Goal: Information Seeking & Learning: Find specific fact

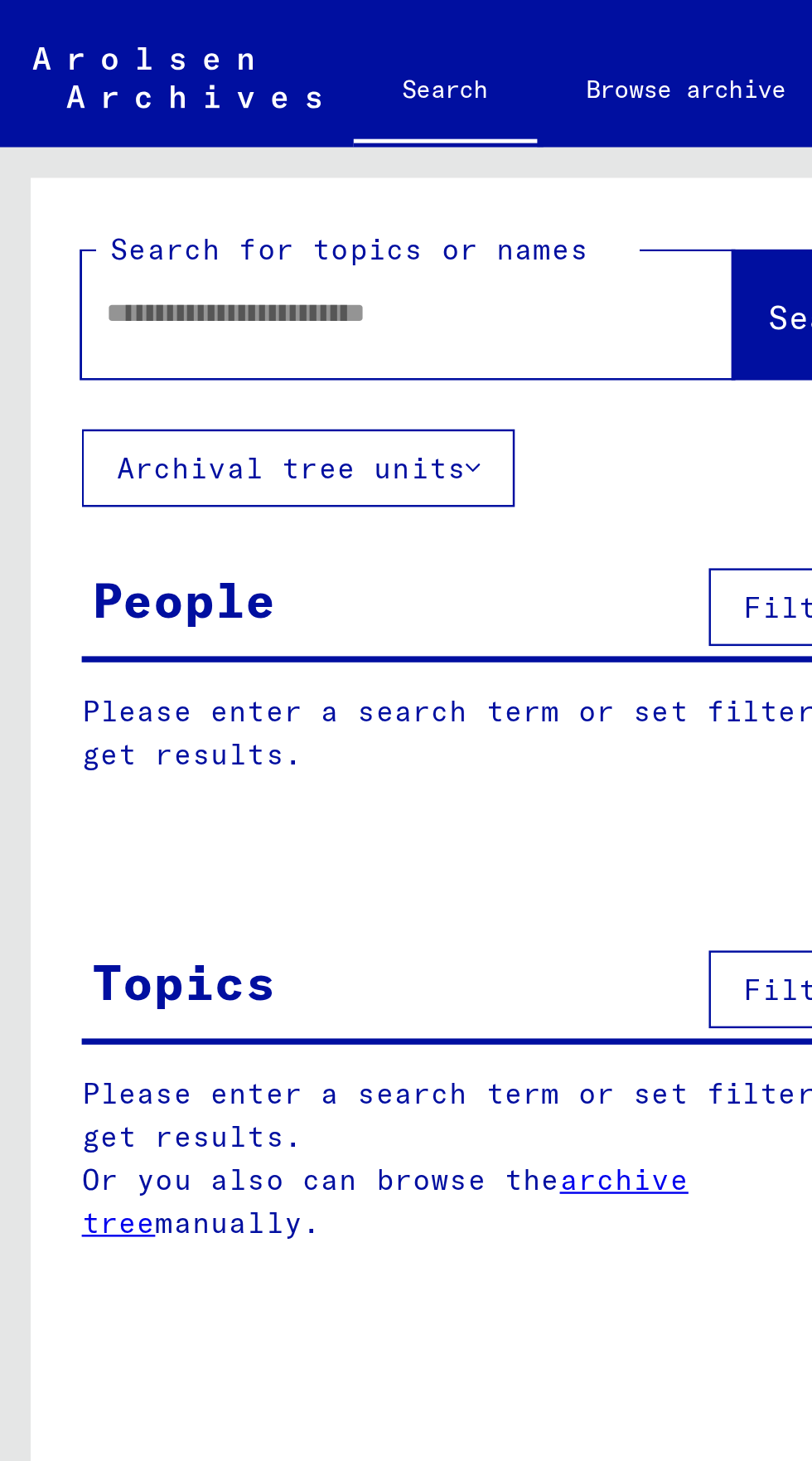
click at [64, 121] on input "text" at bounding box center [145, 127] width 205 height 17
type input "******"
click at [311, 126] on span "Search" at bounding box center [336, 129] width 49 height 16
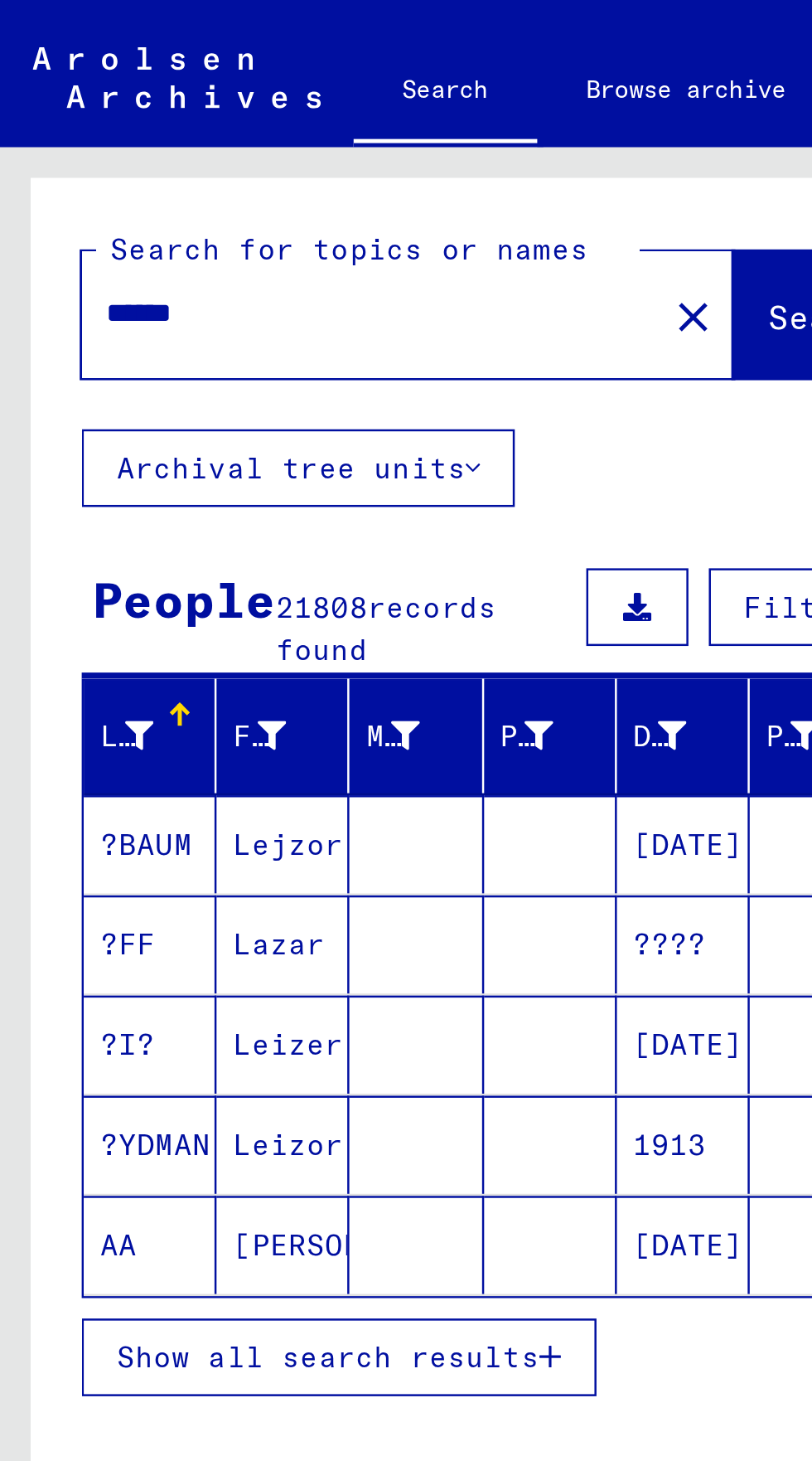
scroll to position [92, 0]
click at [96, 543] on span "Show all search results" at bounding box center [133, 550] width 172 height 15
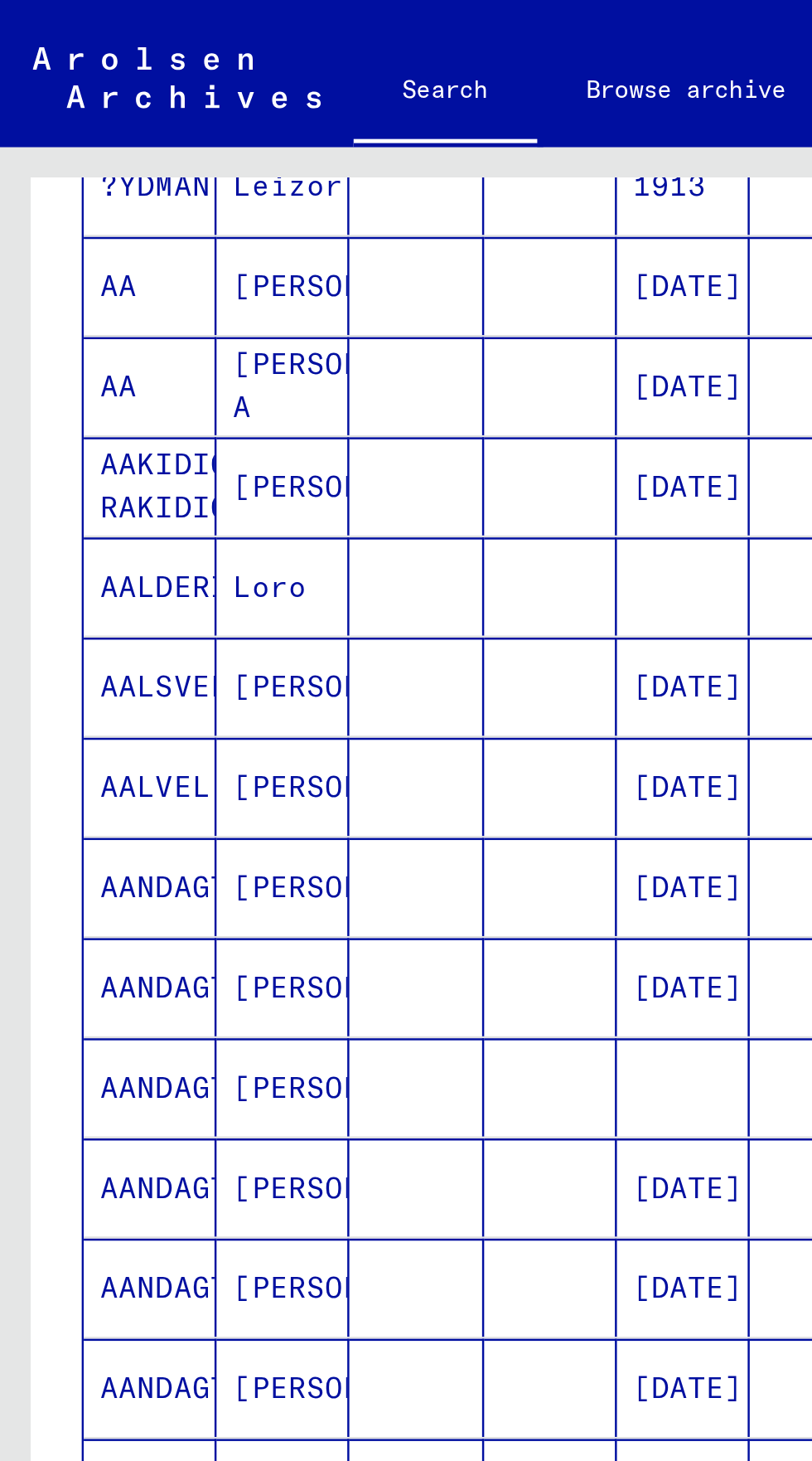
scroll to position [424, 0]
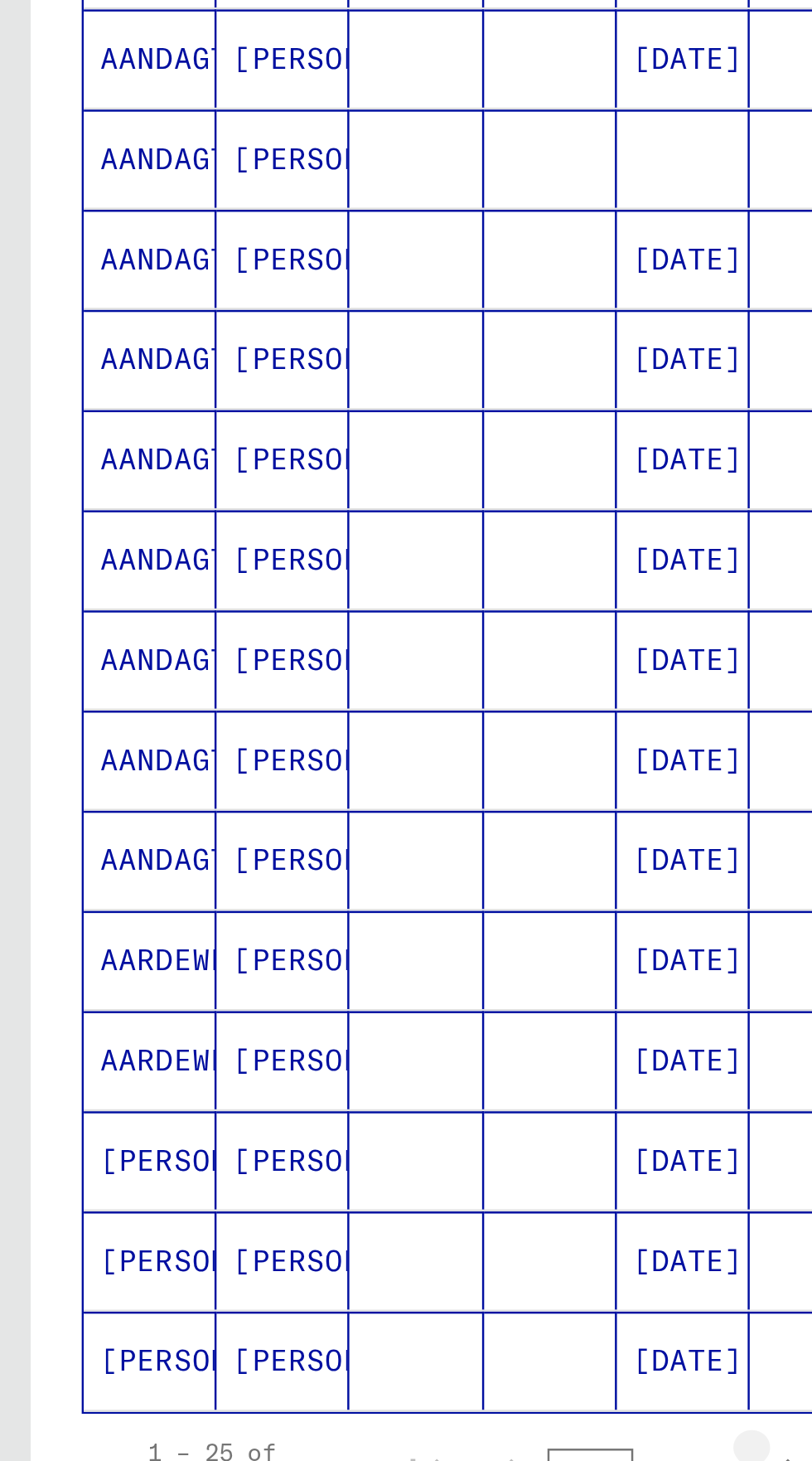
click at [316, 927] on icon "Next page" at bounding box center [321, 938] width 23 height 23
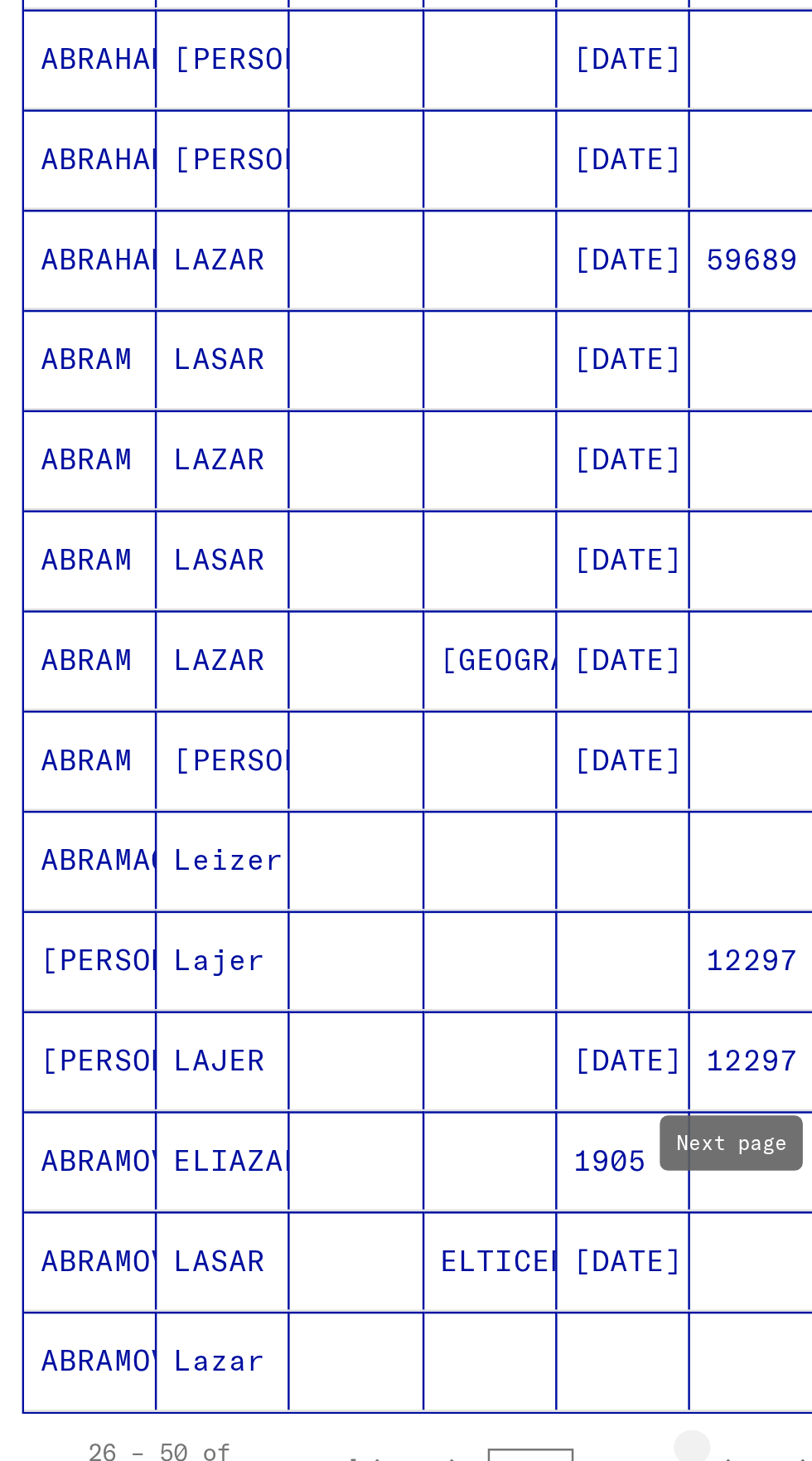
click at [328, 927] on icon "Next page" at bounding box center [321, 938] width 23 height 23
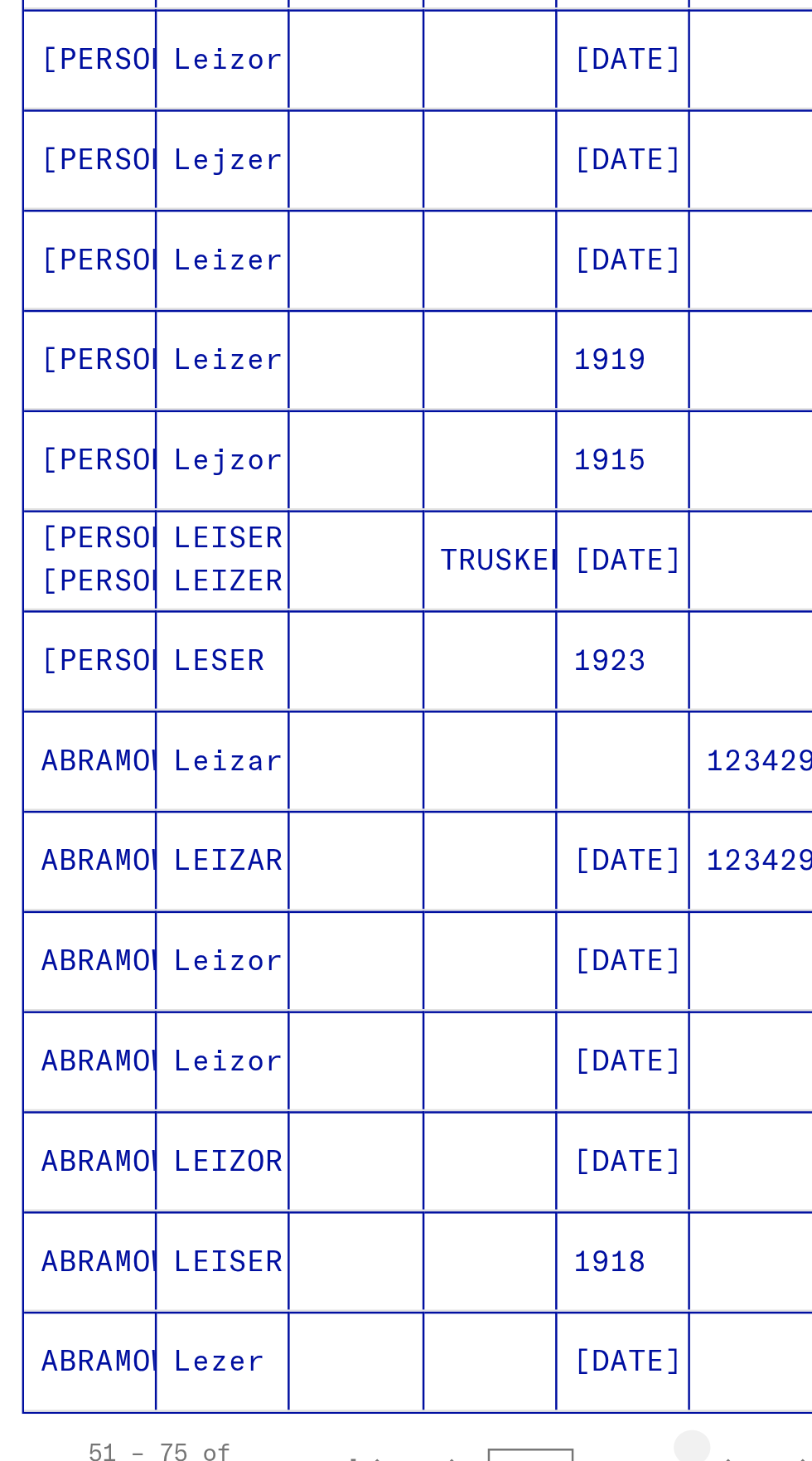
click at [326, 927] on icon "Next page" at bounding box center [321, 938] width 23 height 23
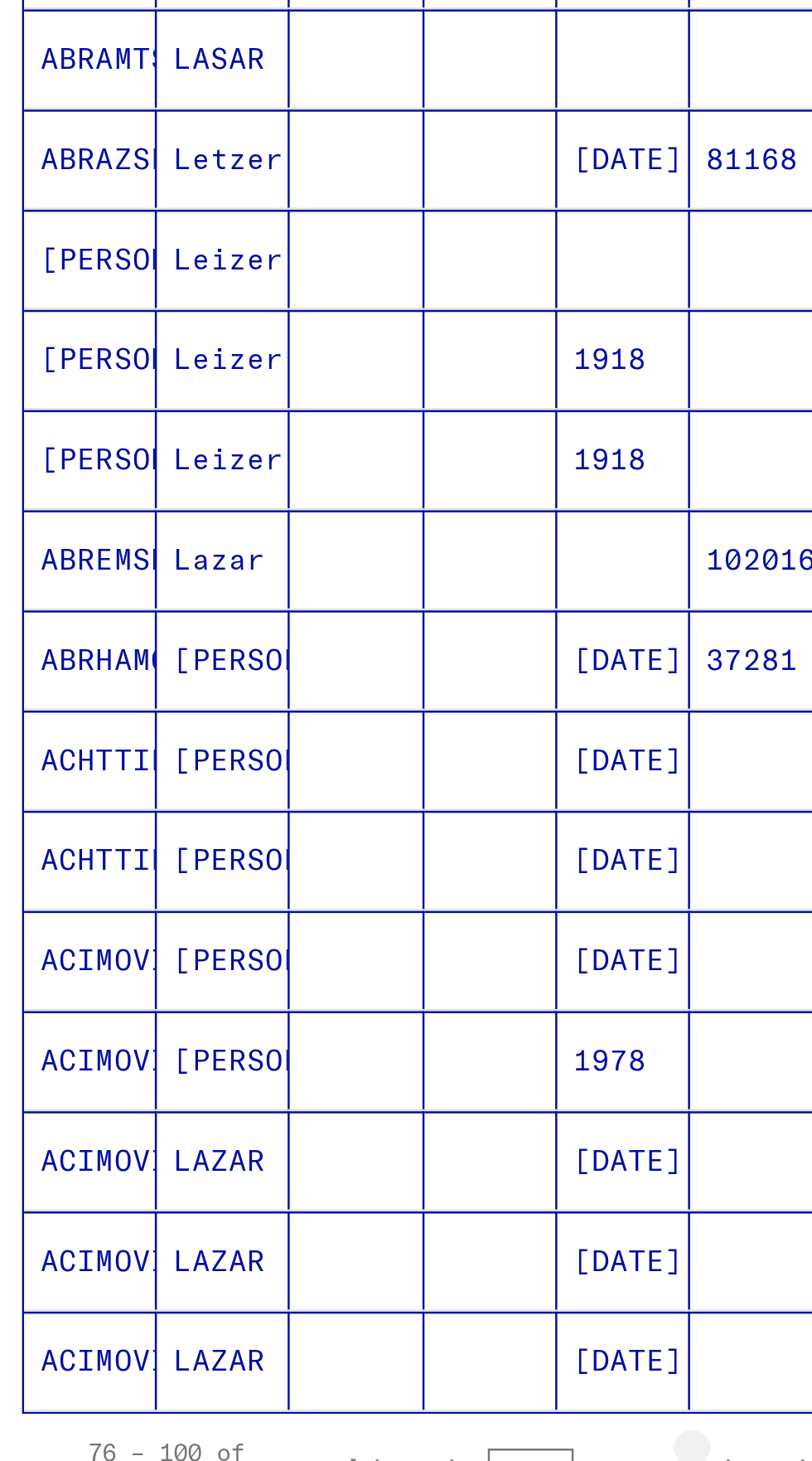
click at [323, 934] on icon "Next page" at bounding box center [322, 939] width 7 height 12
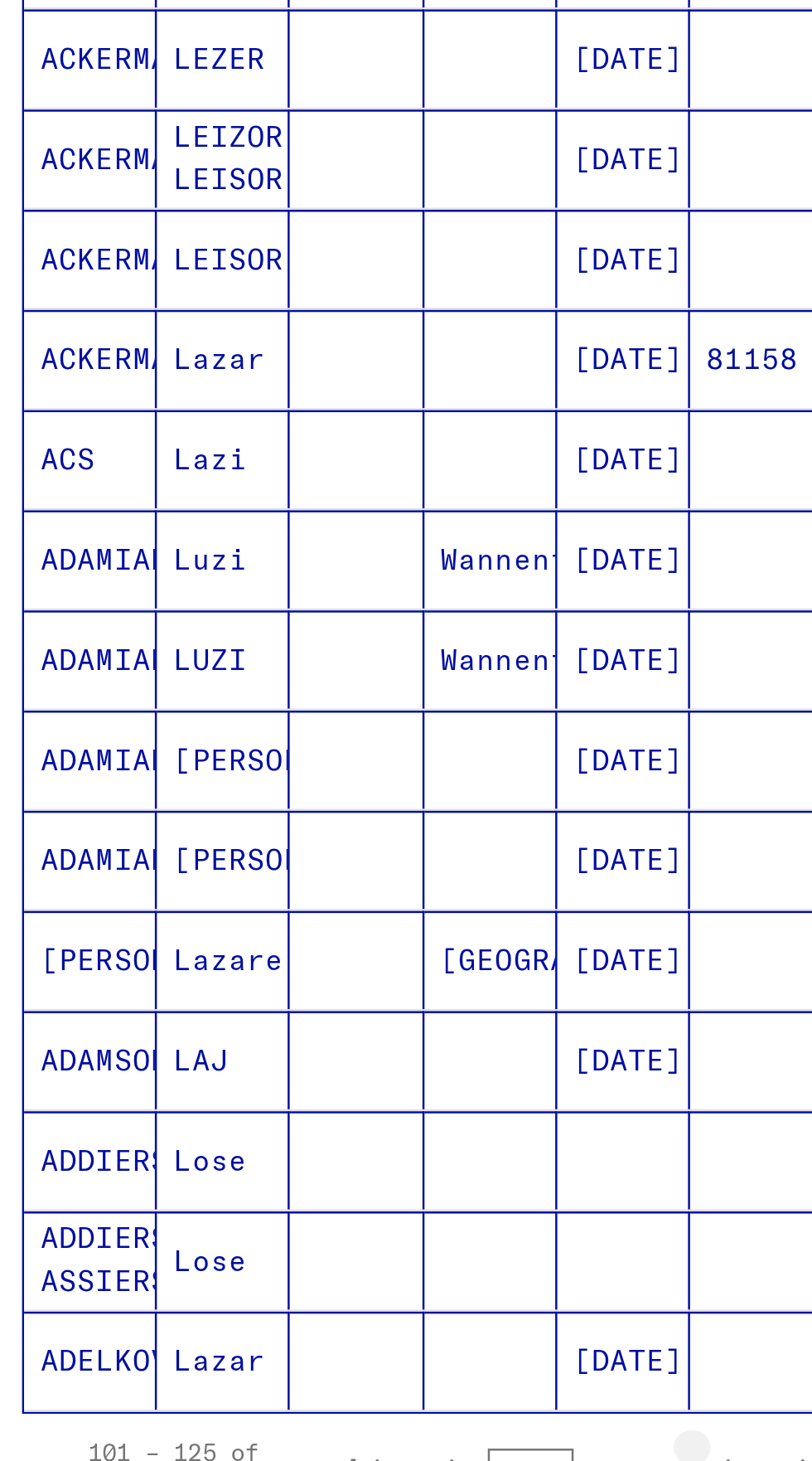
click at [326, 927] on icon "Next page" at bounding box center [321, 938] width 23 height 23
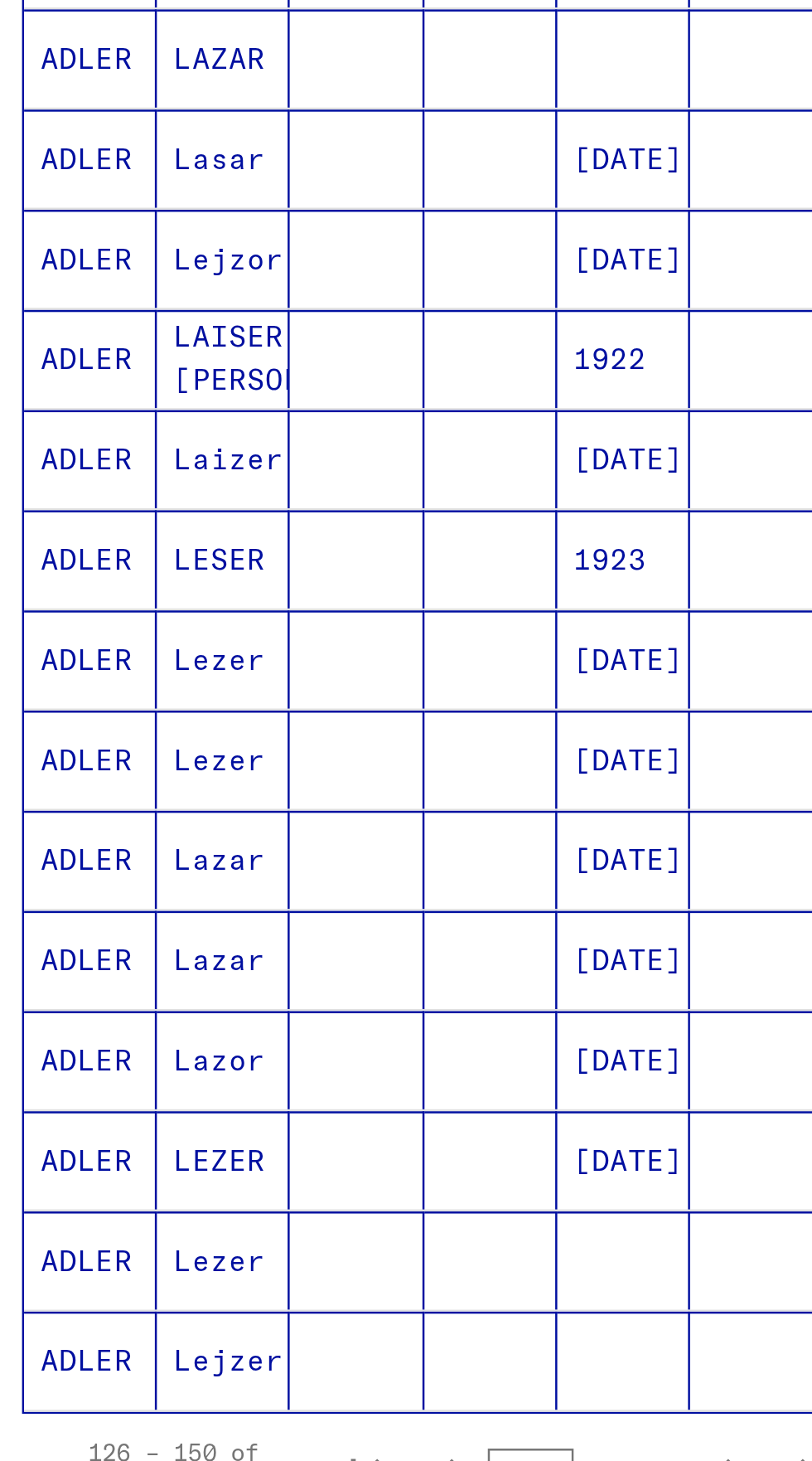
click at [326, 922] on div "126 – 150 of 21808 * of 873" at bounding box center [206, 938] width 332 height 33
click at [326, 927] on icon "Next page" at bounding box center [321, 938] width 23 height 23
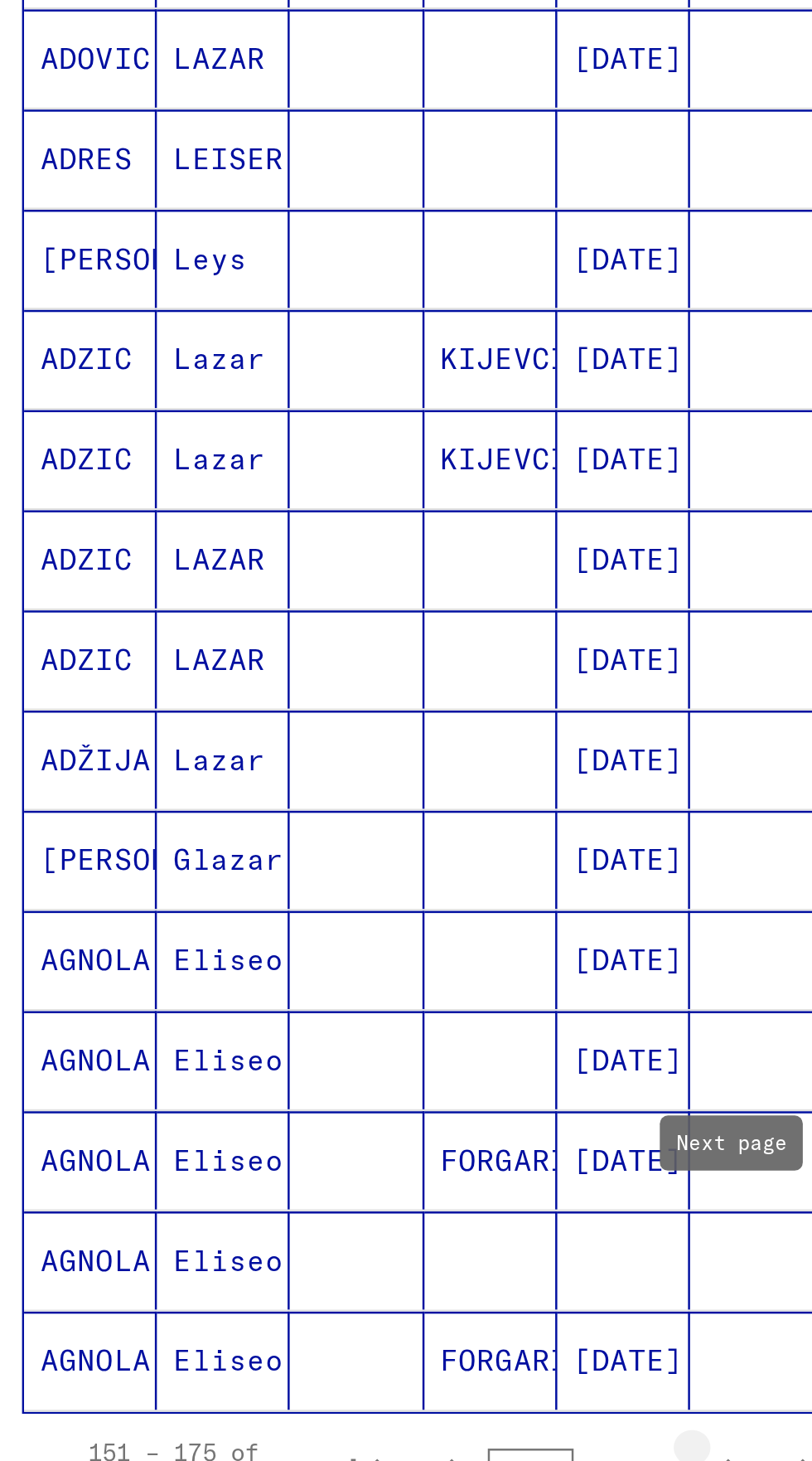
click at [322, 927] on icon "Next page" at bounding box center [321, 938] width 23 height 23
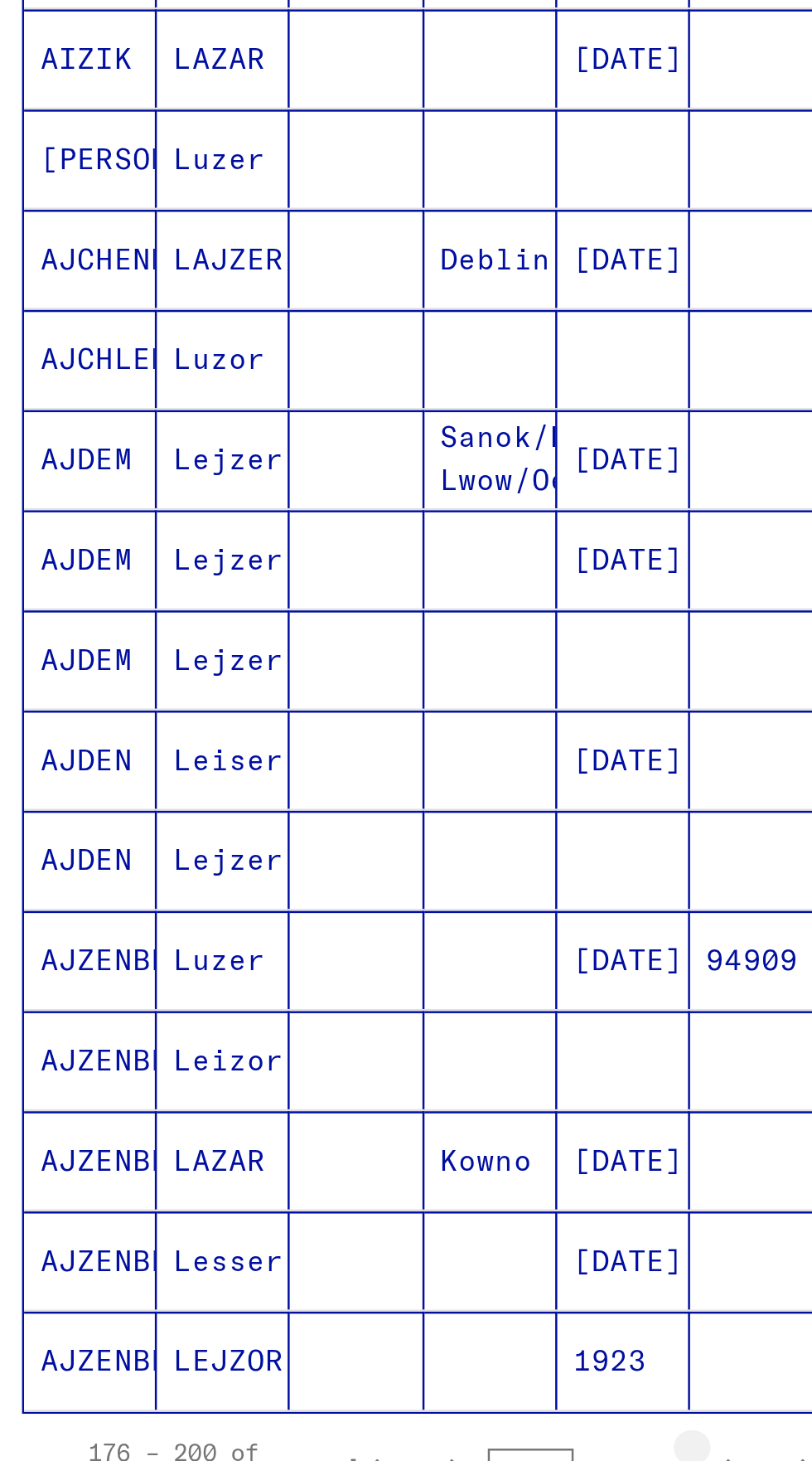
click at [323, 927] on icon "Next page" at bounding box center [321, 938] width 23 height 23
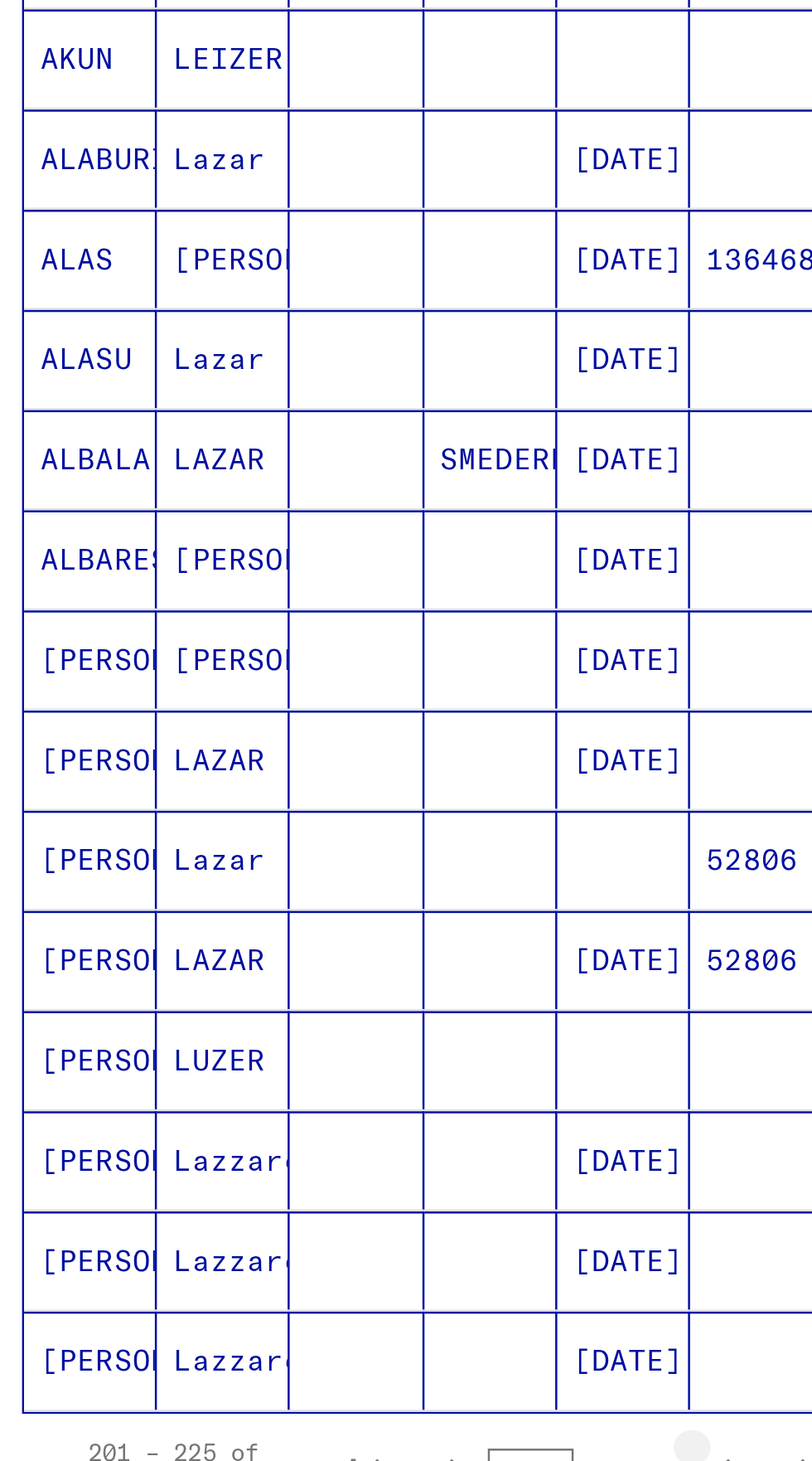
click at [322, 927] on icon "Next page" at bounding box center [321, 938] width 23 height 23
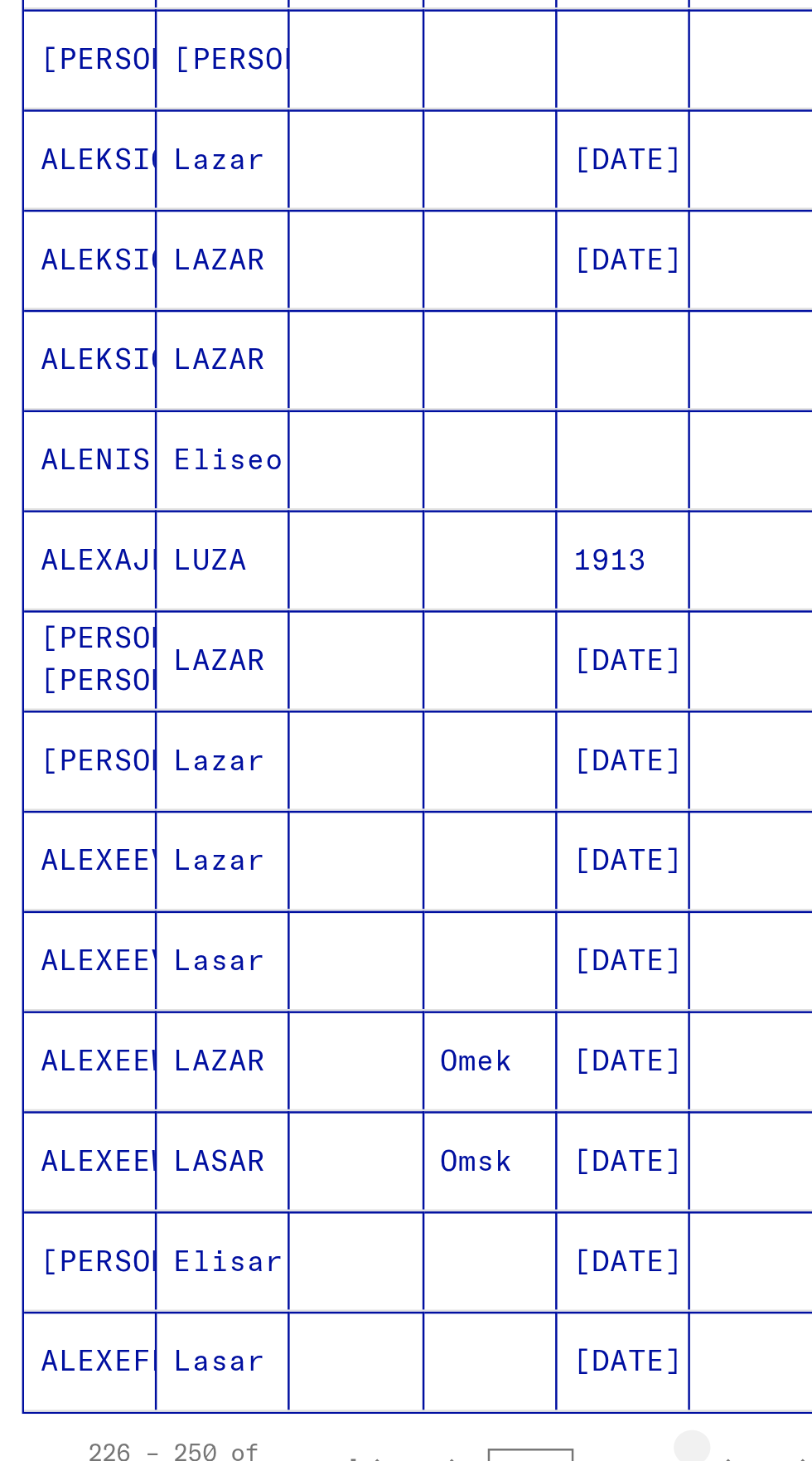
click at [322, 927] on icon "Next page" at bounding box center [321, 938] width 23 height 23
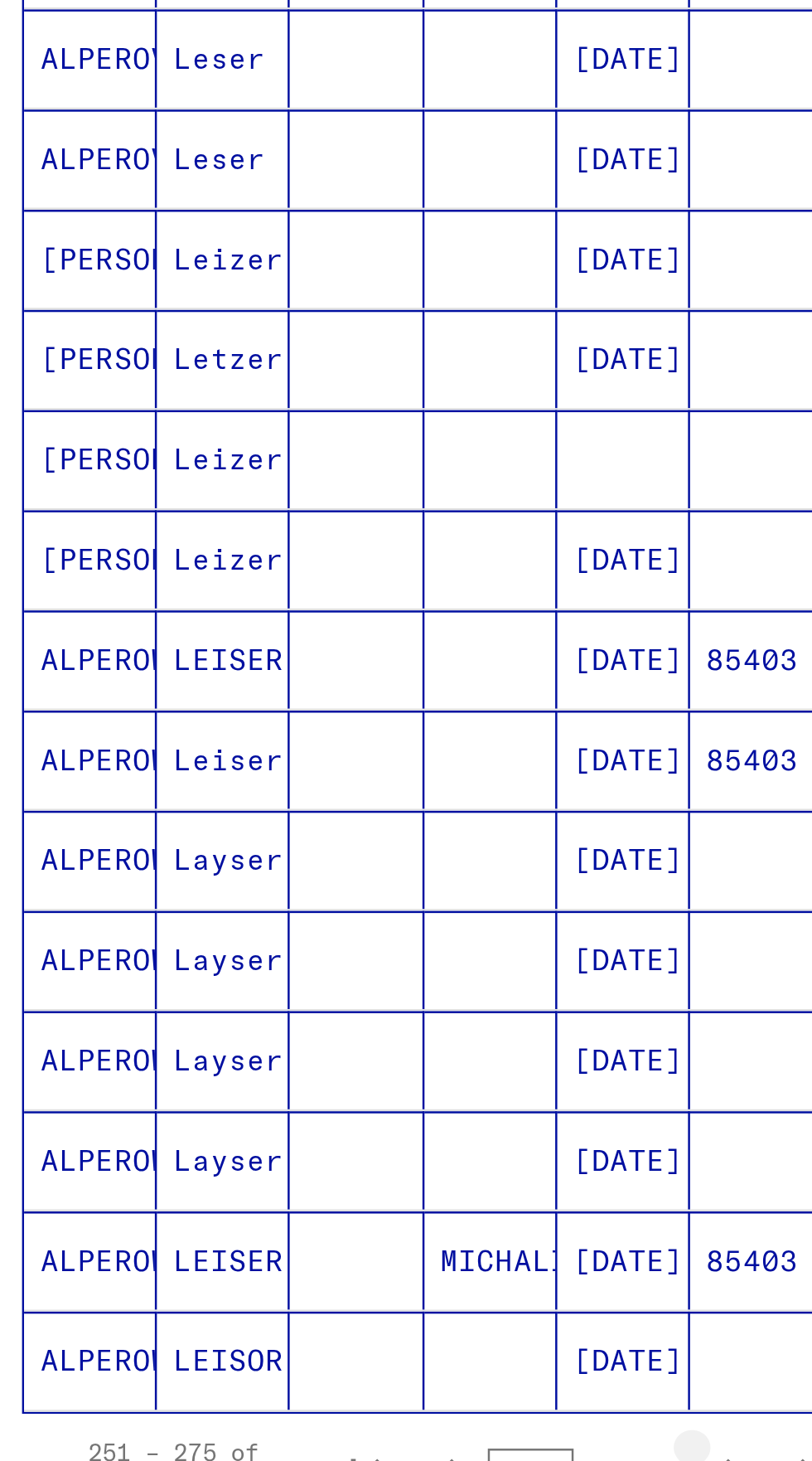
click at [322, 934] on icon "Next page" at bounding box center [322, 939] width 7 height 12
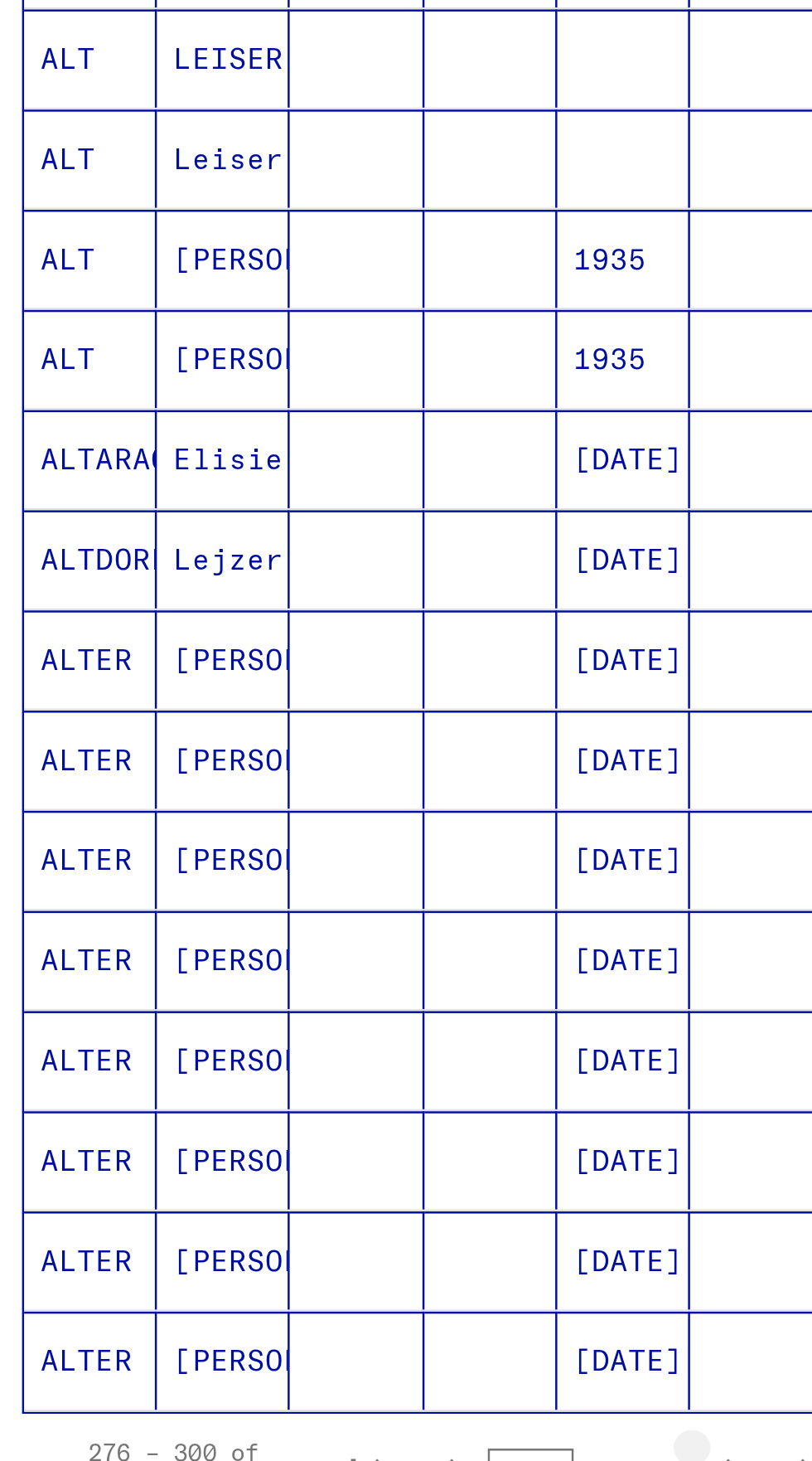
click at [323, 934] on icon "Next page" at bounding box center [322, 939] width 7 height 12
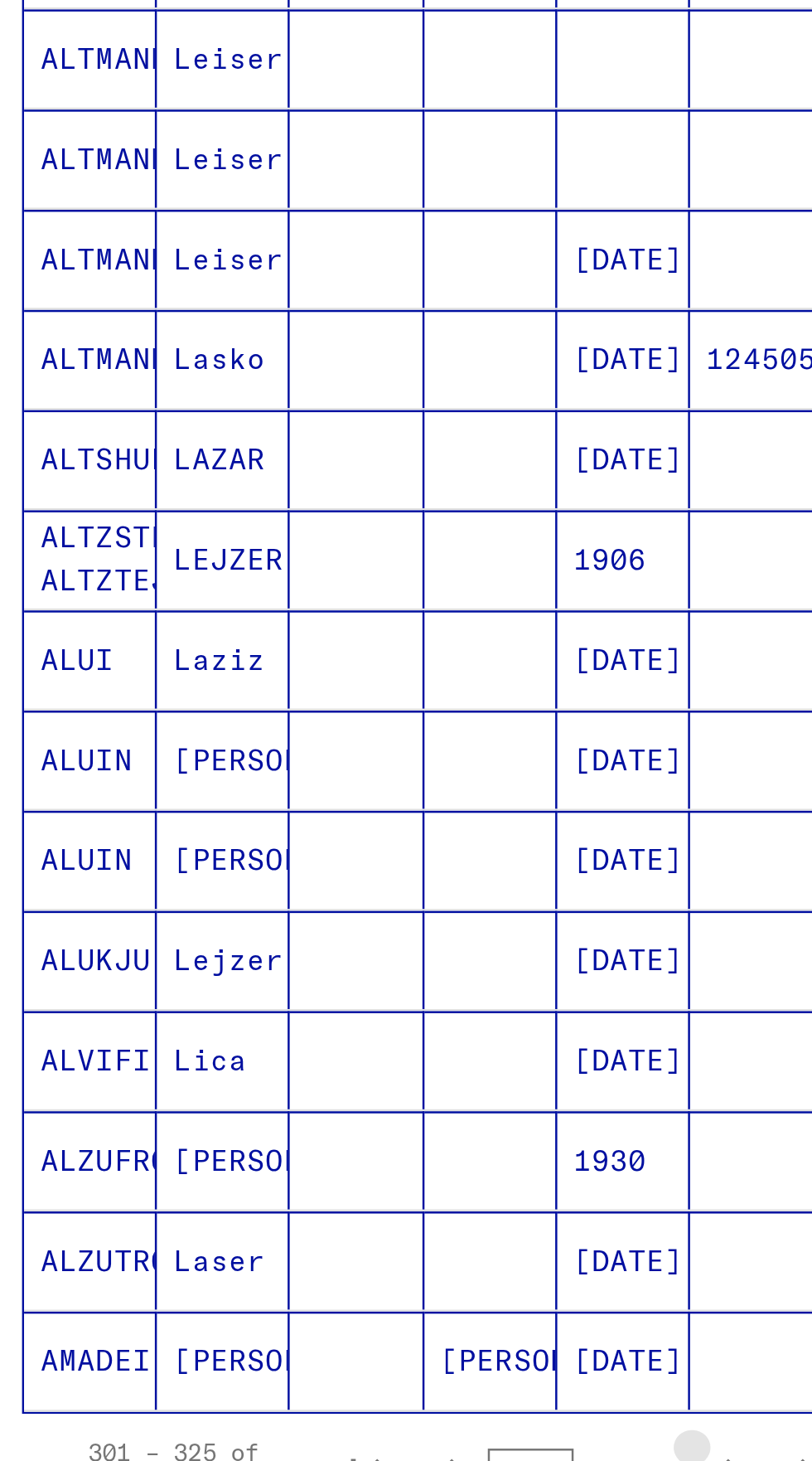
click at [324, 927] on icon "Next page" at bounding box center [321, 938] width 23 height 23
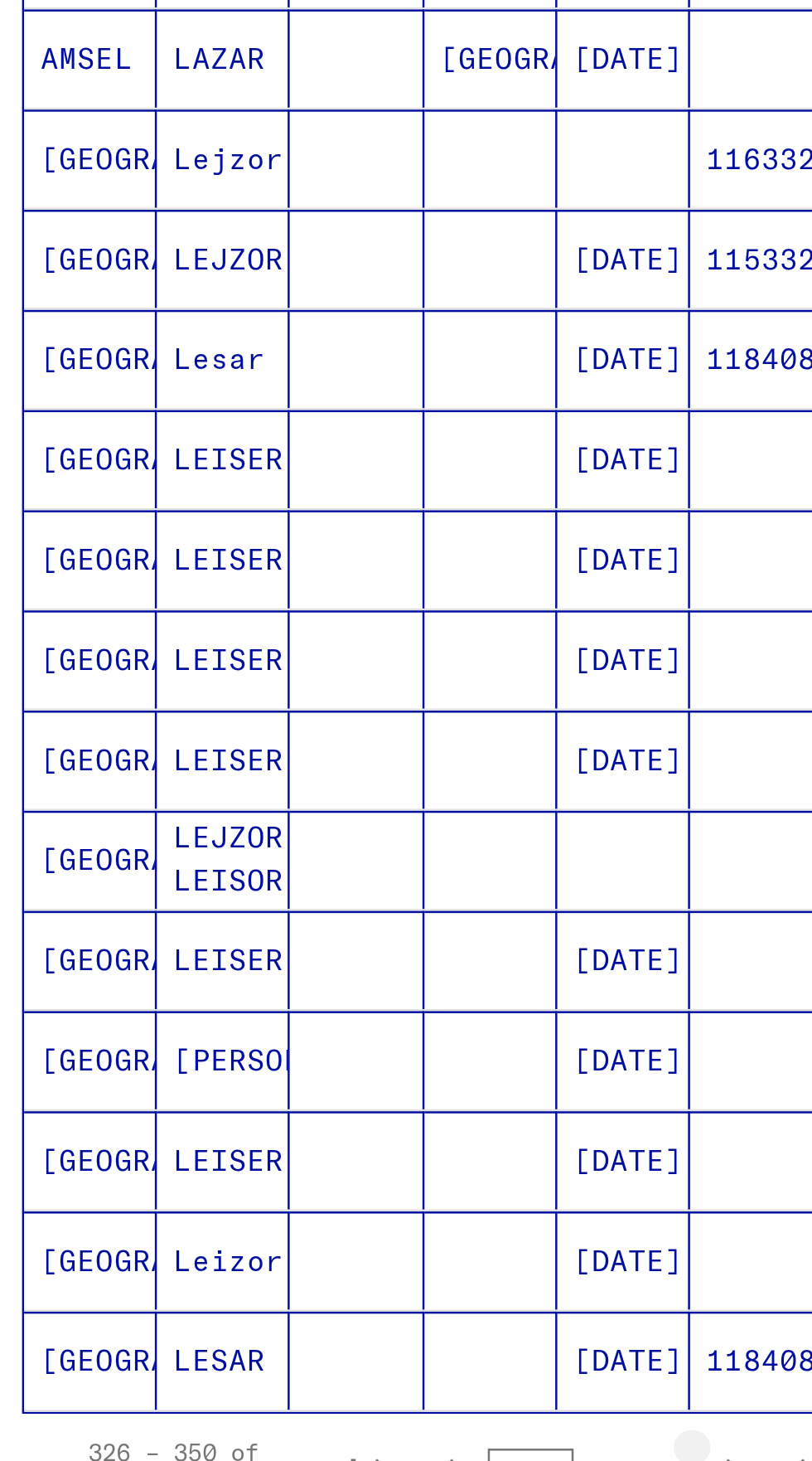
click at [322, 927] on icon "Next page" at bounding box center [321, 938] width 23 height 23
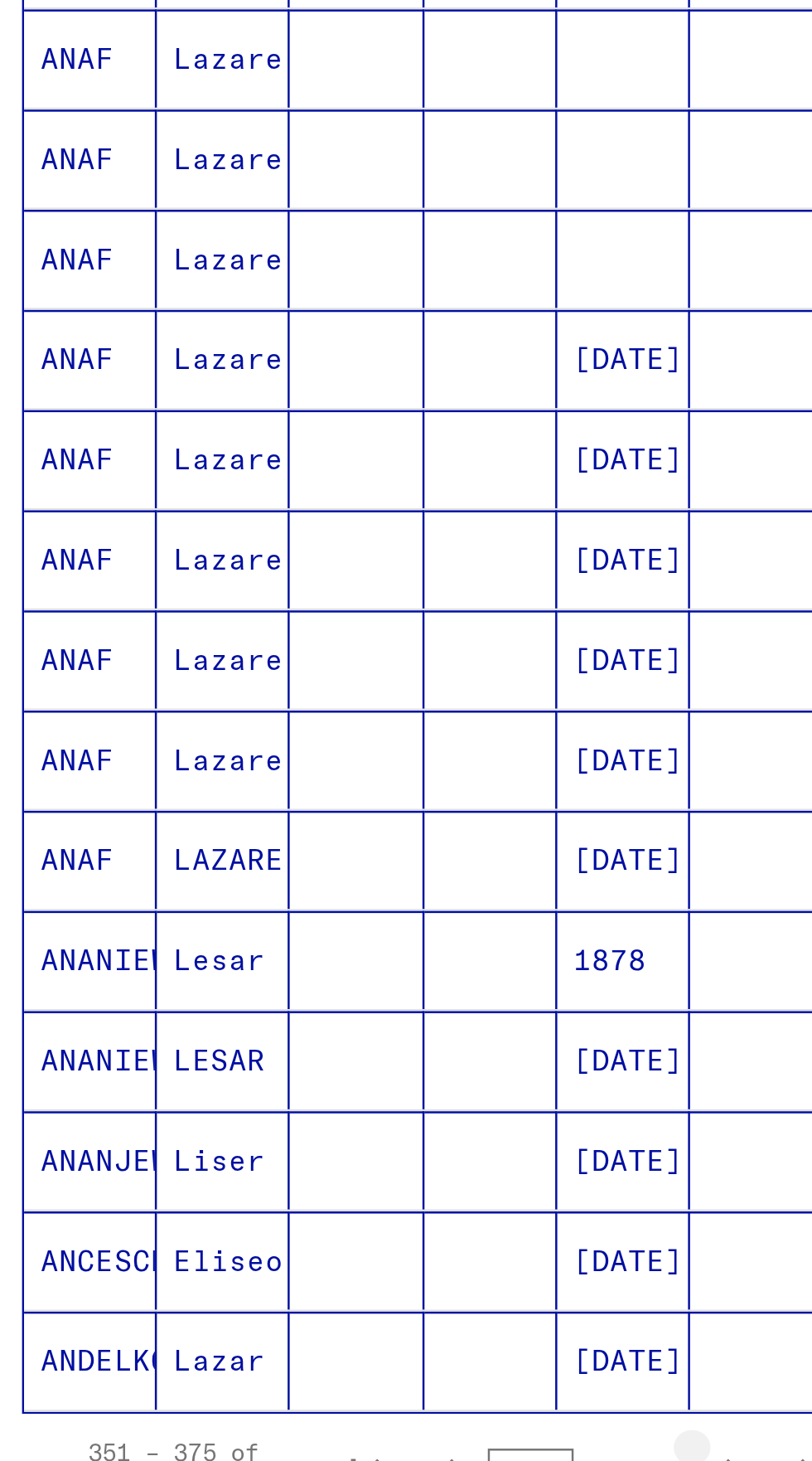
click at [325, 927] on icon "Next page" at bounding box center [321, 938] width 23 height 23
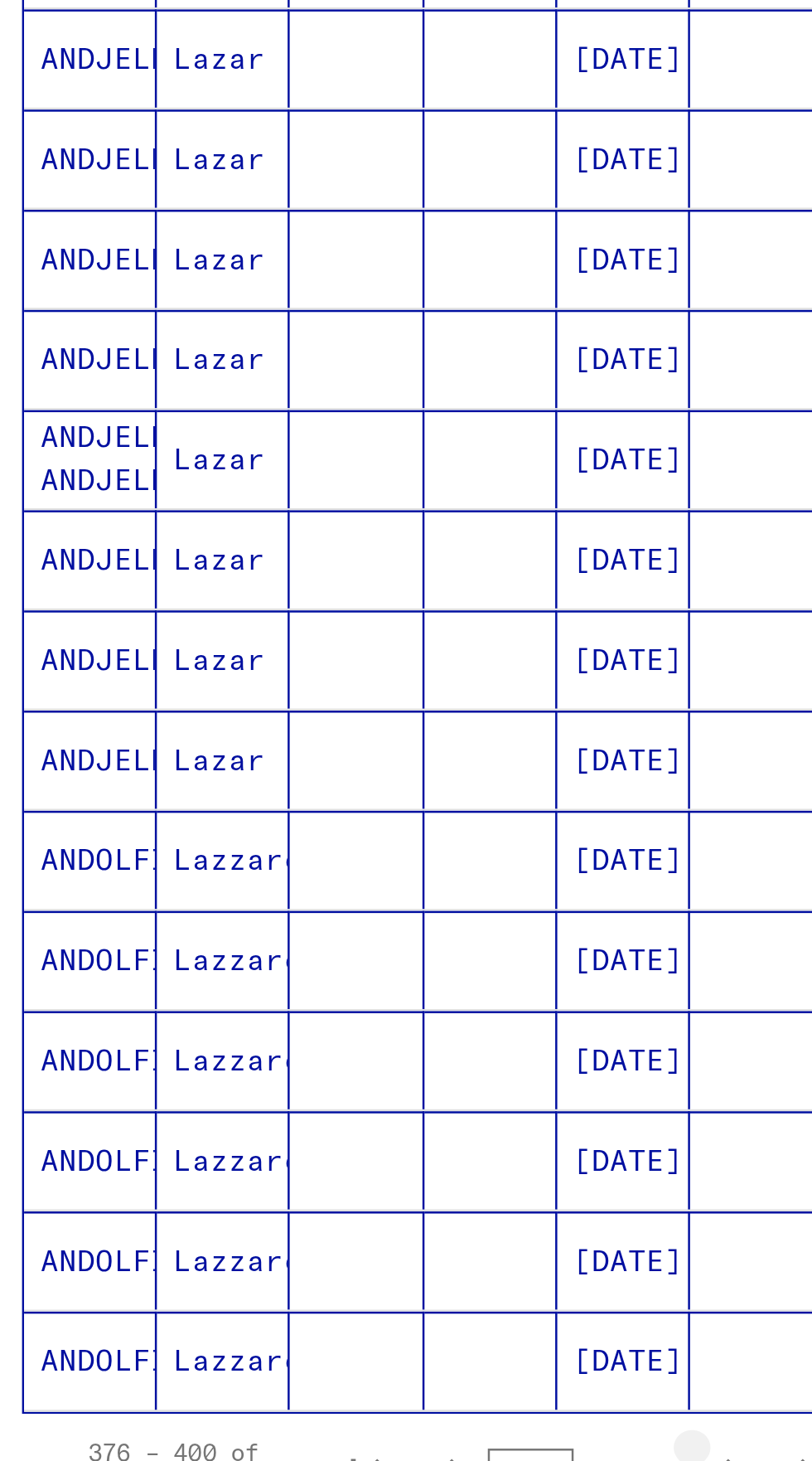
click at [326, 927] on icon "Next page" at bounding box center [321, 938] width 23 height 23
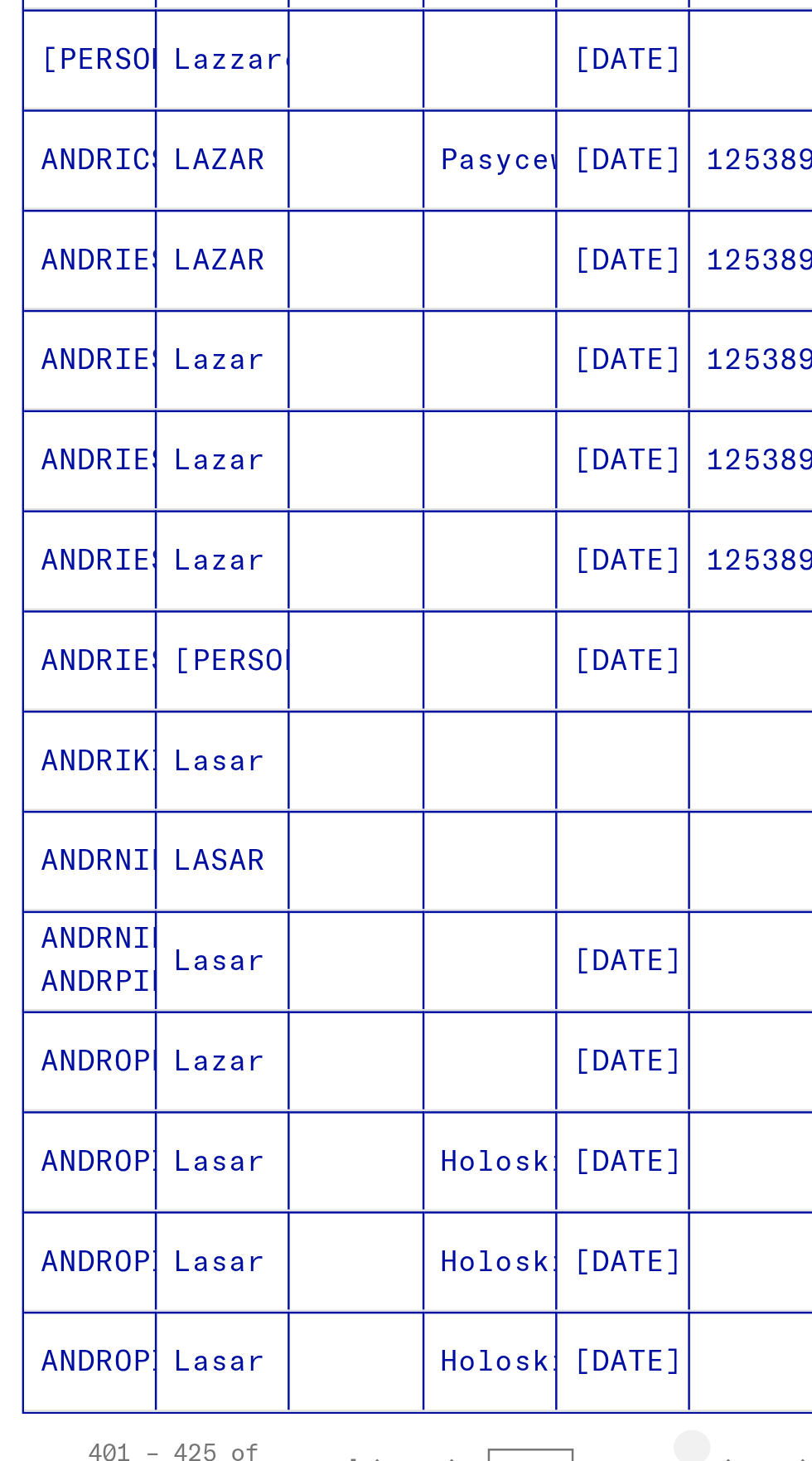
click at [322, 927] on icon "Next page" at bounding box center [321, 938] width 23 height 23
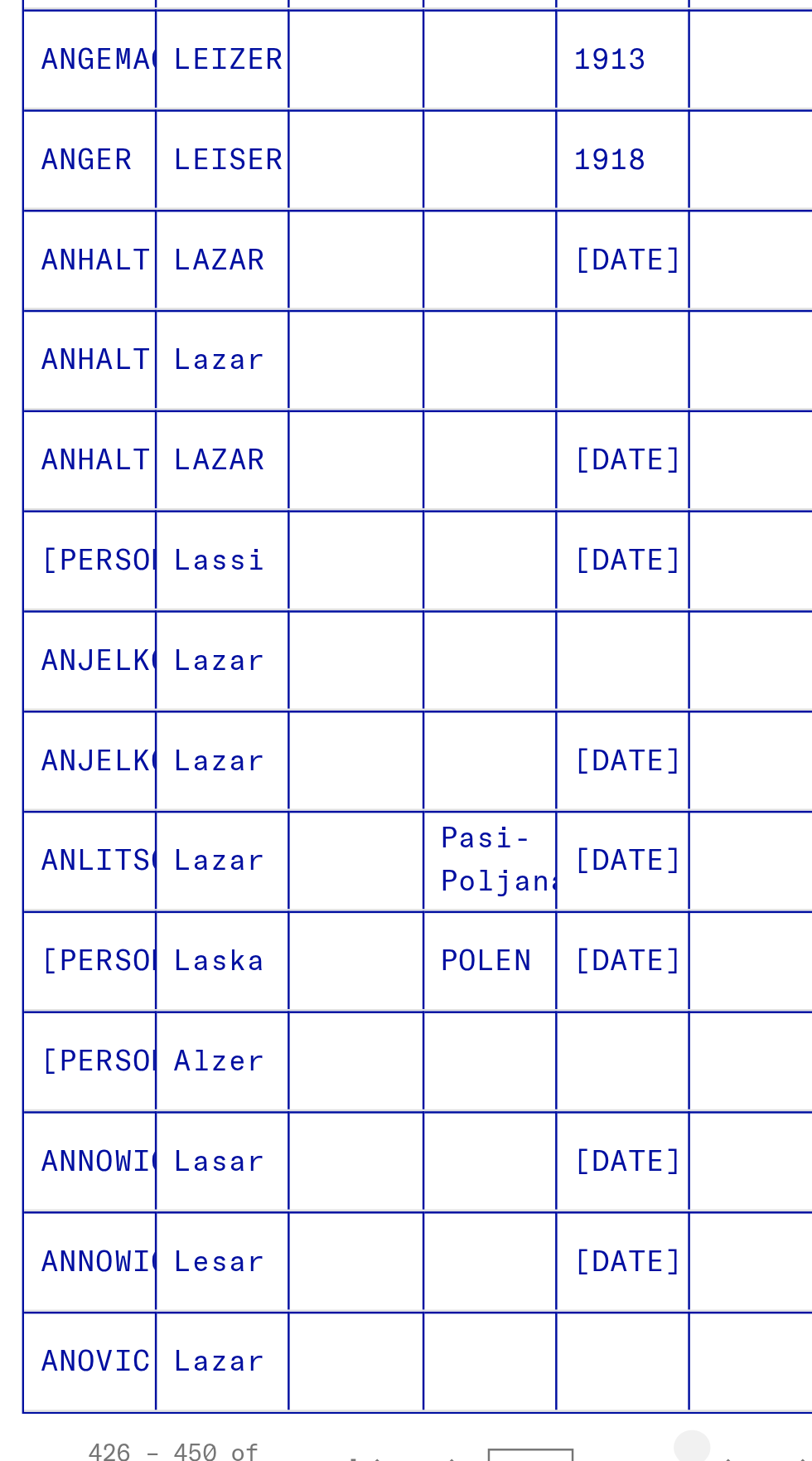
click at [323, 934] on icon "Next page" at bounding box center [322, 939] width 7 height 12
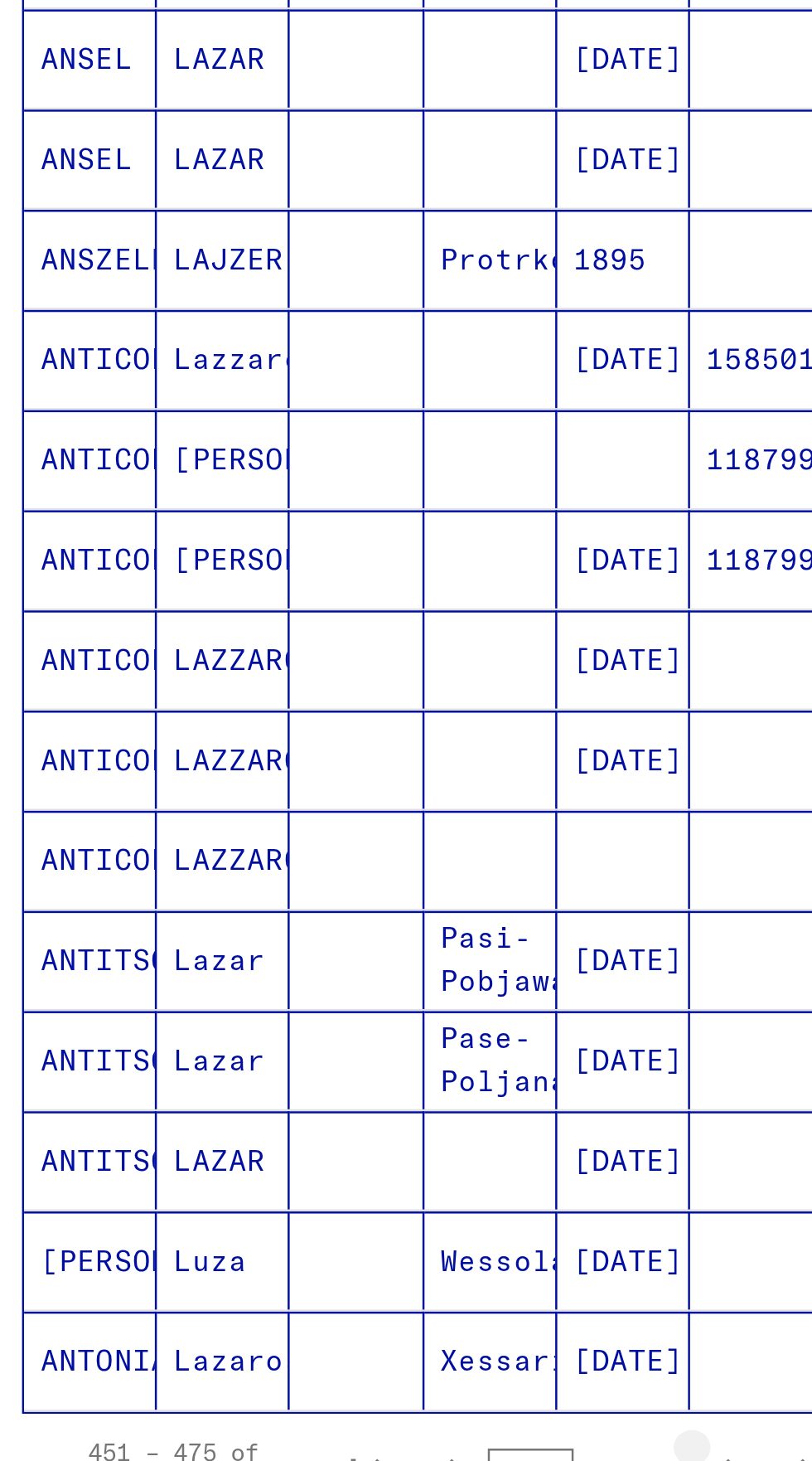
click at [323, 927] on icon "Next page" at bounding box center [321, 938] width 23 height 23
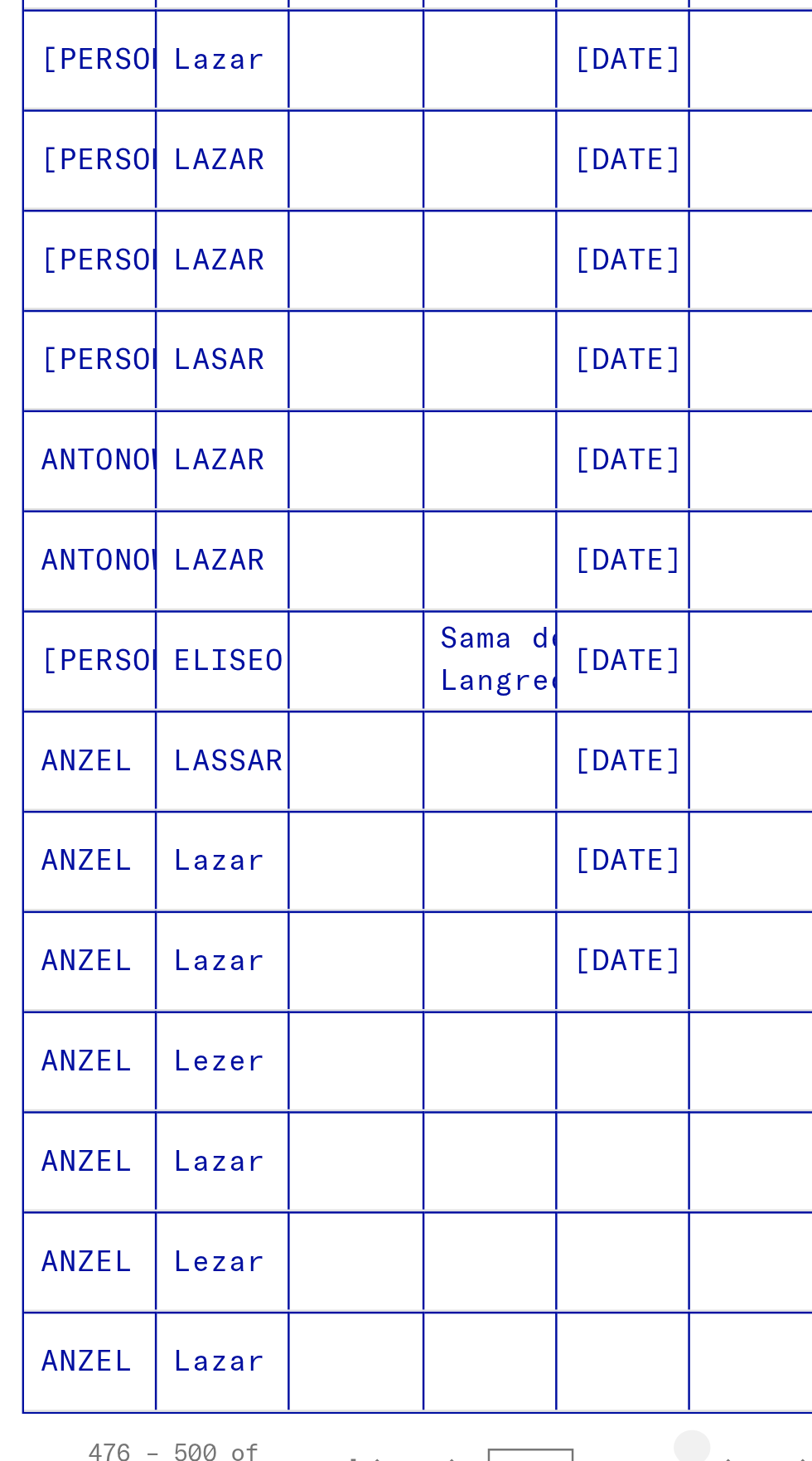
click at [324, 927] on icon "Next page" at bounding box center [321, 938] width 23 height 23
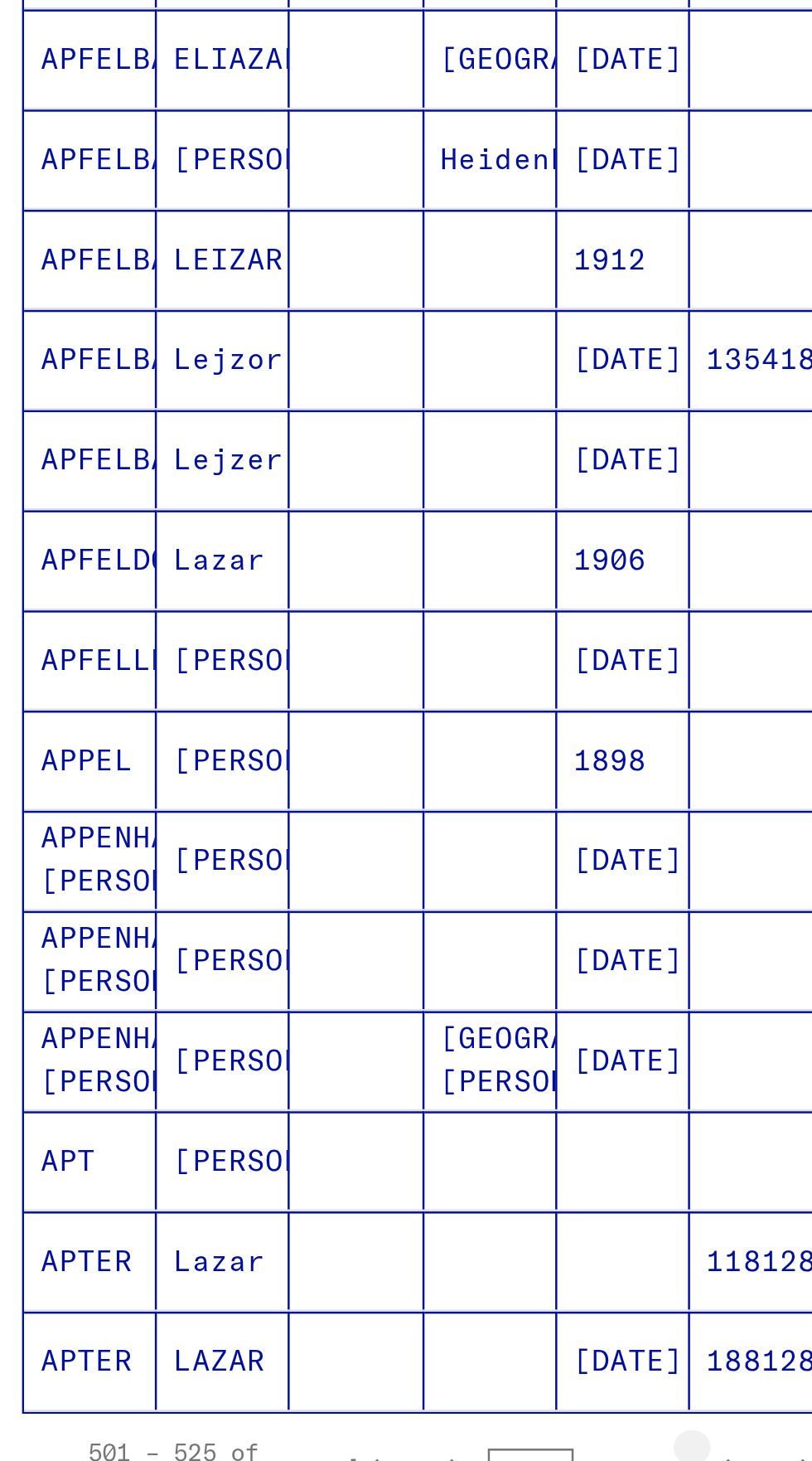
click at [322, 927] on icon "Next page" at bounding box center [321, 938] width 23 height 23
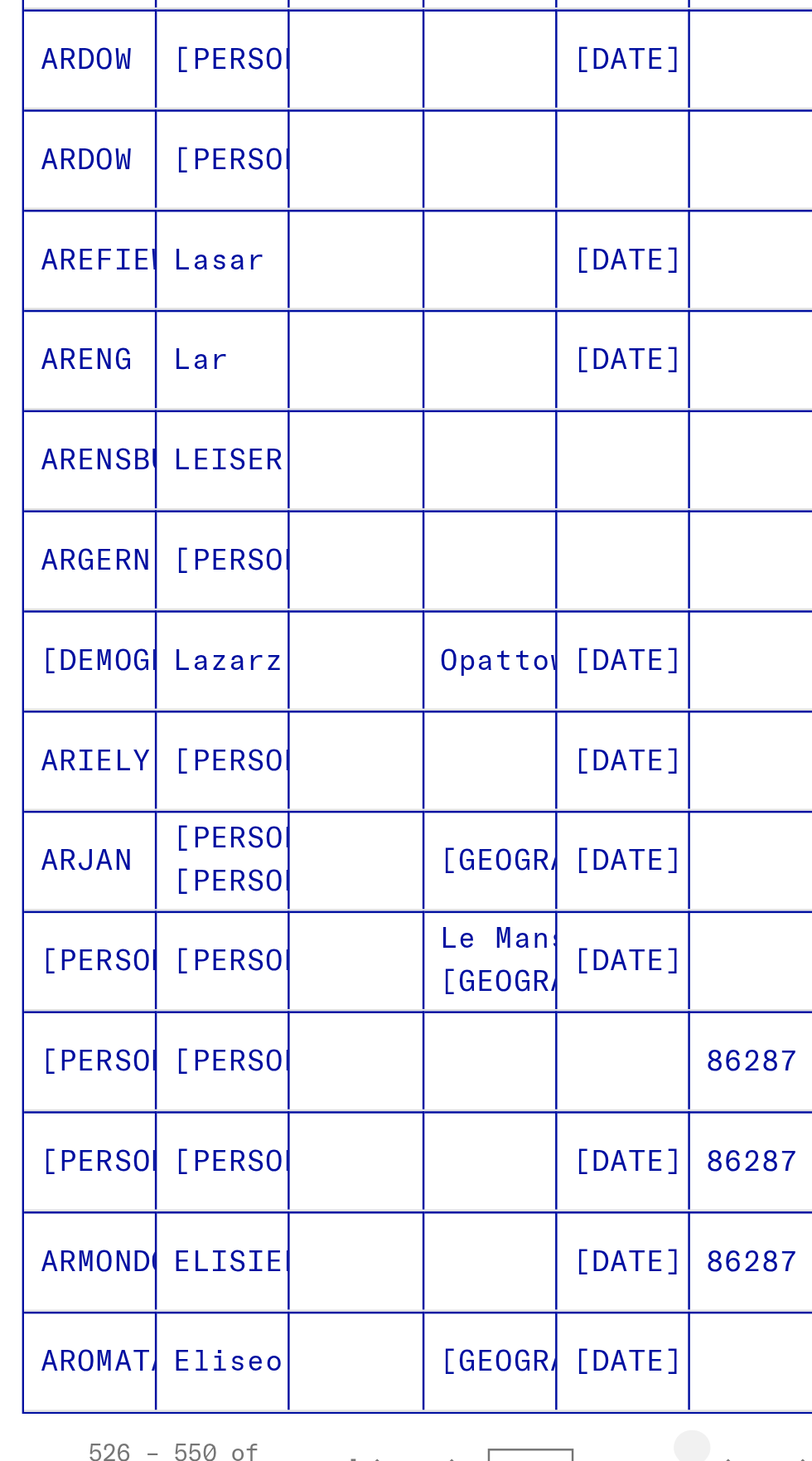
click at [325, 927] on icon "Next page" at bounding box center [321, 938] width 23 height 23
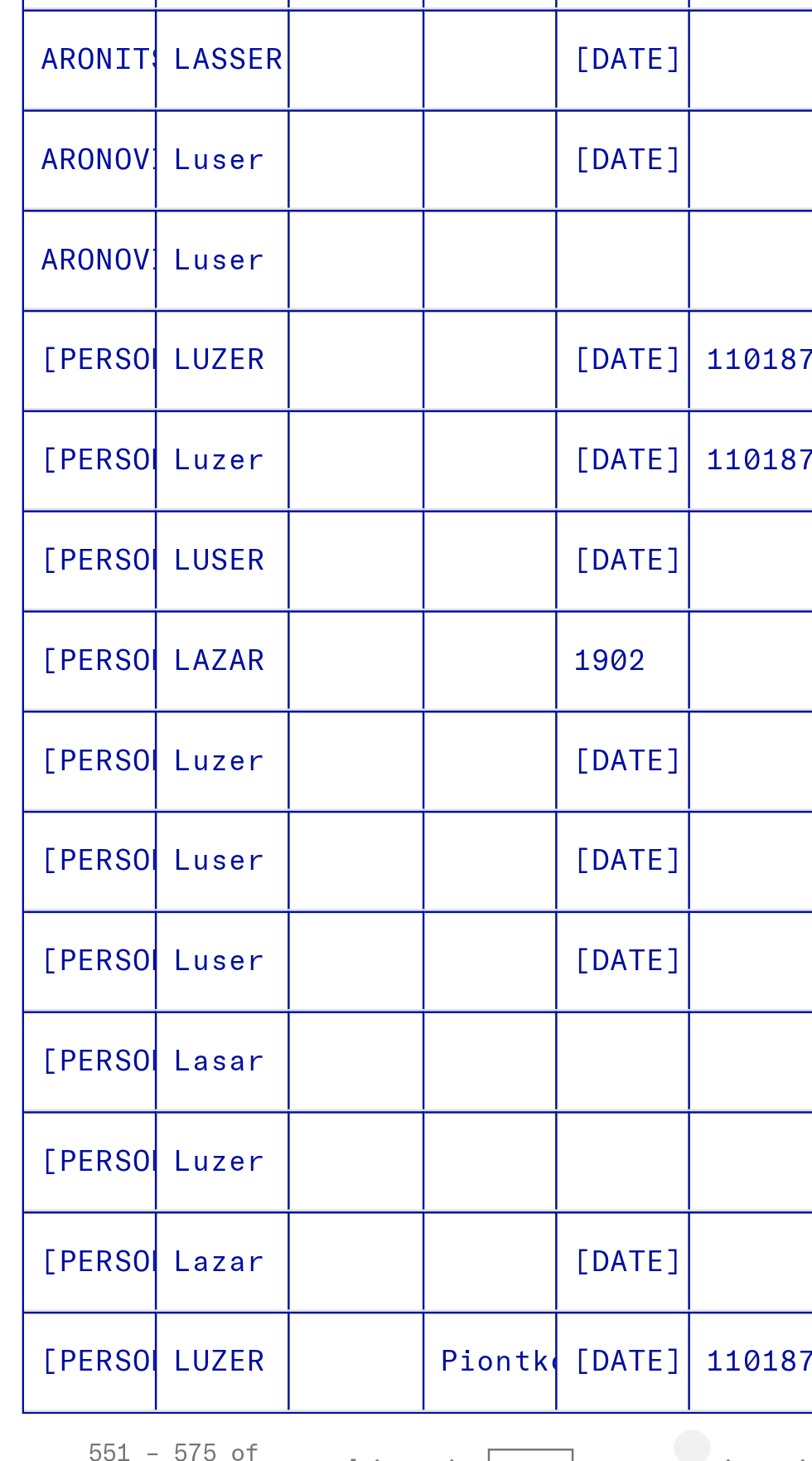
click at [323, 927] on icon "Next page" at bounding box center [321, 938] width 23 height 23
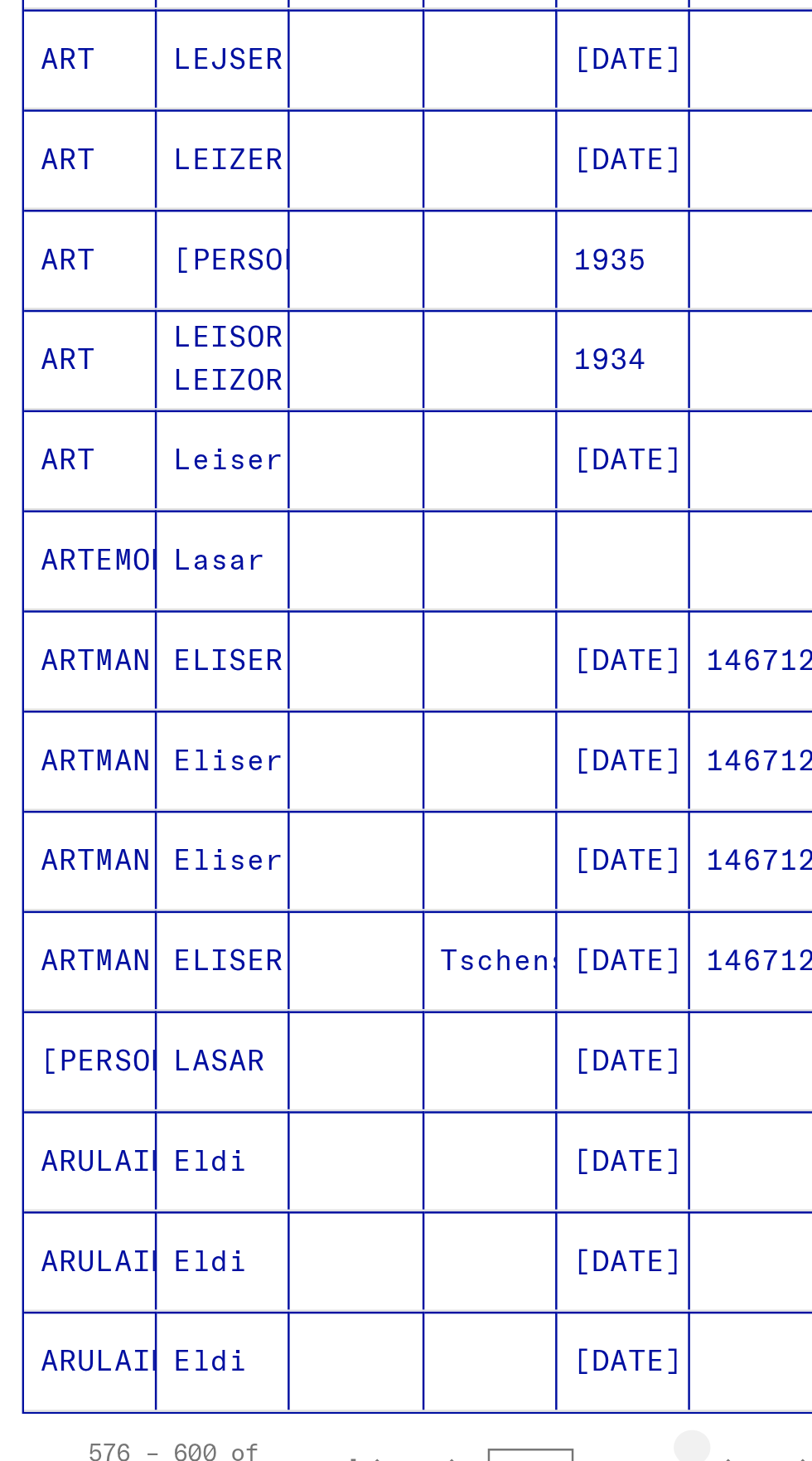
click at [326, 927] on icon "Next page" at bounding box center [321, 938] width 23 height 23
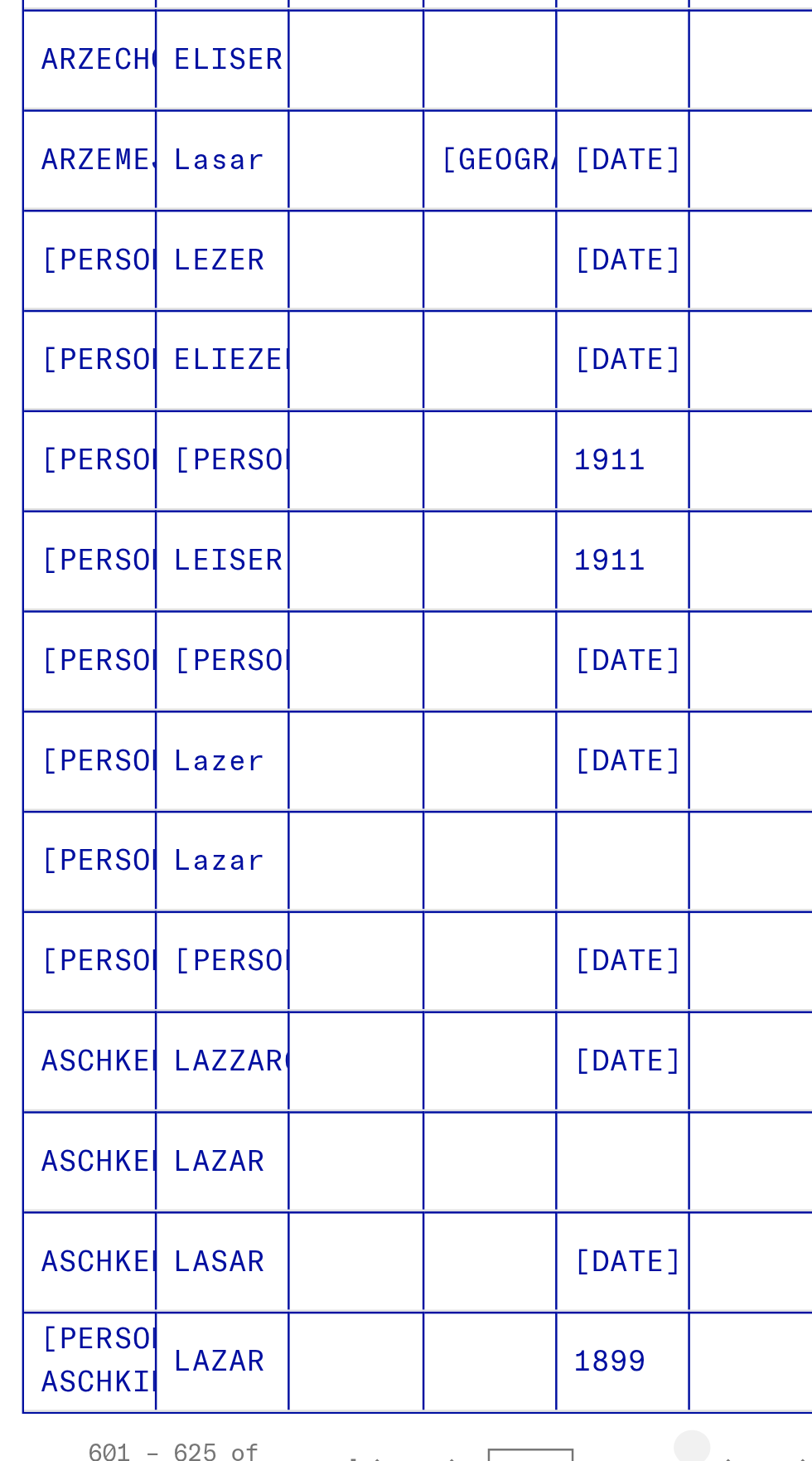
click at [326, 927] on icon "Next page" at bounding box center [321, 938] width 23 height 23
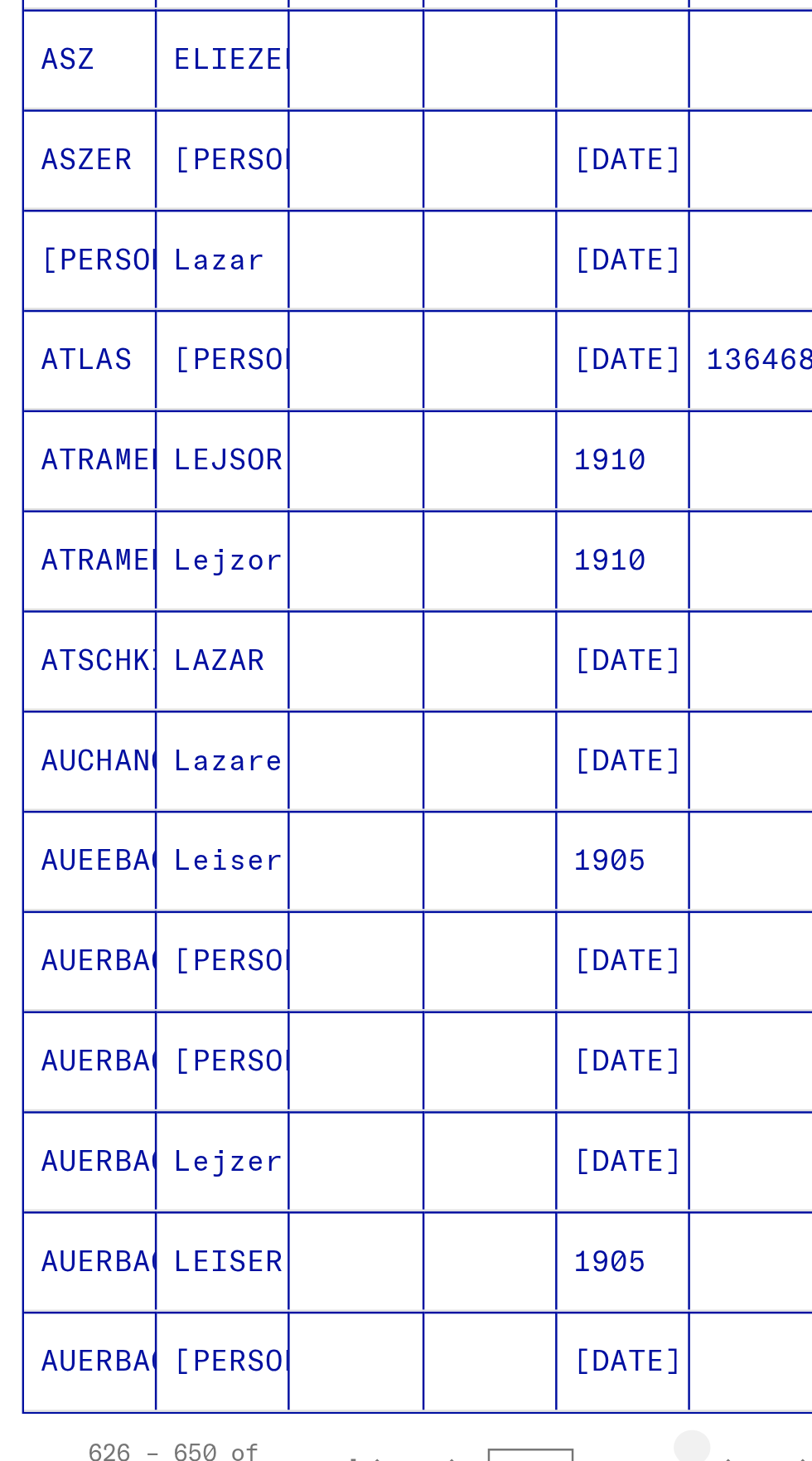
click at [327, 922] on button "Next page" at bounding box center [322, 938] width 33 height 33
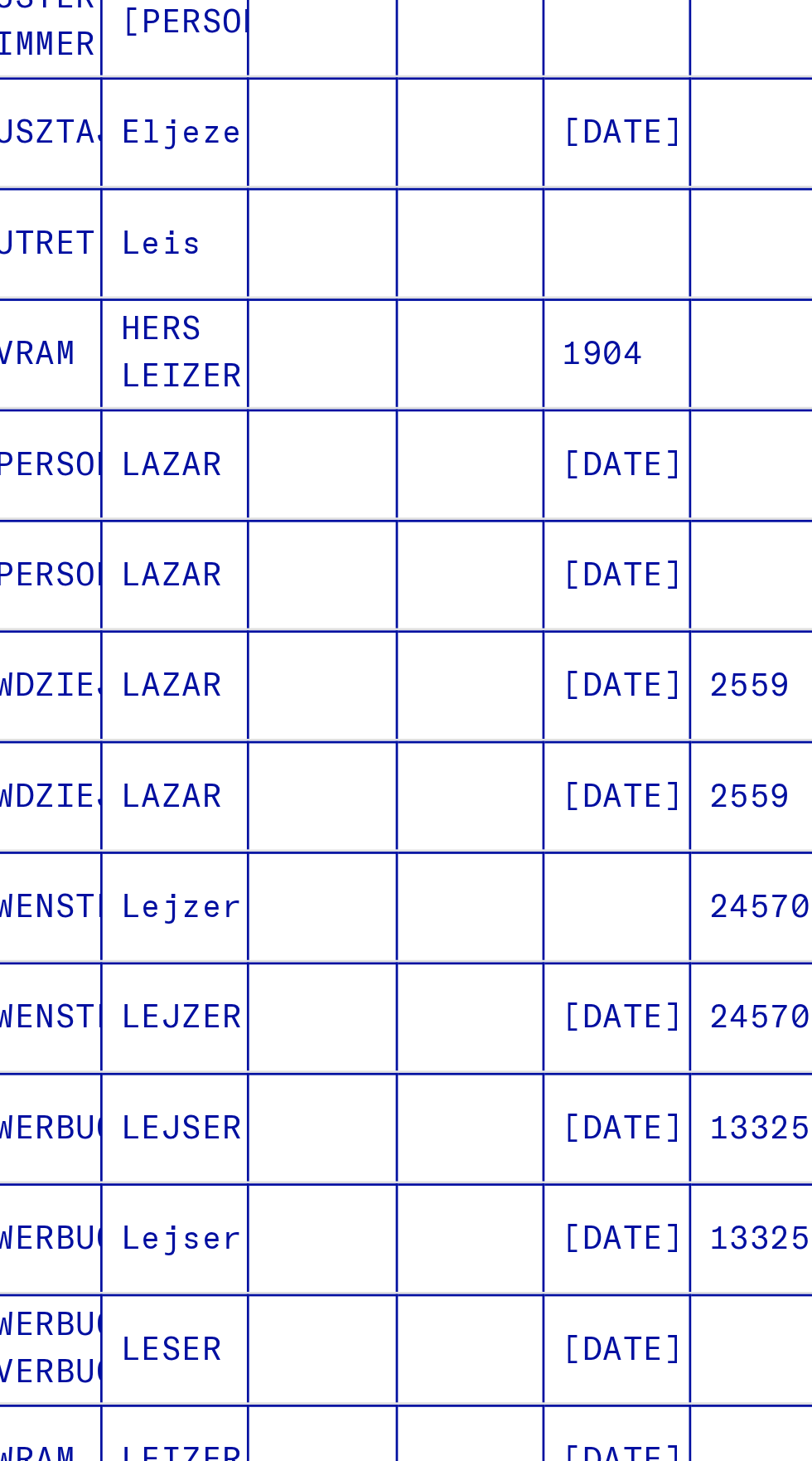
scroll to position [215, 0]
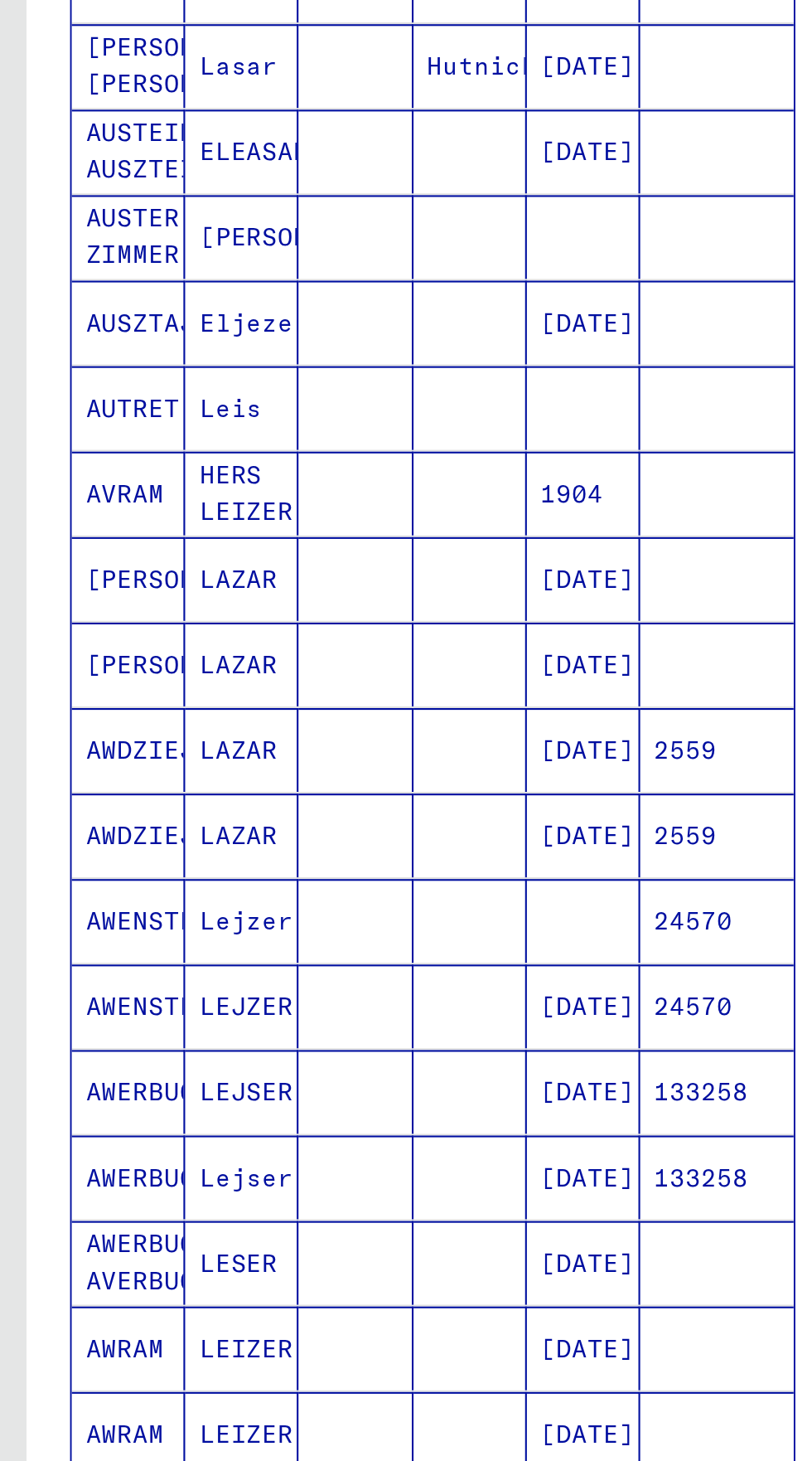
click at [322, 1137] on icon "Next page" at bounding box center [321, 1148] width 23 height 23
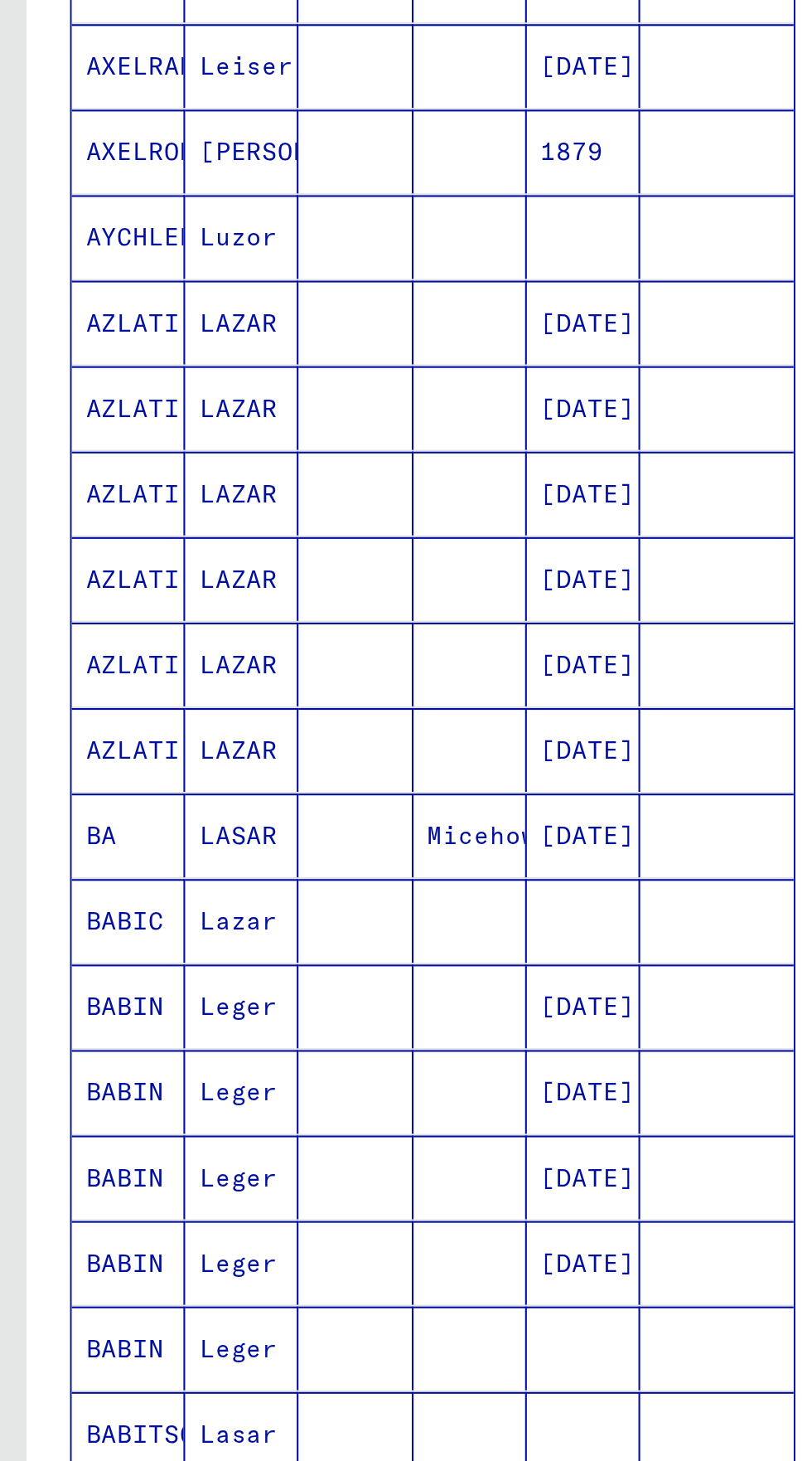
click at [321, 1137] on icon "Next page" at bounding box center [321, 1148] width 23 height 23
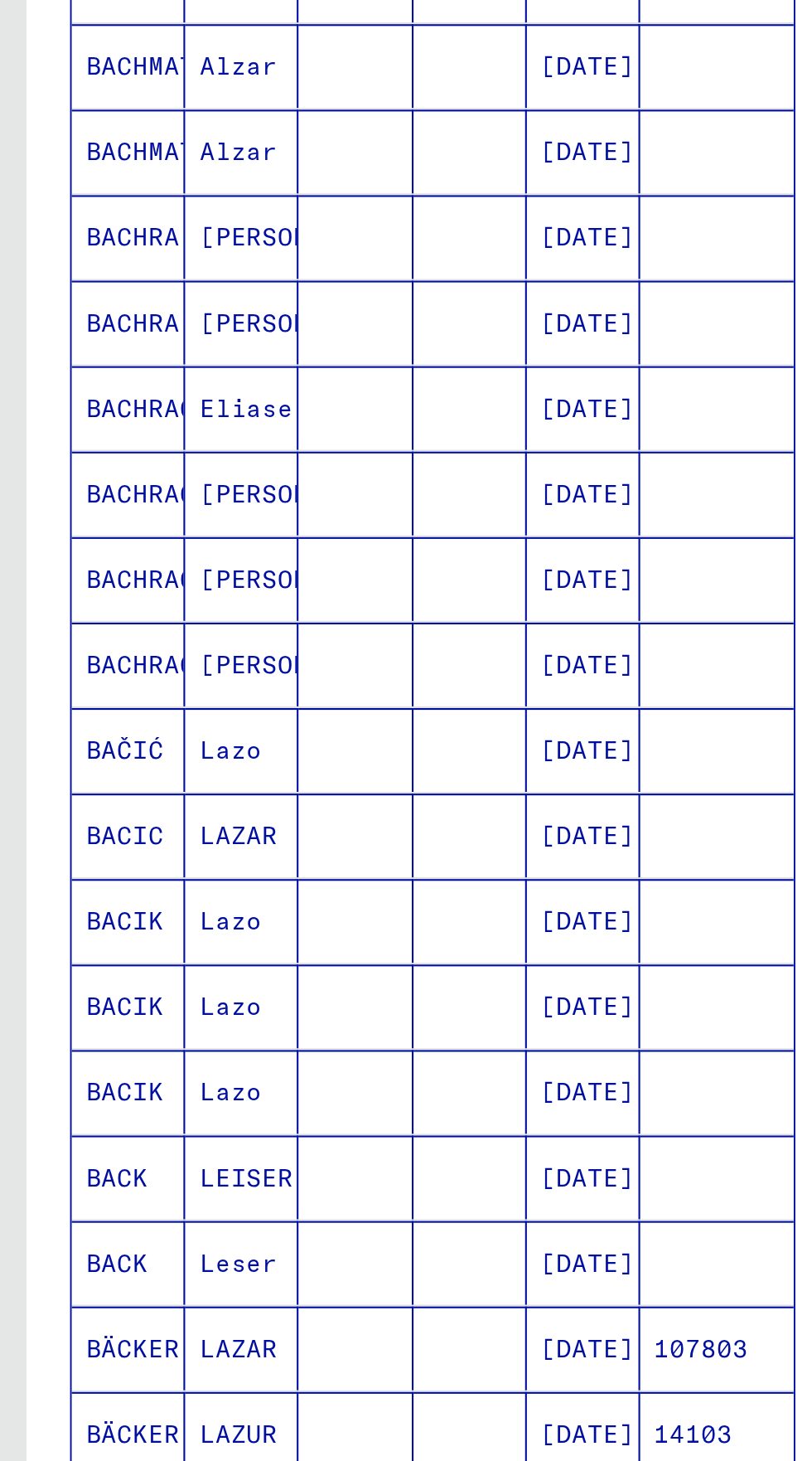
click at [326, 1137] on icon "Next page" at bounding box center [321, 1148] width 23 height 23
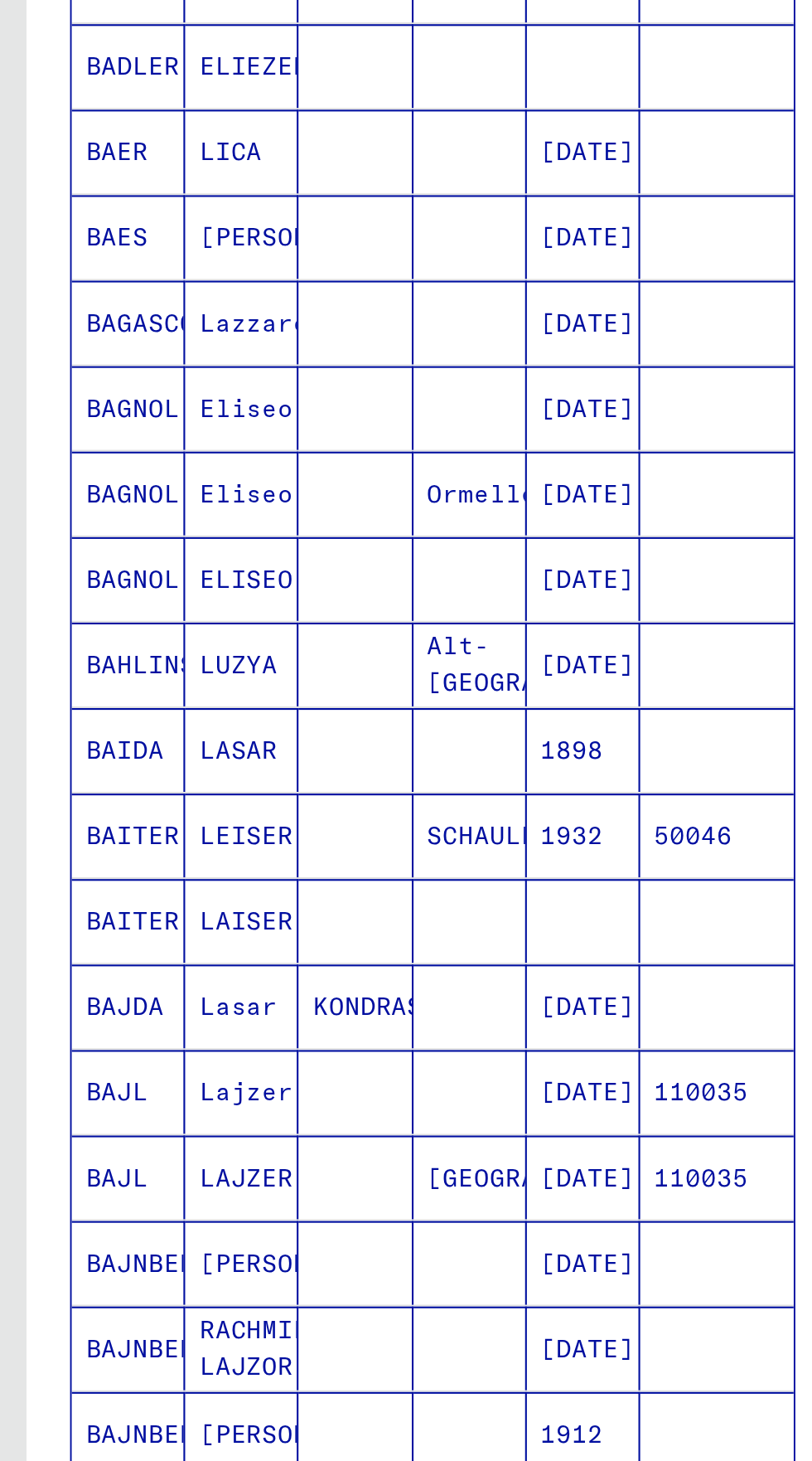
click at [322, 1137] on icon "Next page" at bounding box center [321, 1148] width 23 height 23
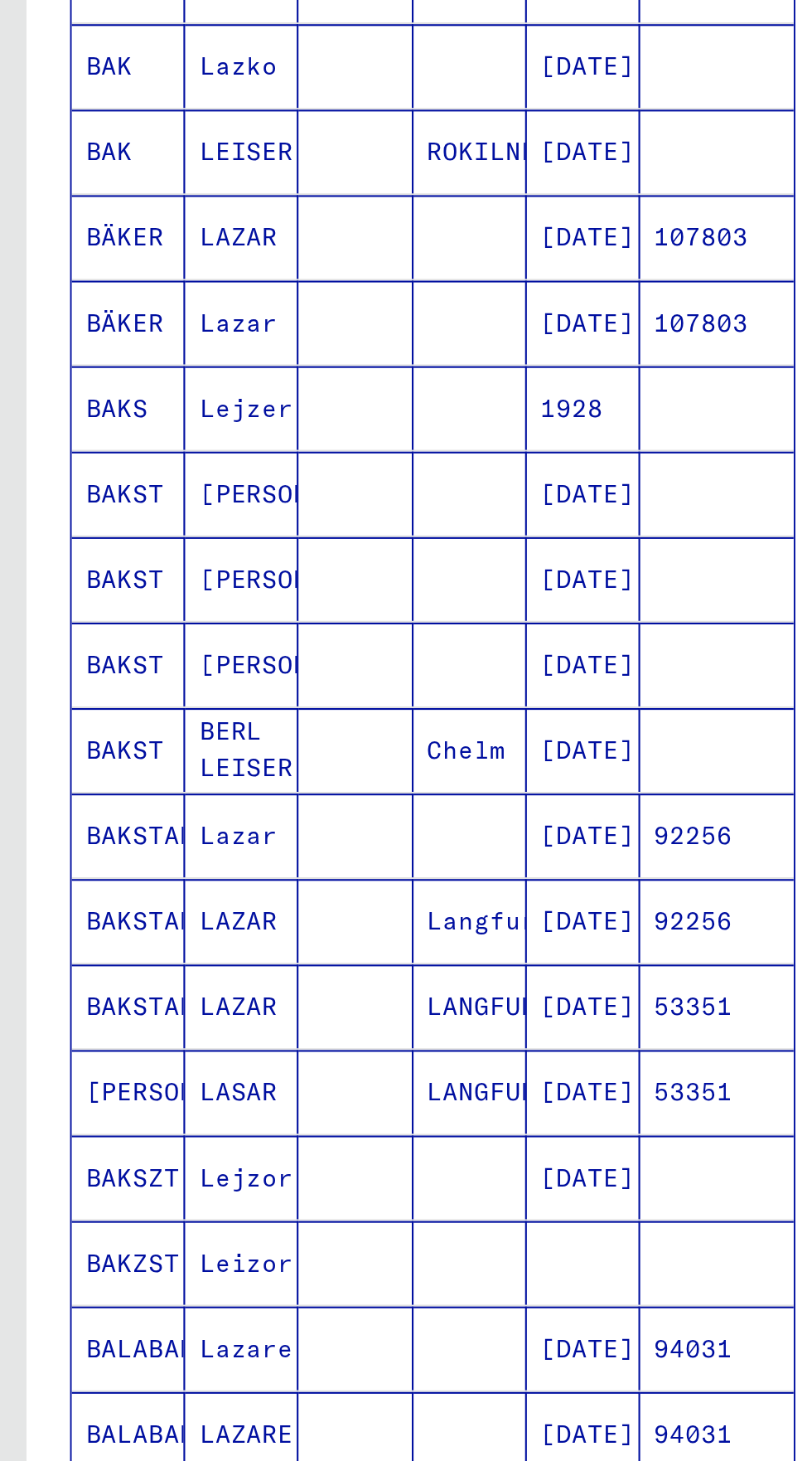
click at [322, 1137] on icon "Next page" at bounding box center [321, 1148] width 23 height 23
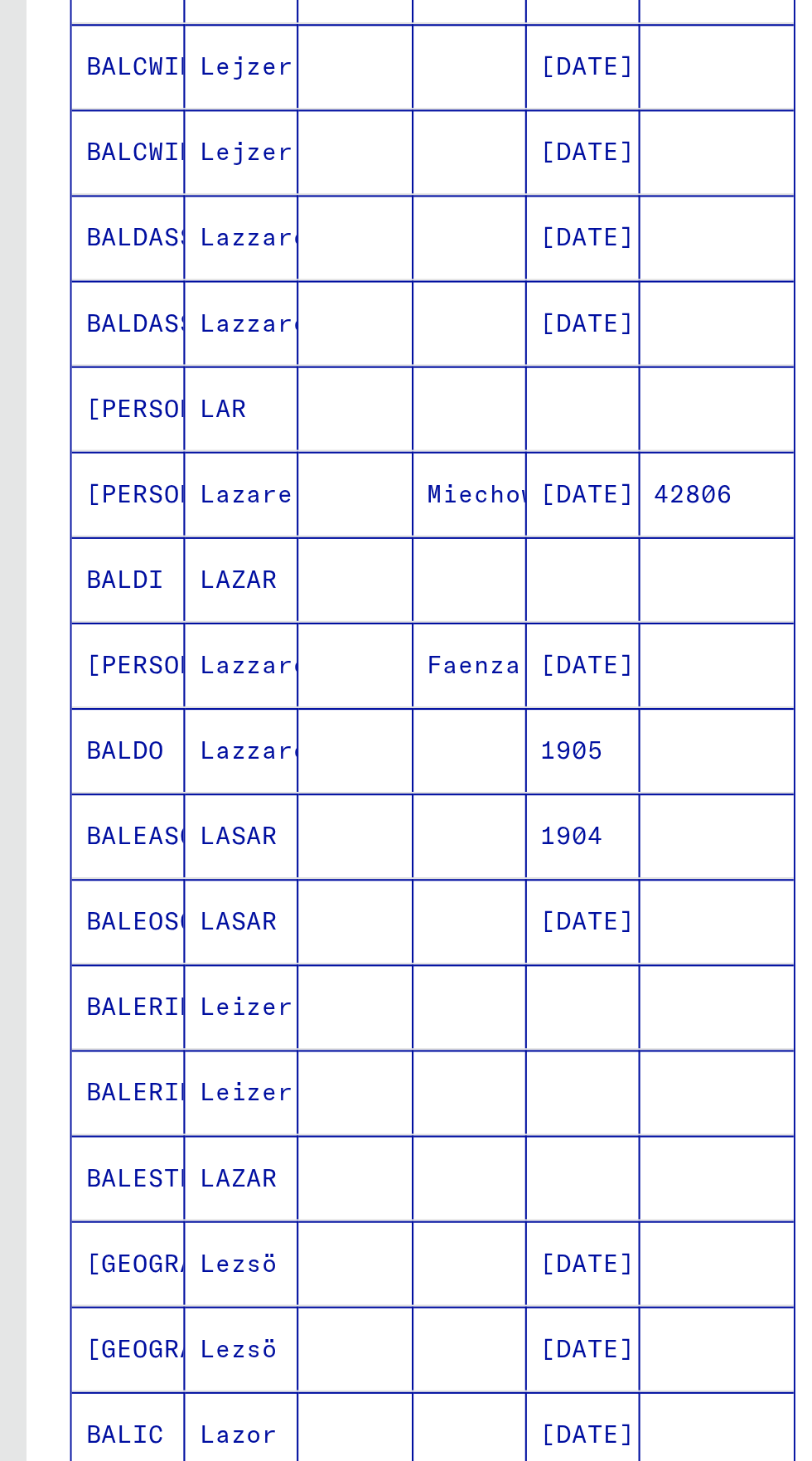
click at [326, 1137] on icon "Next page" at bounding box center [321, 1148] width 23 height 23
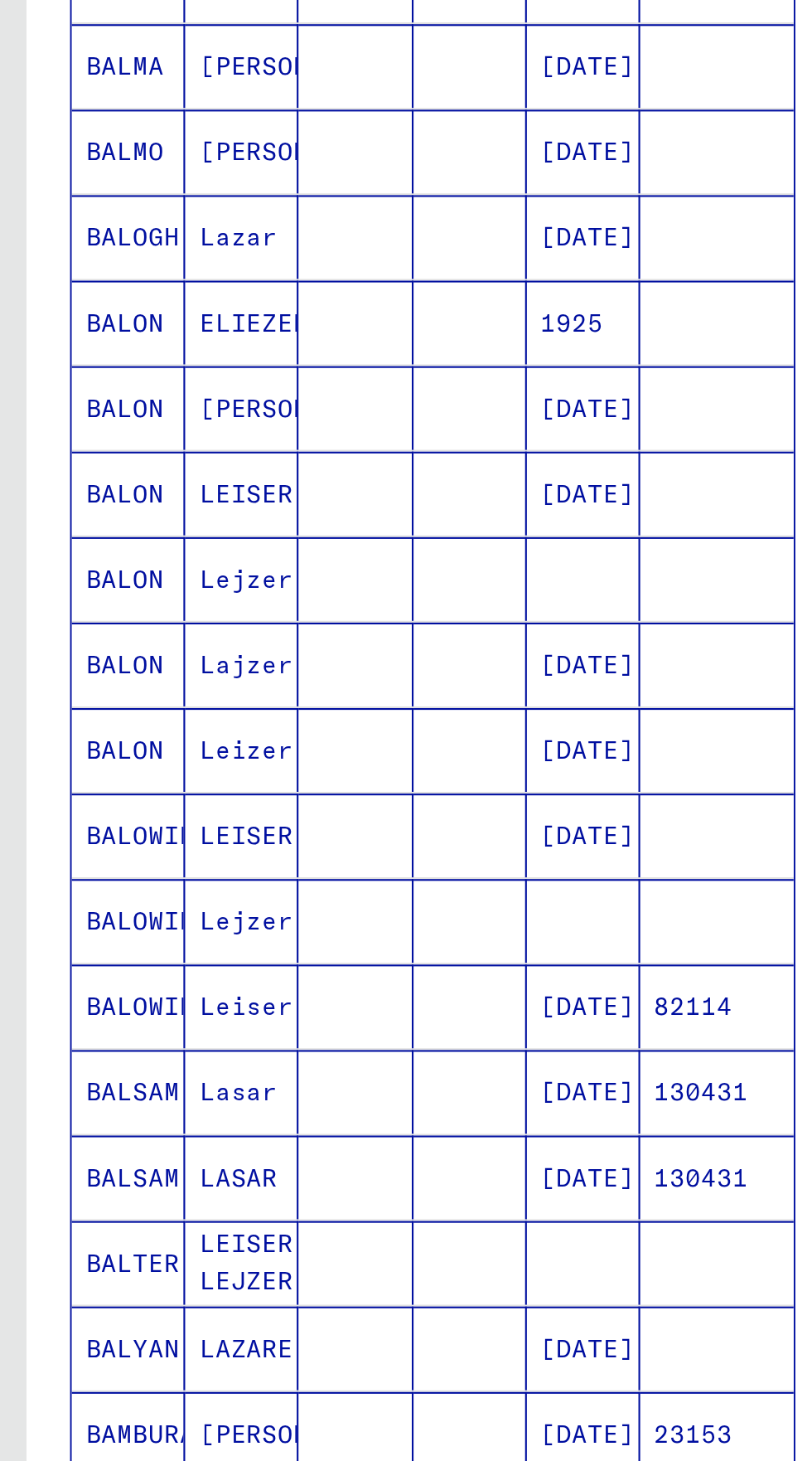
click at [323, 1137] on icon "Next page" at bounding box center [321, 1148] width 23 height 23
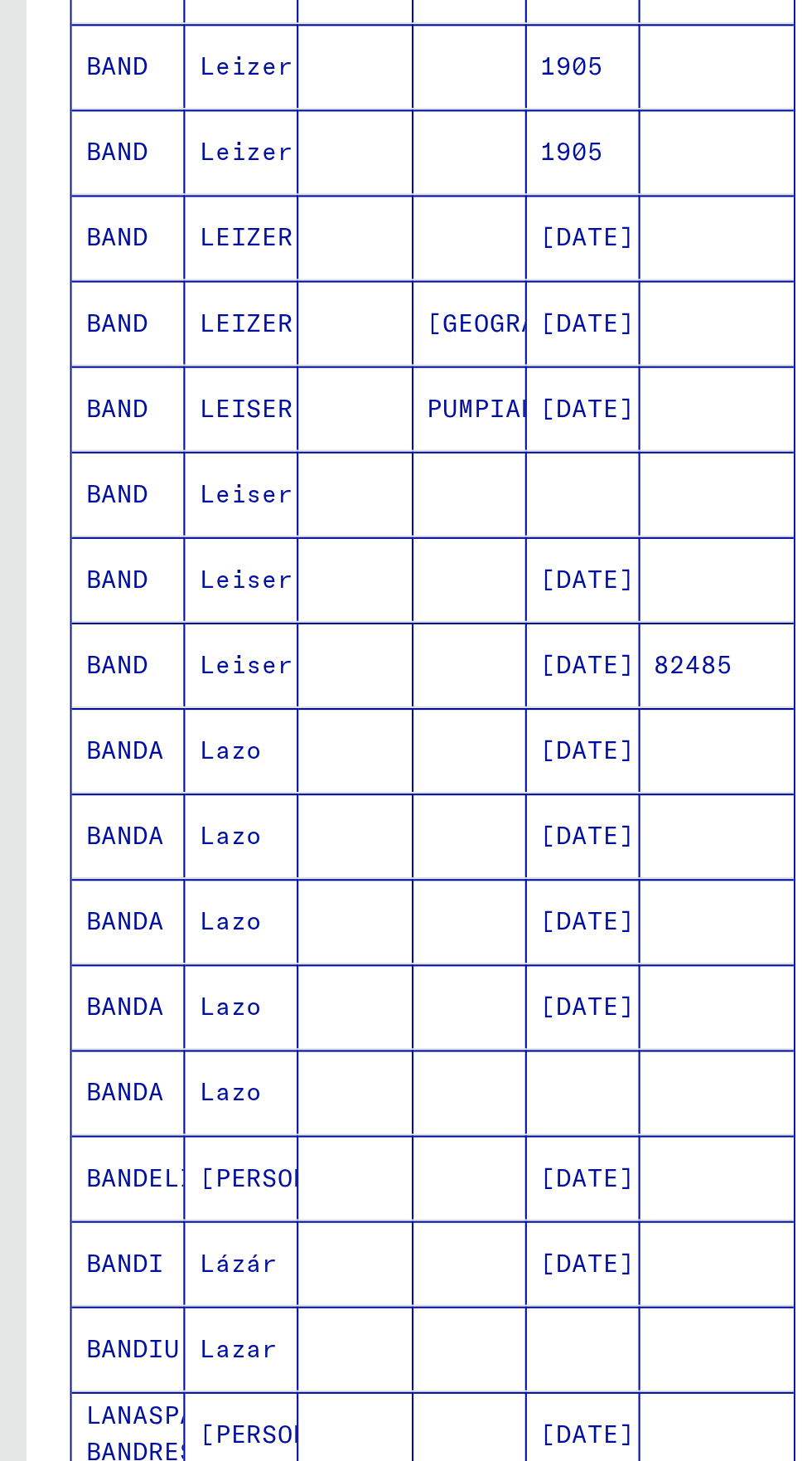
click at [326, 1137] on icon "Next page" at bounding box center [321, 1148] width 23 height 23
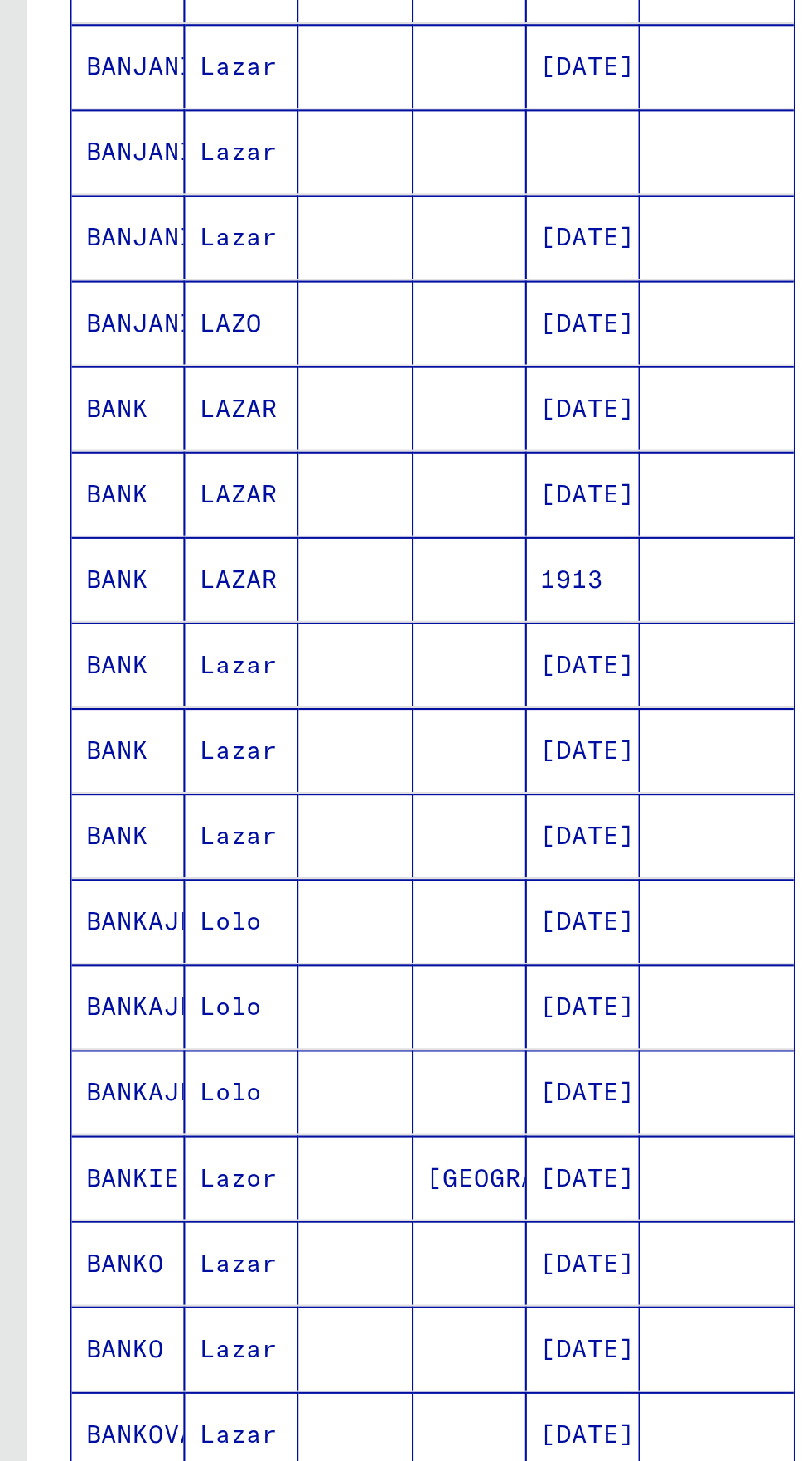
click at [322, 1142] on icon "Next page" at bounding box center [322, 1148] width 7 height 12
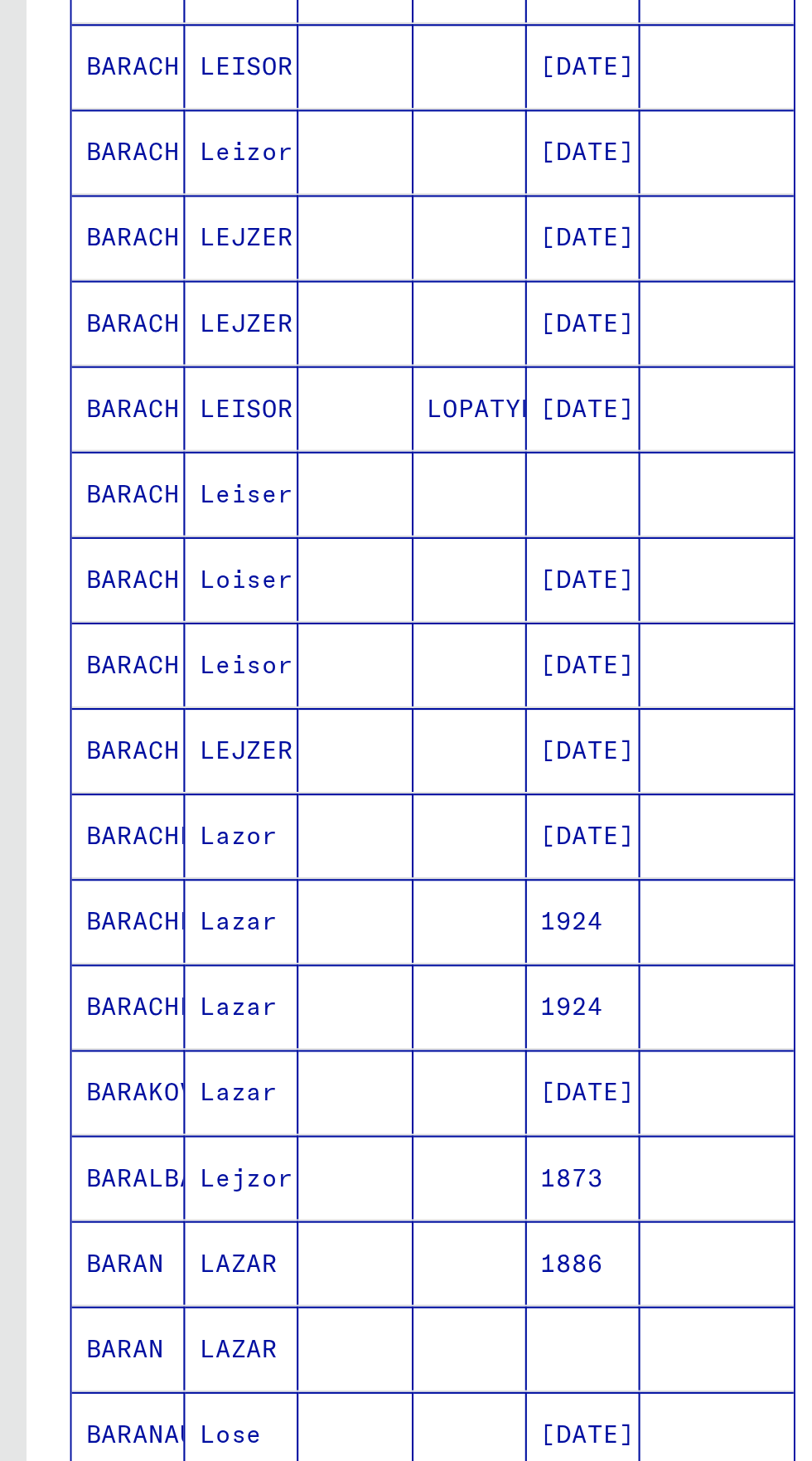
click at [324, 1142] on icon "Next page" at bounding box center [322, 1148] width 7 height 12
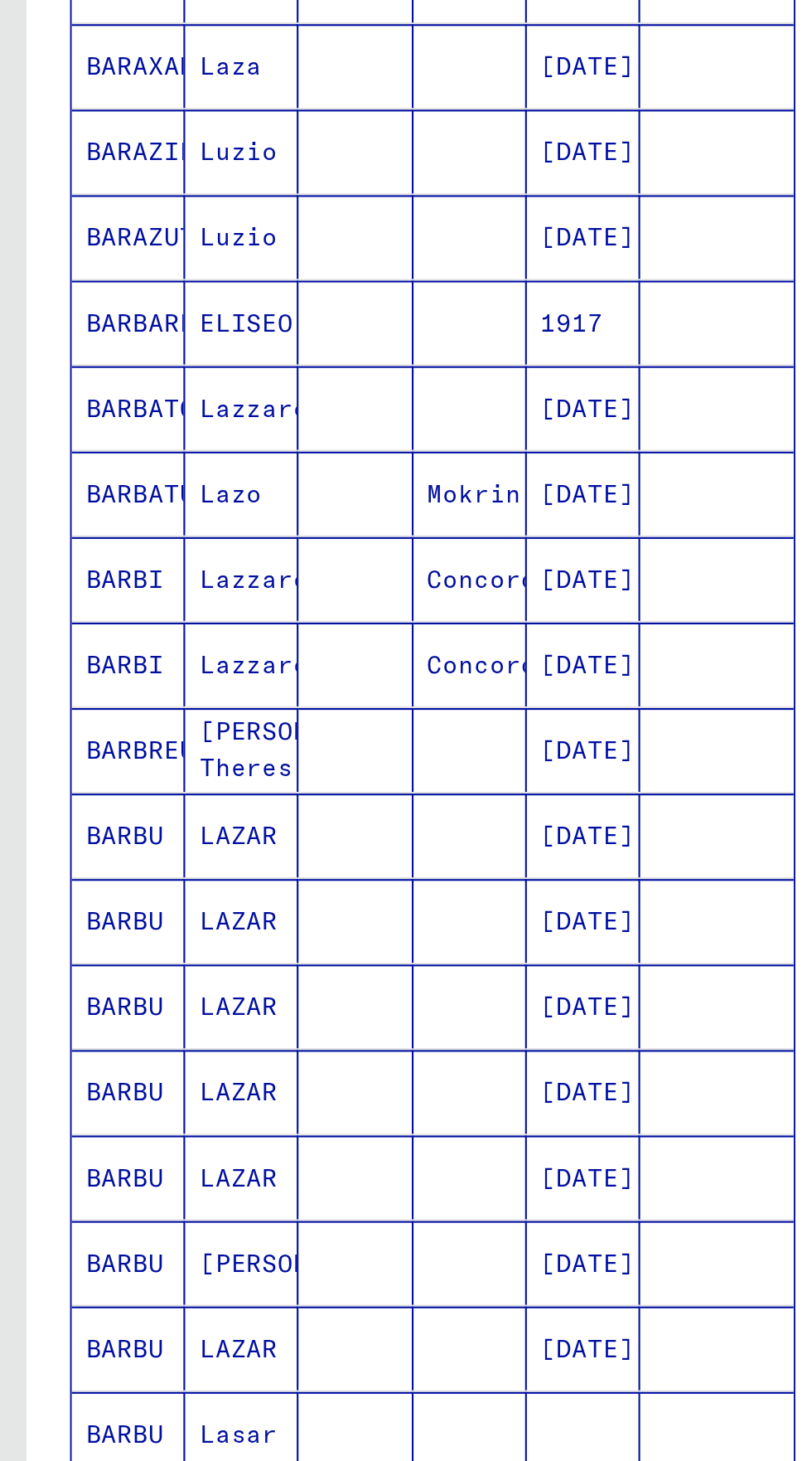
click at [324, 1137] on icon "Next page" at bounding box center [321, 1148] width 23 height 23
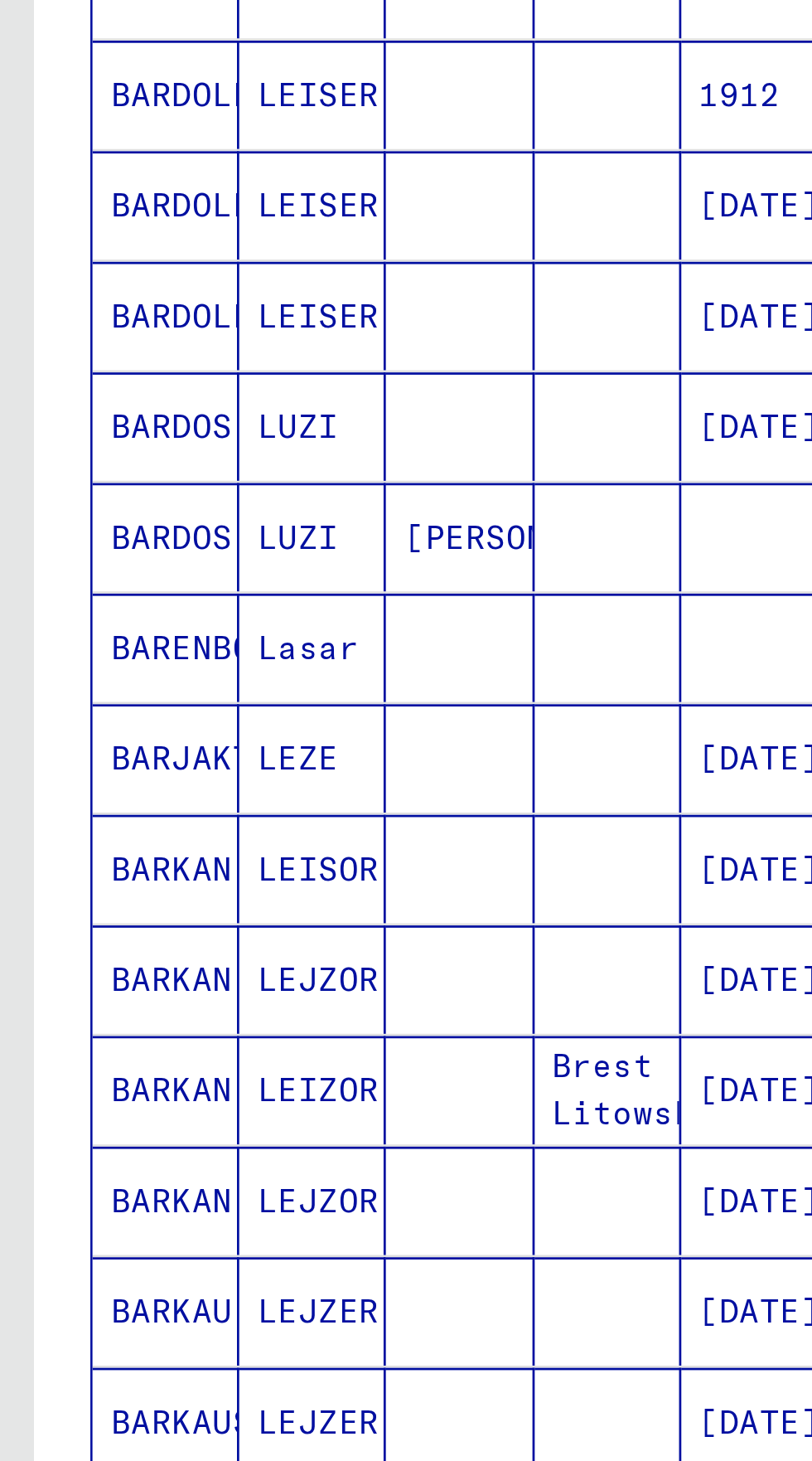
scroll to position [84, 0]
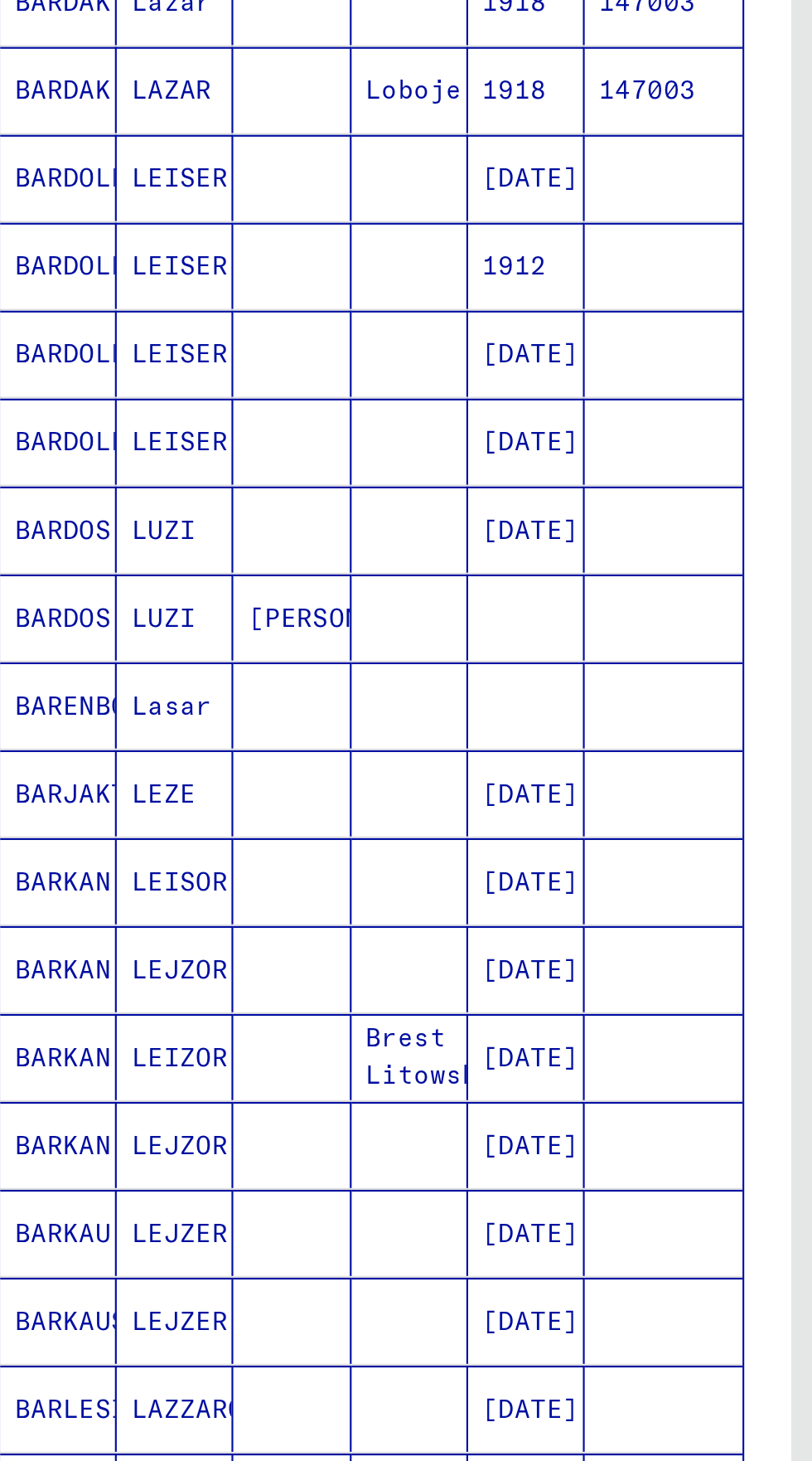
click at [327, 1267] on icon "Next page" at bounding box center [321, 1278] width 23 height 23
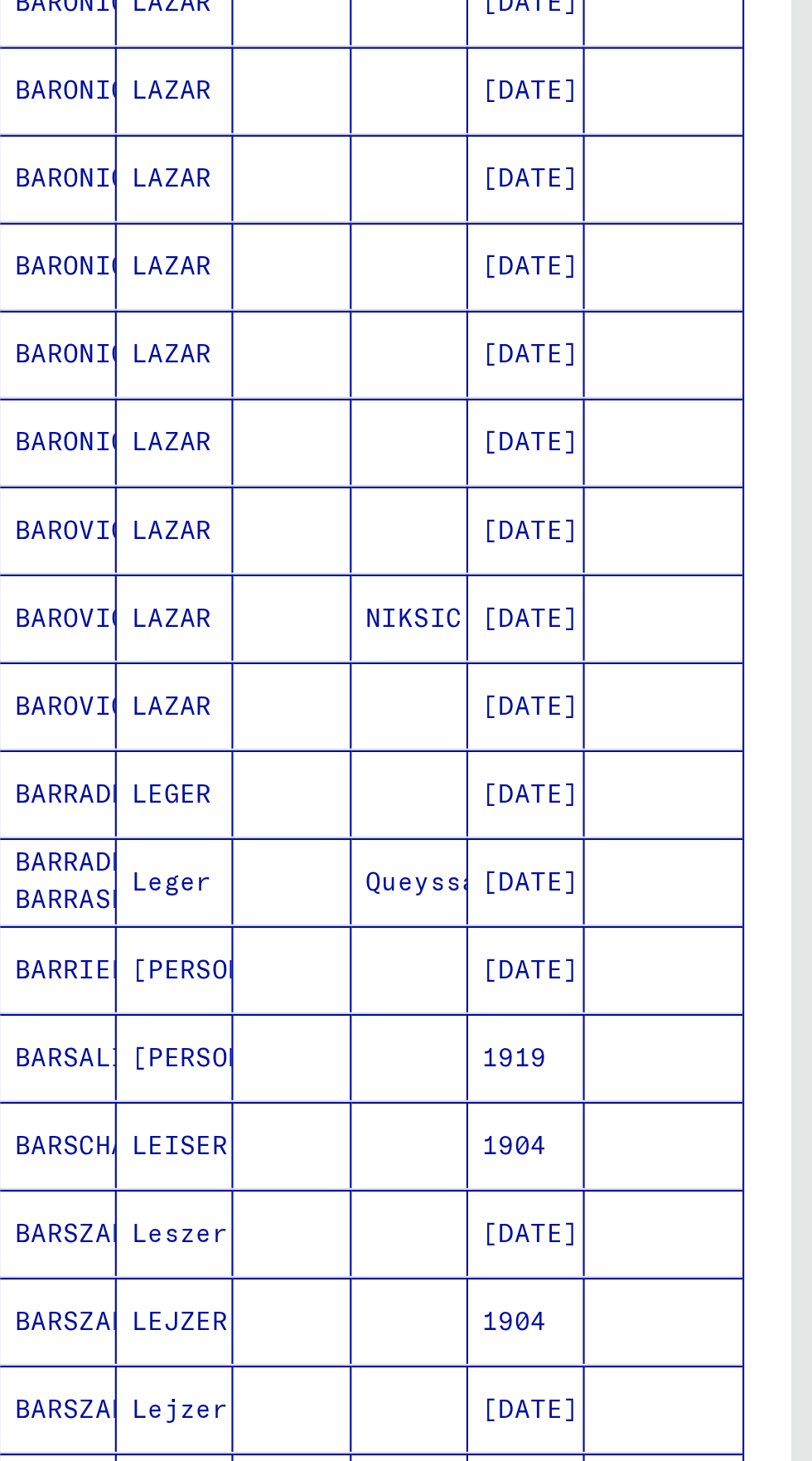
click at [330, 1267] on icon "Next page" at bounding box center [321, 1278] width 23 height 23
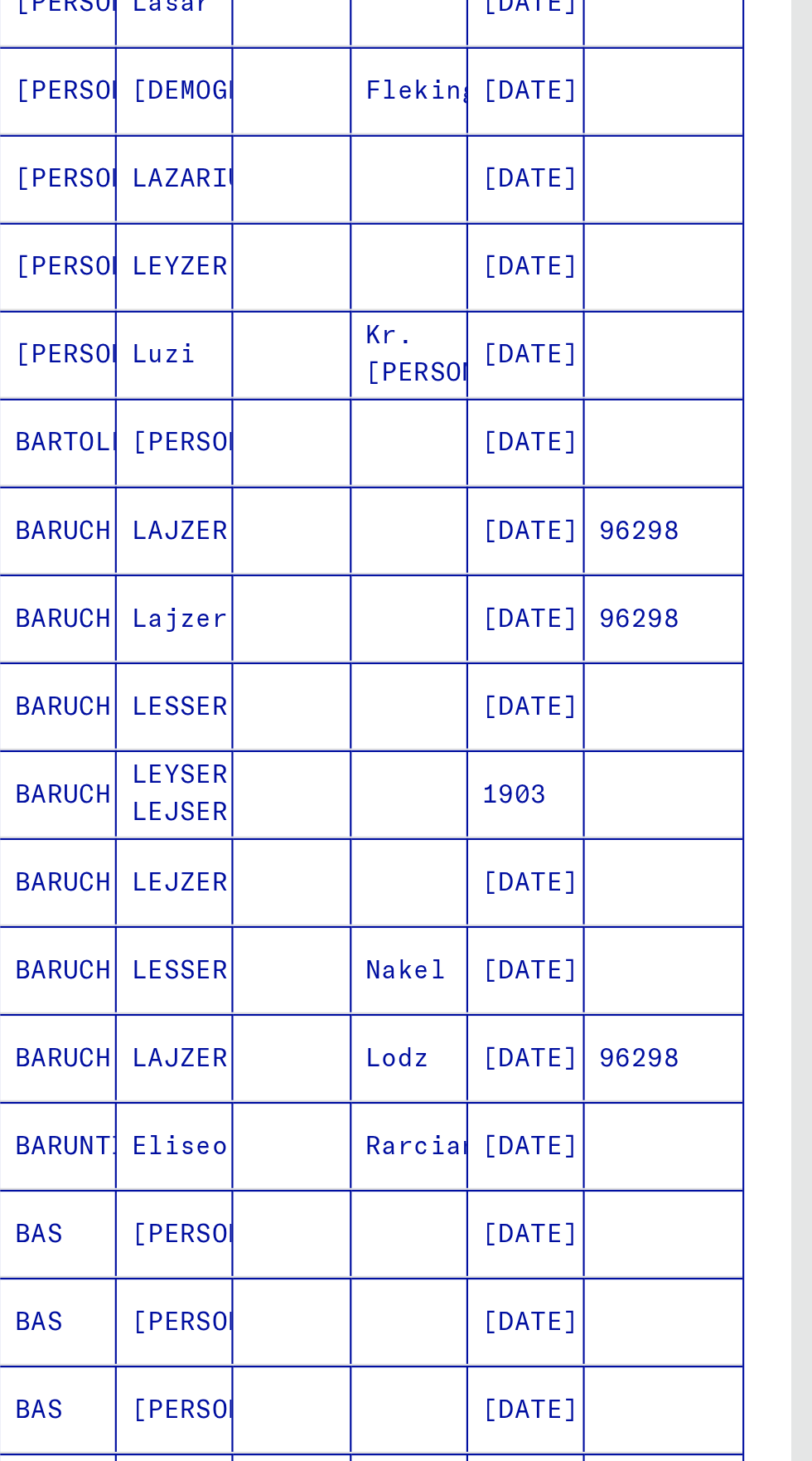
click at [330, 1262] on button "Next page" at bounding box center [322, 1278] width 33 height 33
click at [326, 1271] on icon "Next page" at bounding box center [321, 1282] width 23 height 23
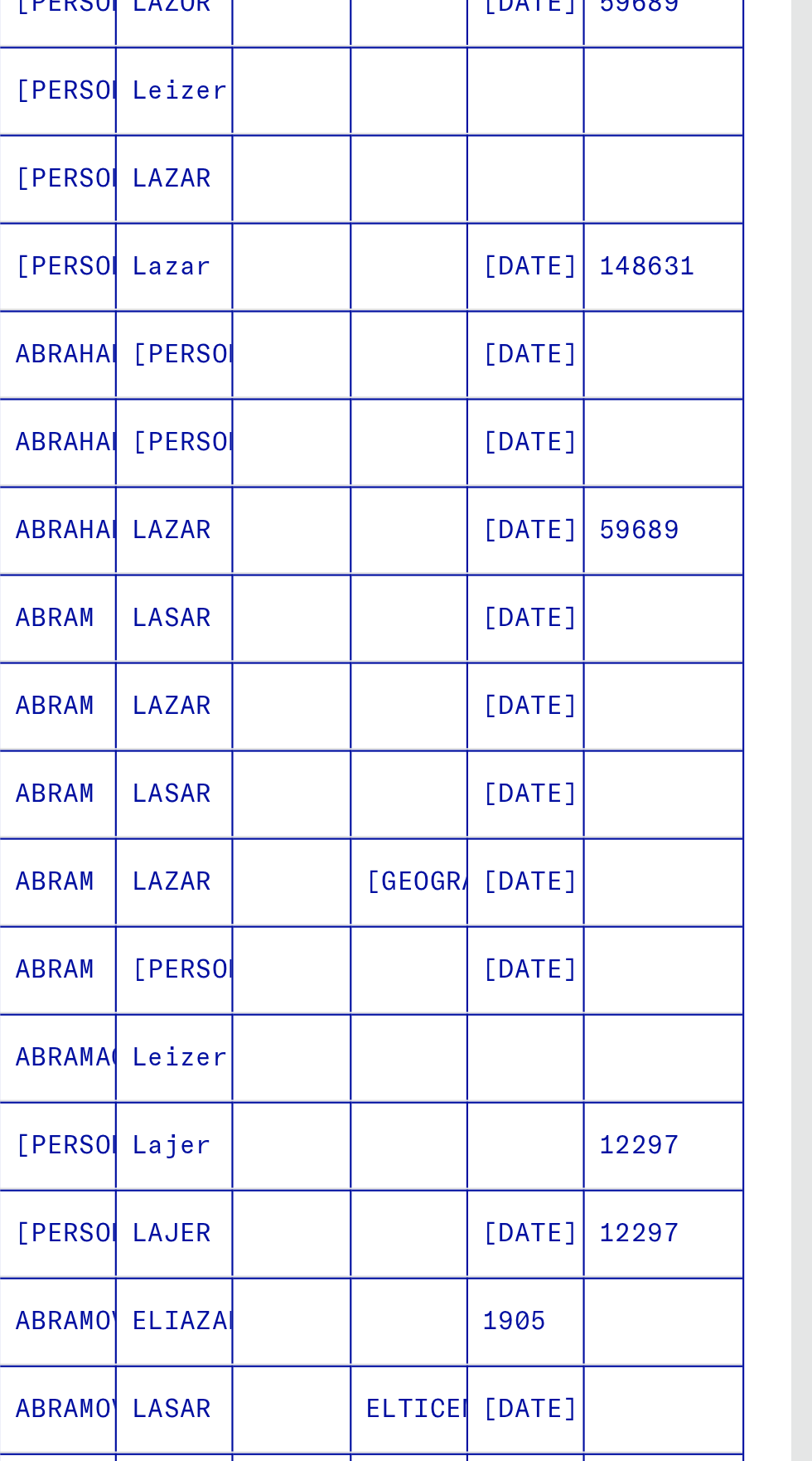
click at [326, 1271] on icon "Next page" at bounding box center [321, 1282] width 23 height 23
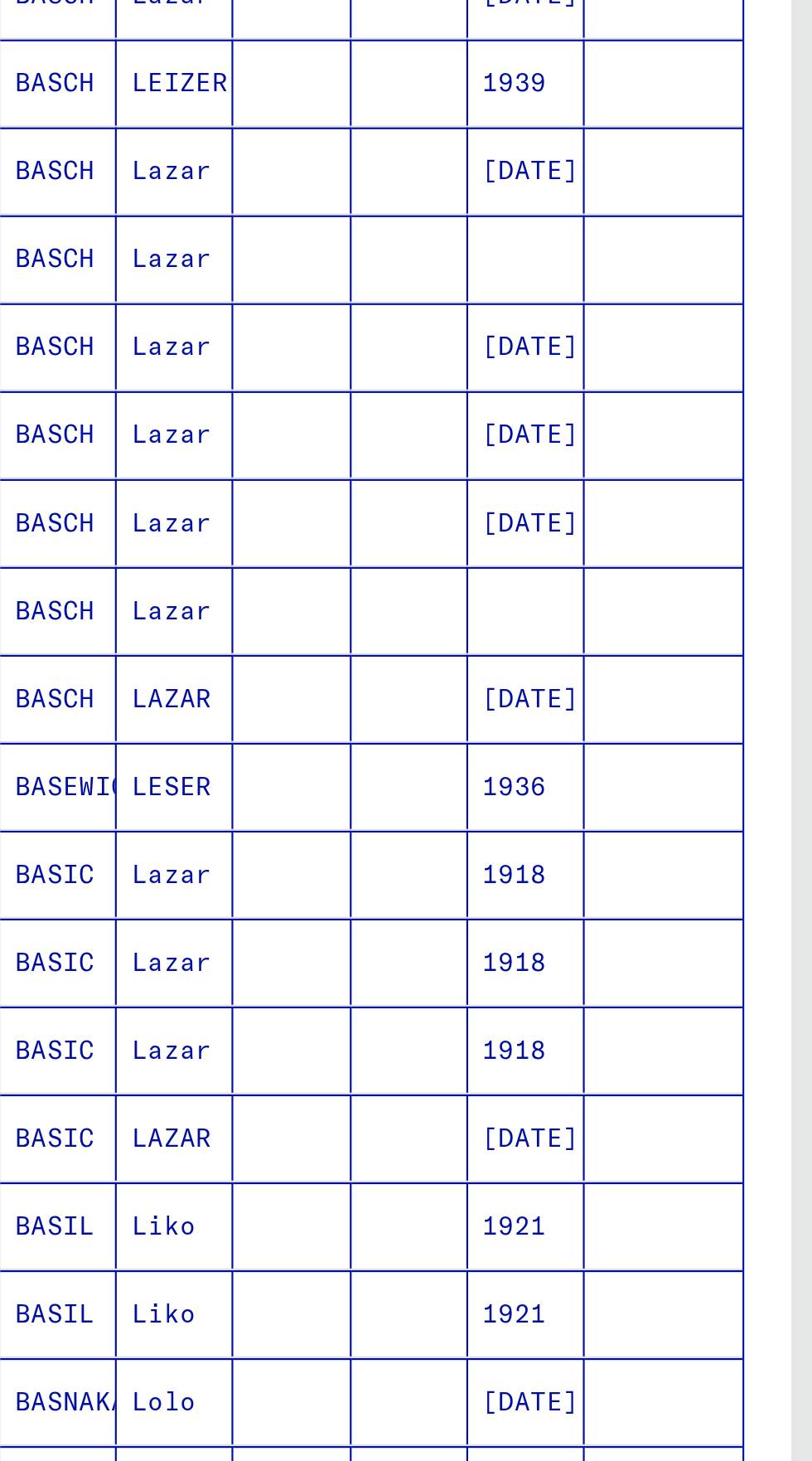
click at [326, 1267] on icon "Next page" at bounding box center [321, 1278] width 23 height 23
click at [332, 1267] on icon "Next page" at bounding box center [321, 1278] width 23 height 23
click at [324, 1274] on icon "Next page" at bounding box center [322, 1279] width 7 height 12
click at [332, 1267] on icon "Next page" at bounding box center [321, 1278] width 23 height 23
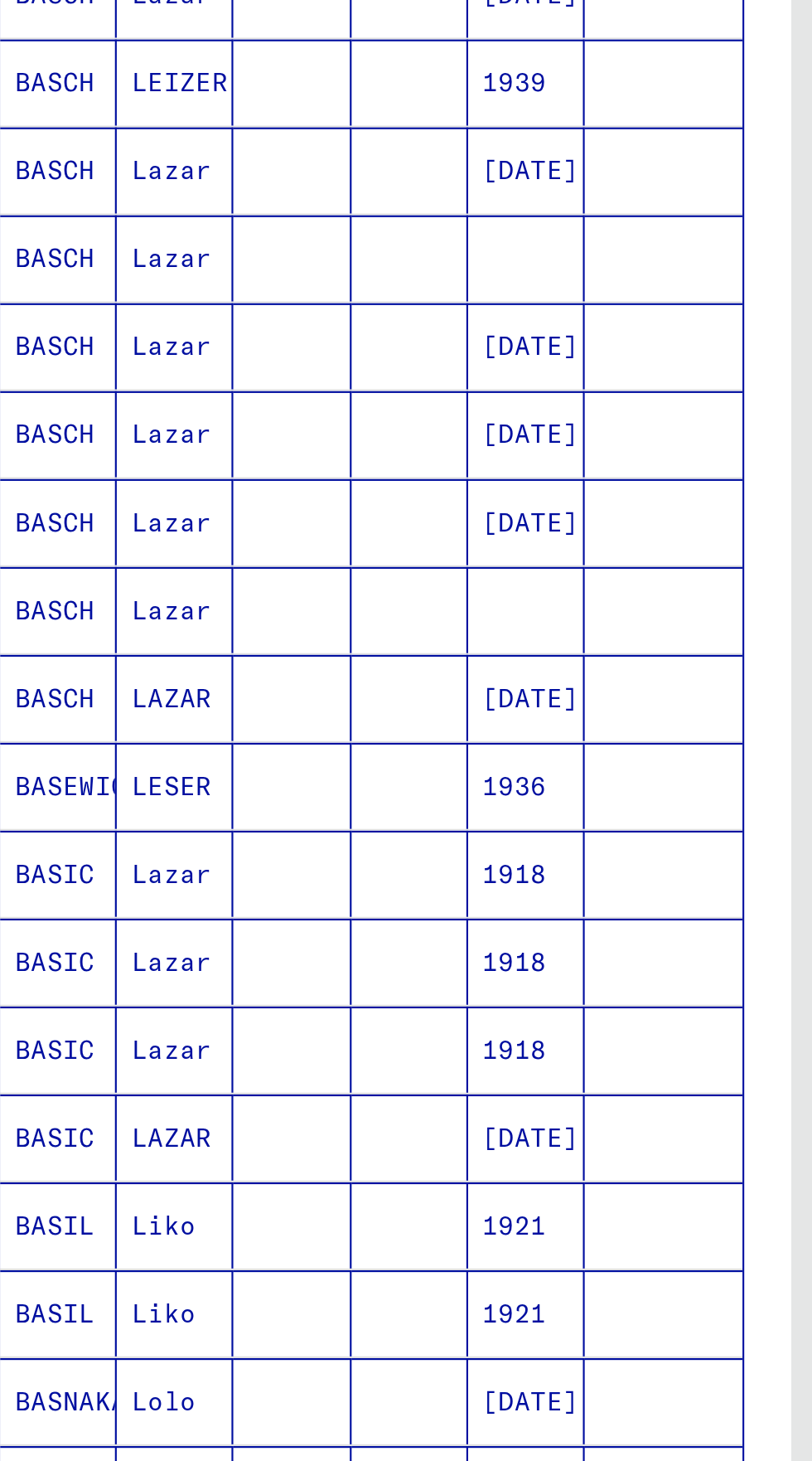
click at [324, 1274] on icon "Next page" at bounding box center [322, 1279] width 7 height 12
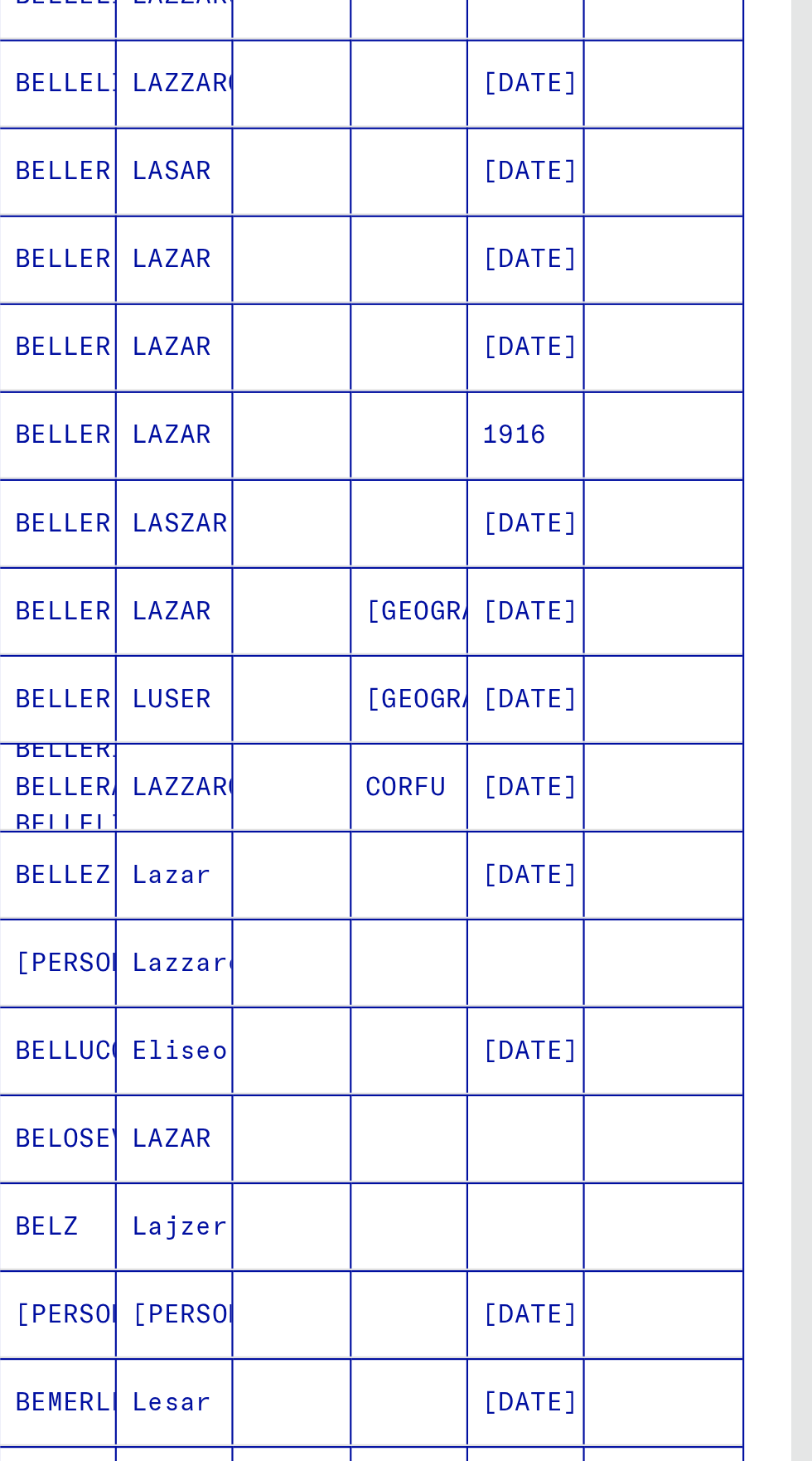
click at [324, 1267] on icon "Next page" at bounding box center [321, 1278] width 23 height 23
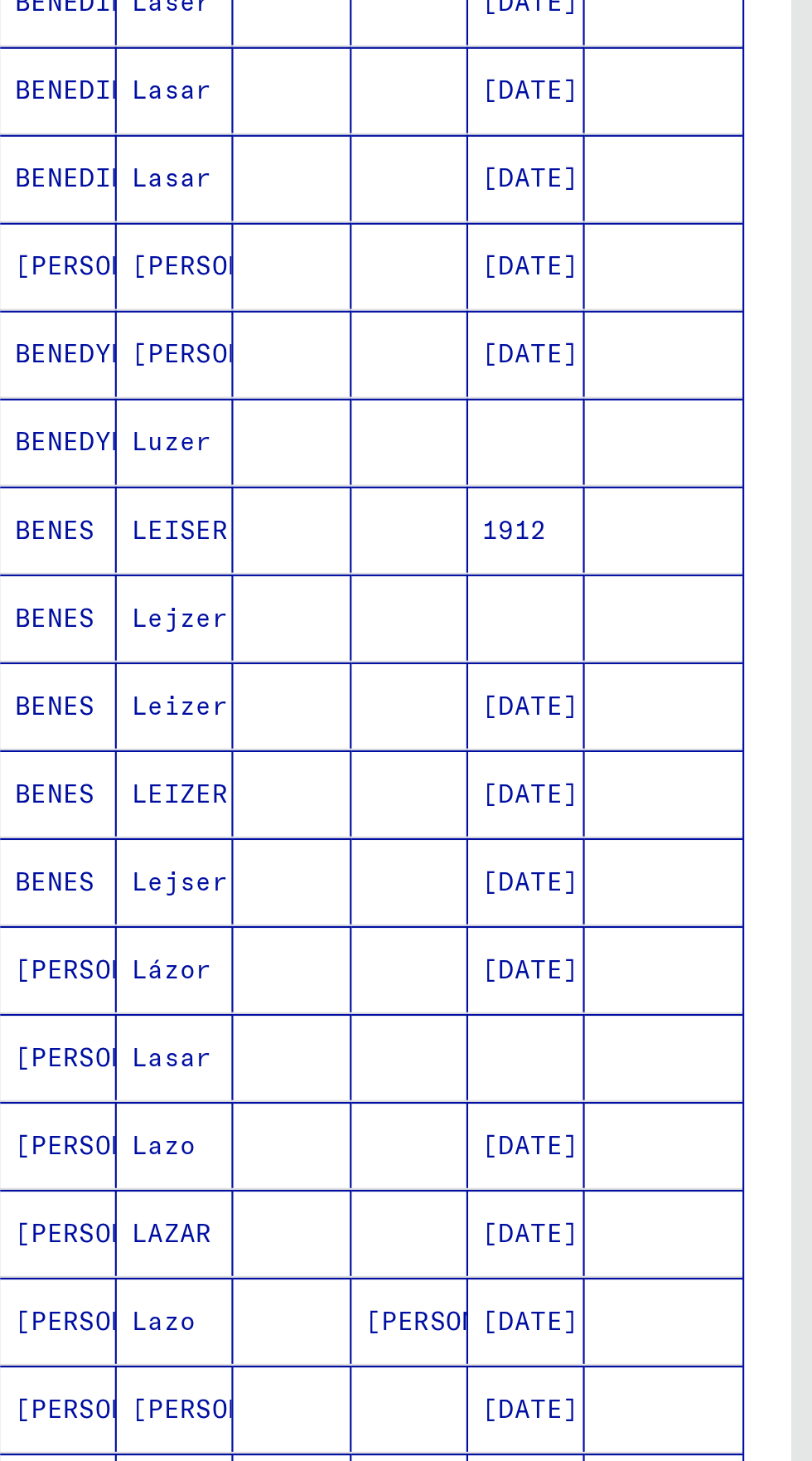
click at [322, 1274] on icon "Next page" at bounding box center [322, 1279] width 7 height 12
type input "**"
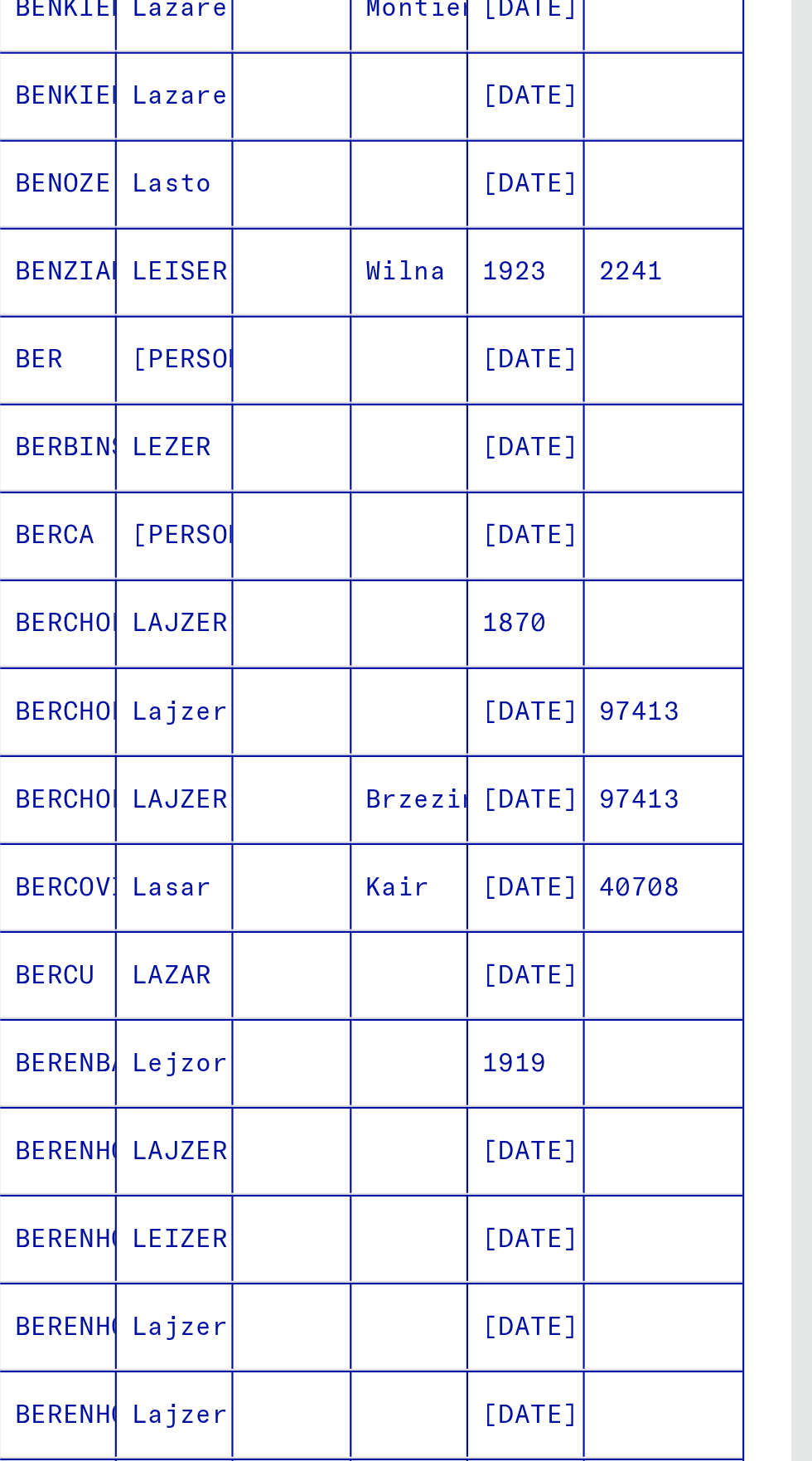
scroll to position [0, 0]
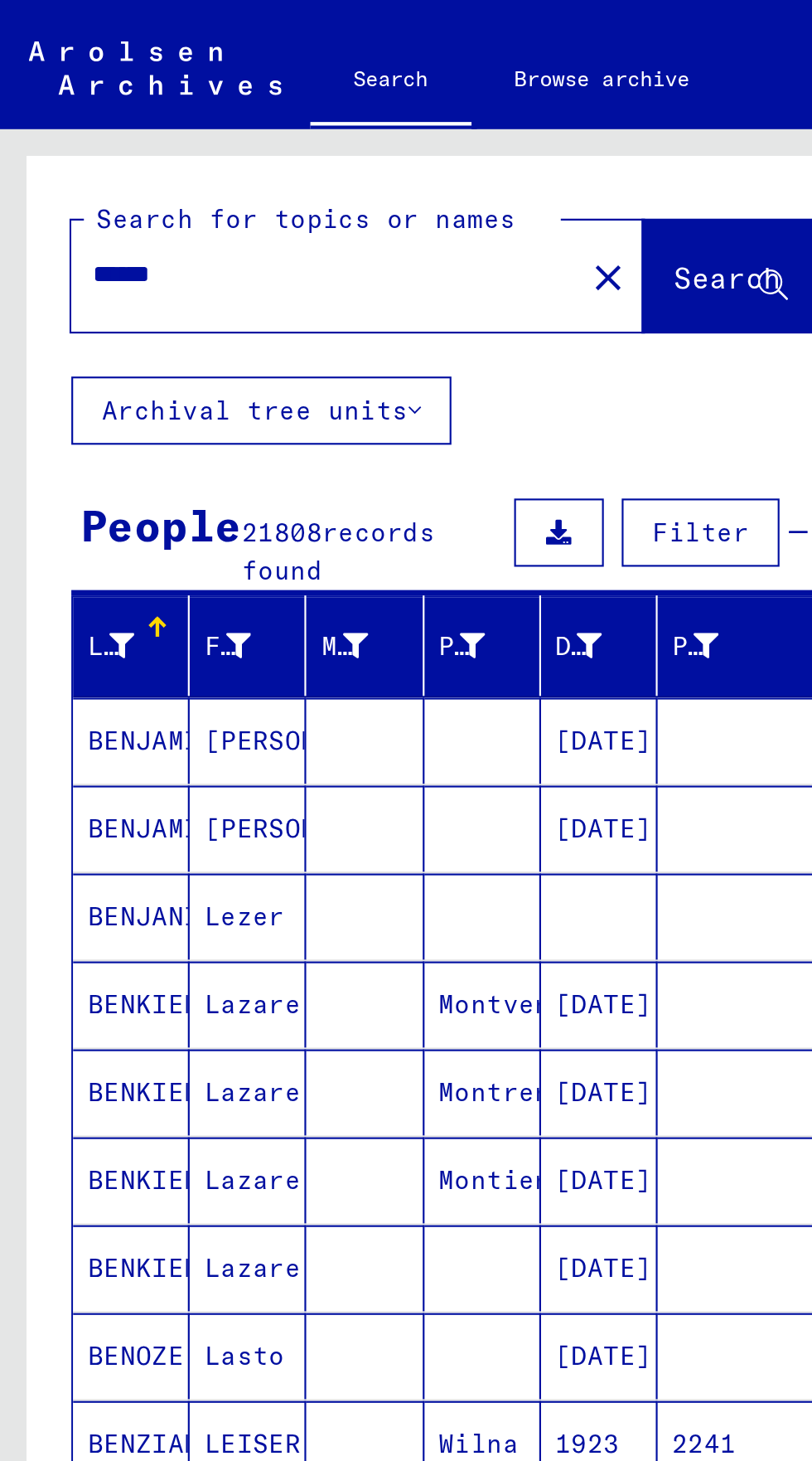
click at [94, 120] on input "******" at bounding box center [145, 127] width 205 height 17
type input "*"
click at [322, 107] on button "Search" at bounding box center [338, 128] width 81 height 51
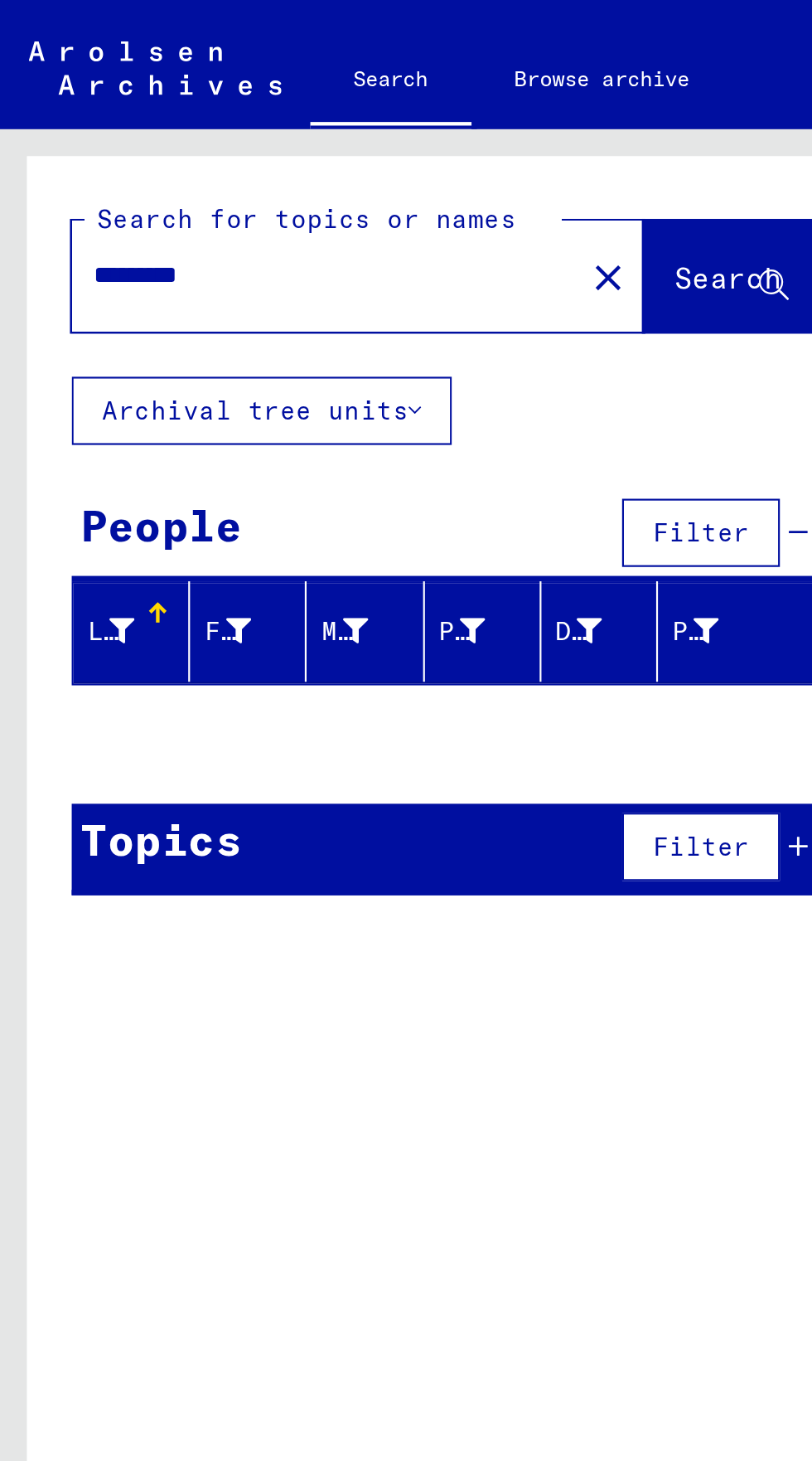
click at [121, 132] on input "*********" at bounding box center [145, 127] width 205 height 17
type input "*"
type input "**********"
click at [319, 133] on span "Search" at bounding box center [336, 129] width 49 height 16
click at [139, 398] on div "1 records found" at bounding box center [173, 391] width 104 height 17
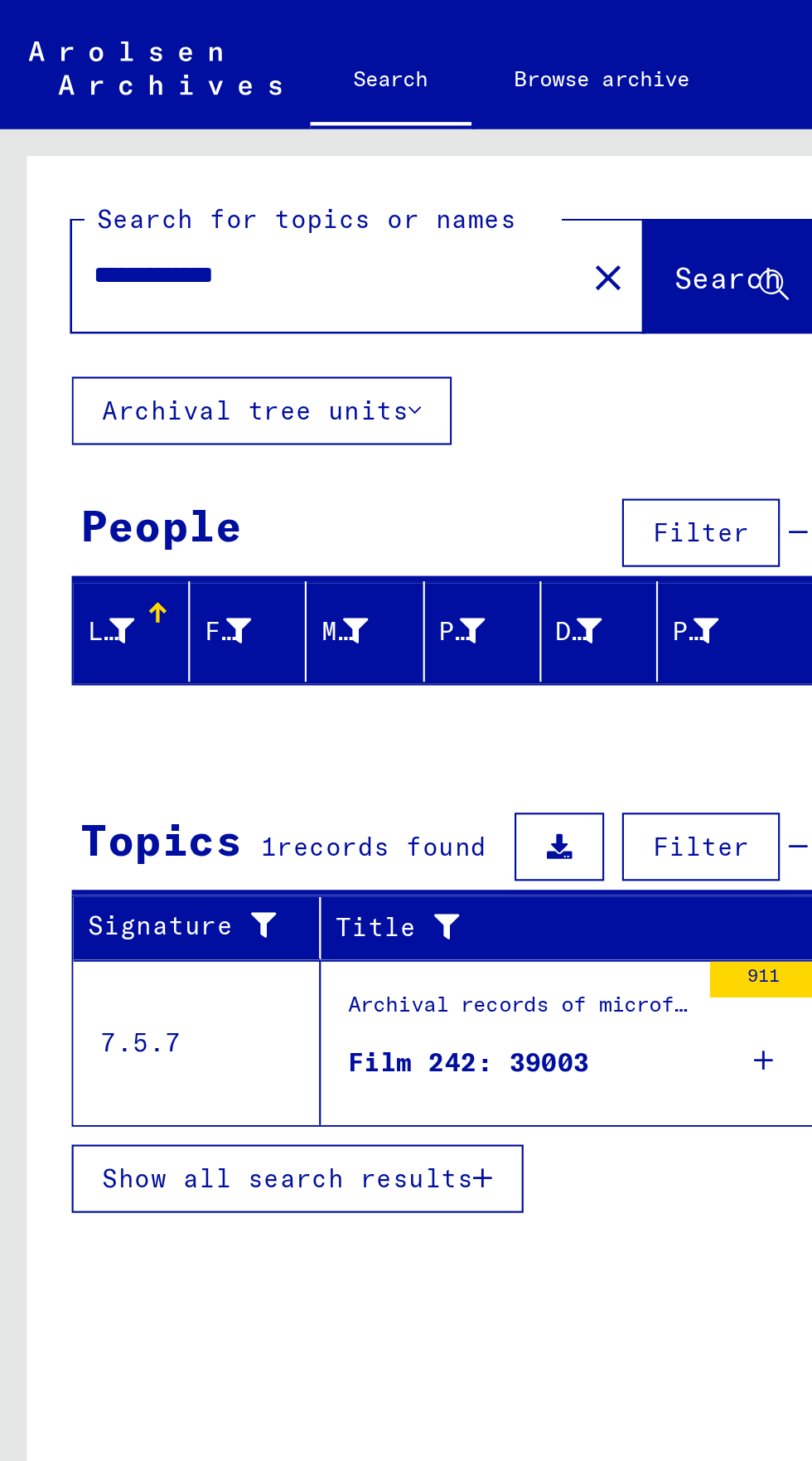
click at [215, 480] on figure "Archival records of microforms (new material / document acquisition) / Document…" at bounding box center [240, 469] width 159 height 25
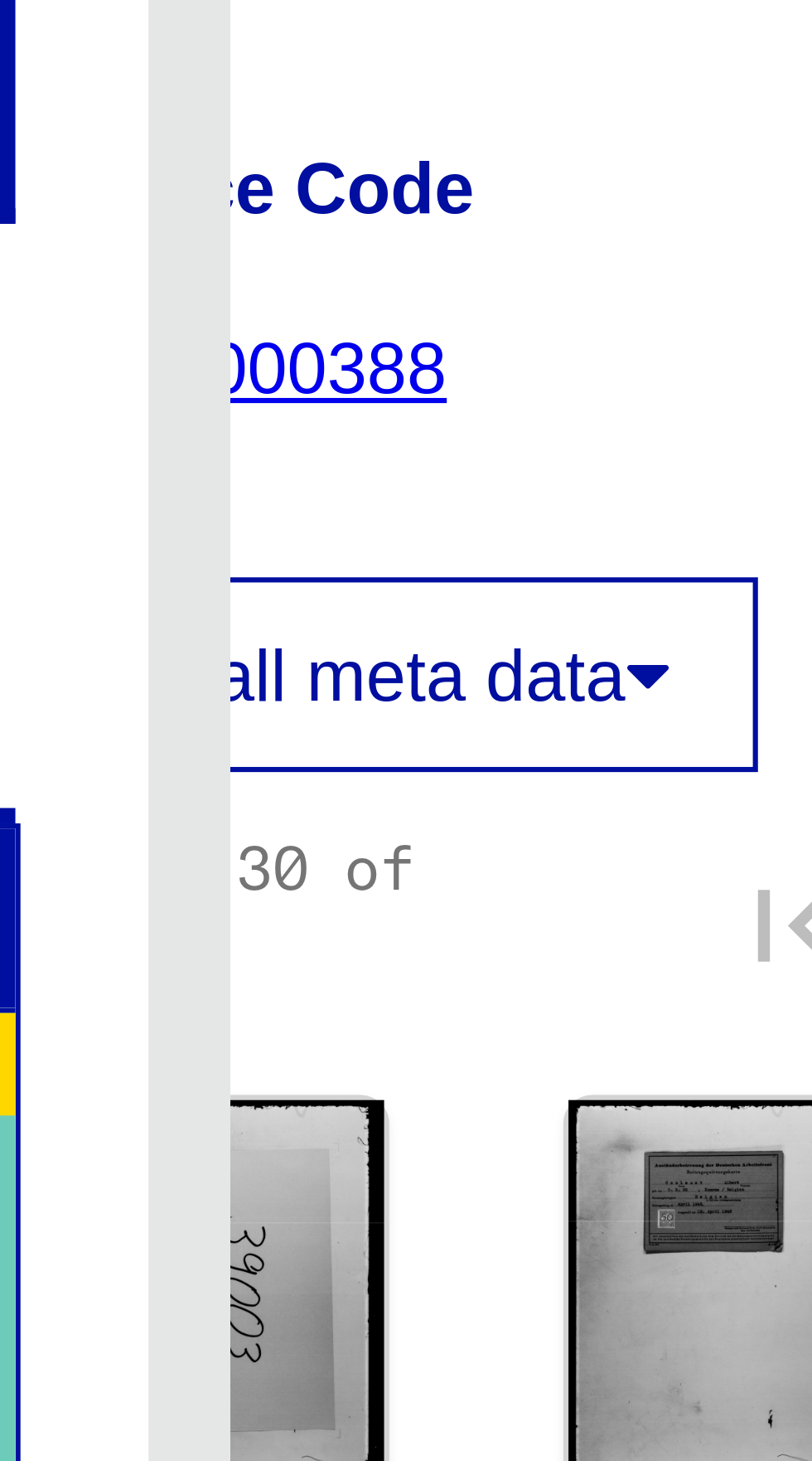
scroll to position [14, 75]
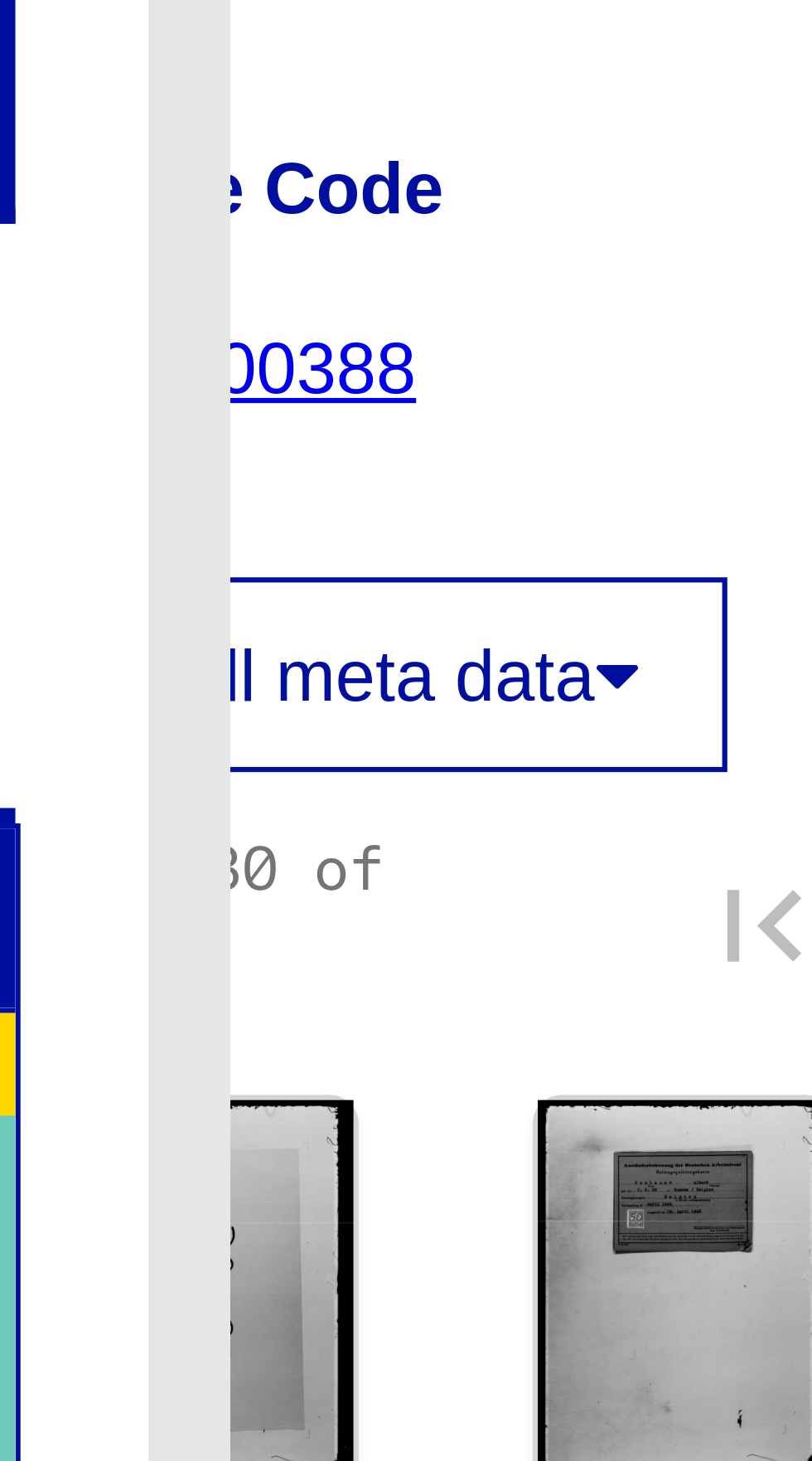
click at [479, 414] on img at bounding box center [486, 441] width 47 height 62
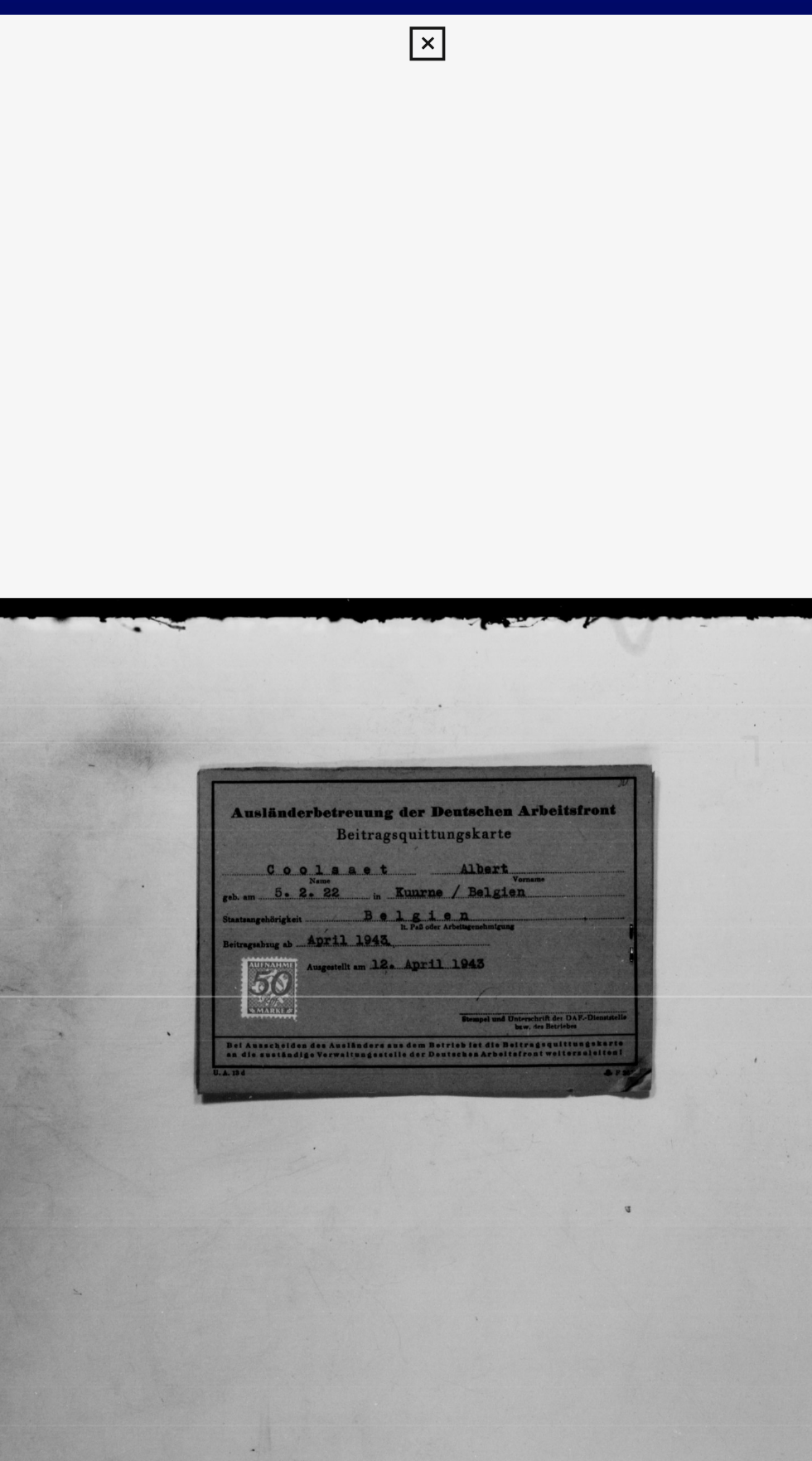
click at [406, 24] on icon at bounding box center [406, 25] width 19 height 20
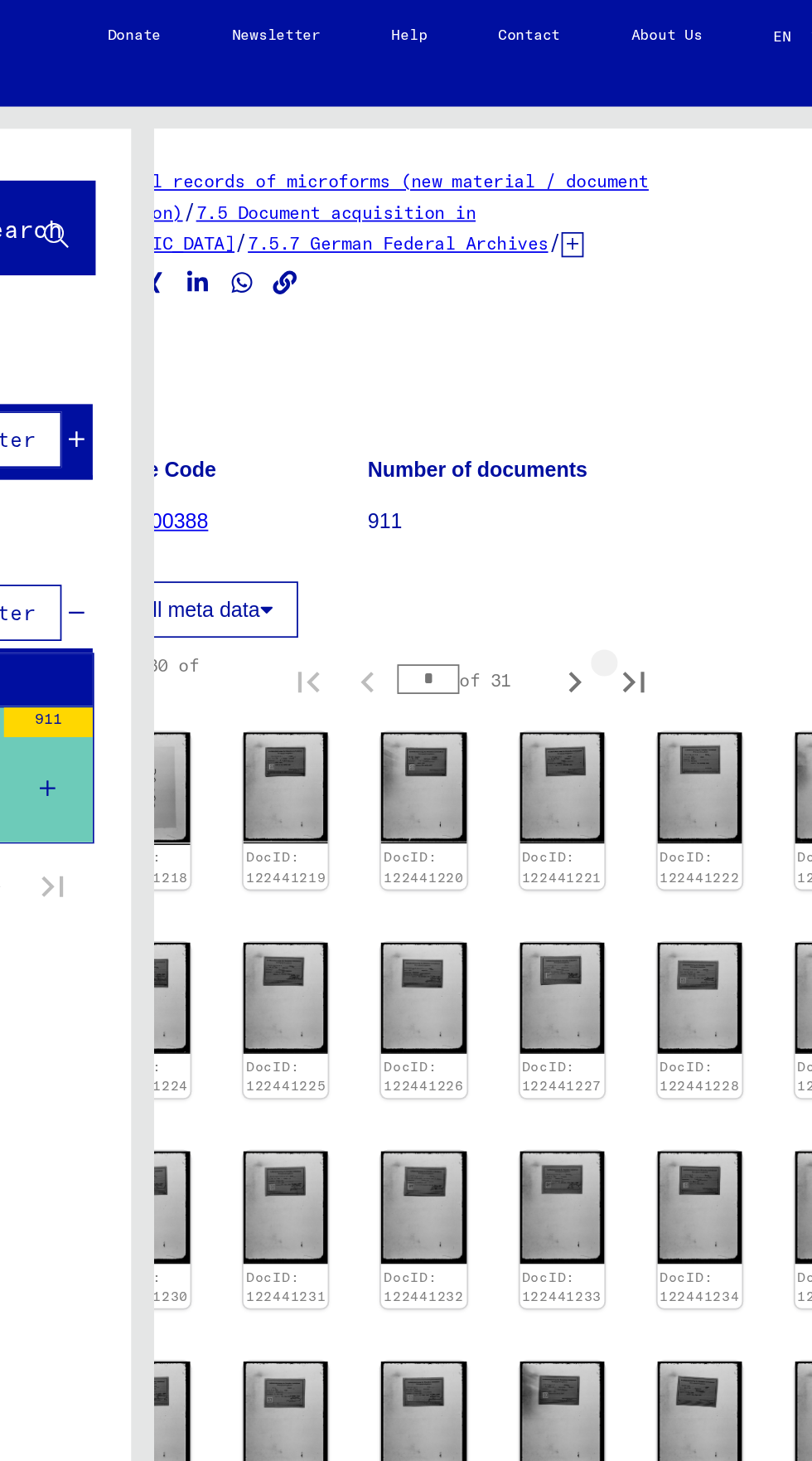
click at [680, 376] on icon "Last page" at bounding box center [680, 382] width 12 height 12
type input "**"
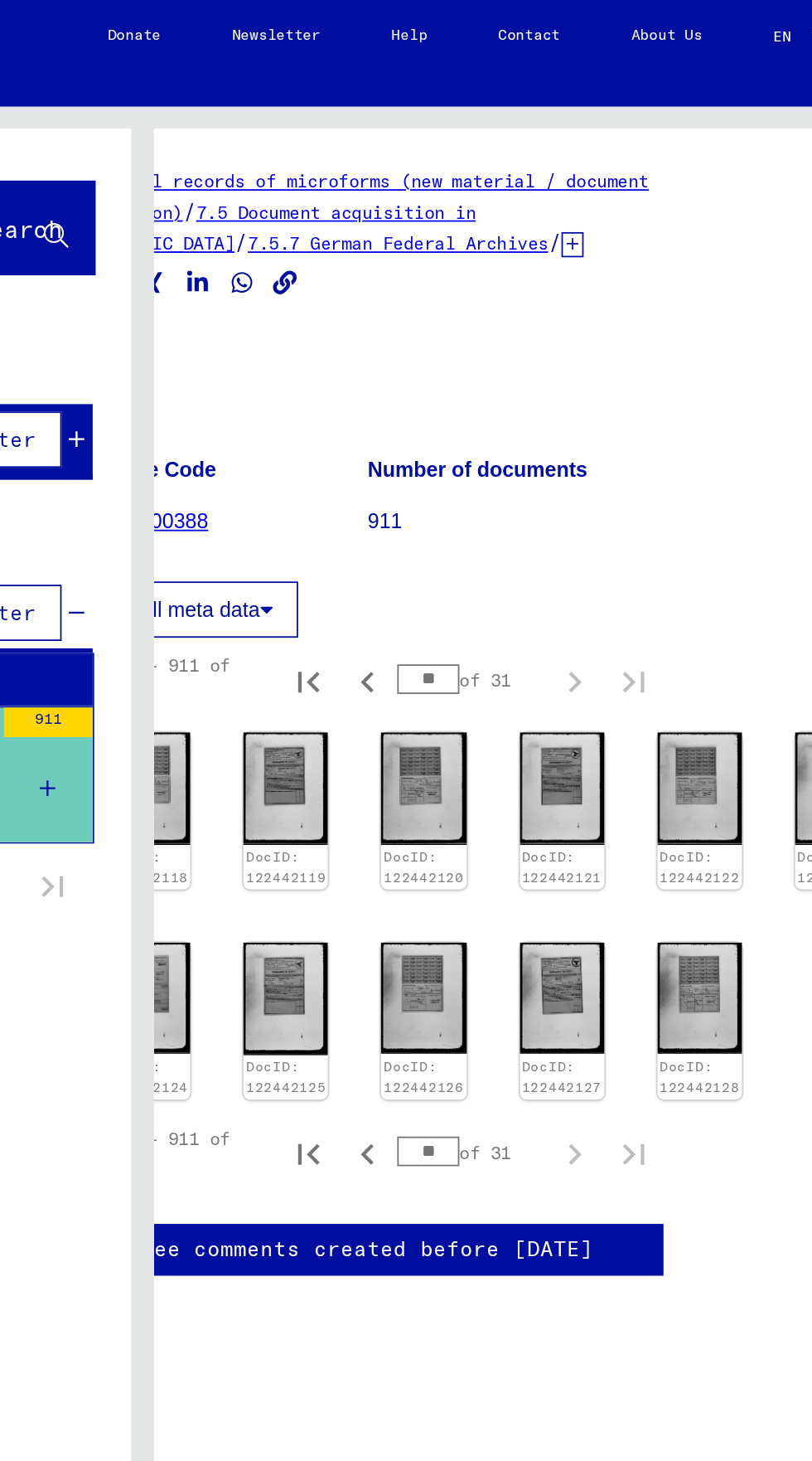
scroll to position [0, 75]
click at [697, 550] on img at bounding box center [718, 559] width 47 height 62
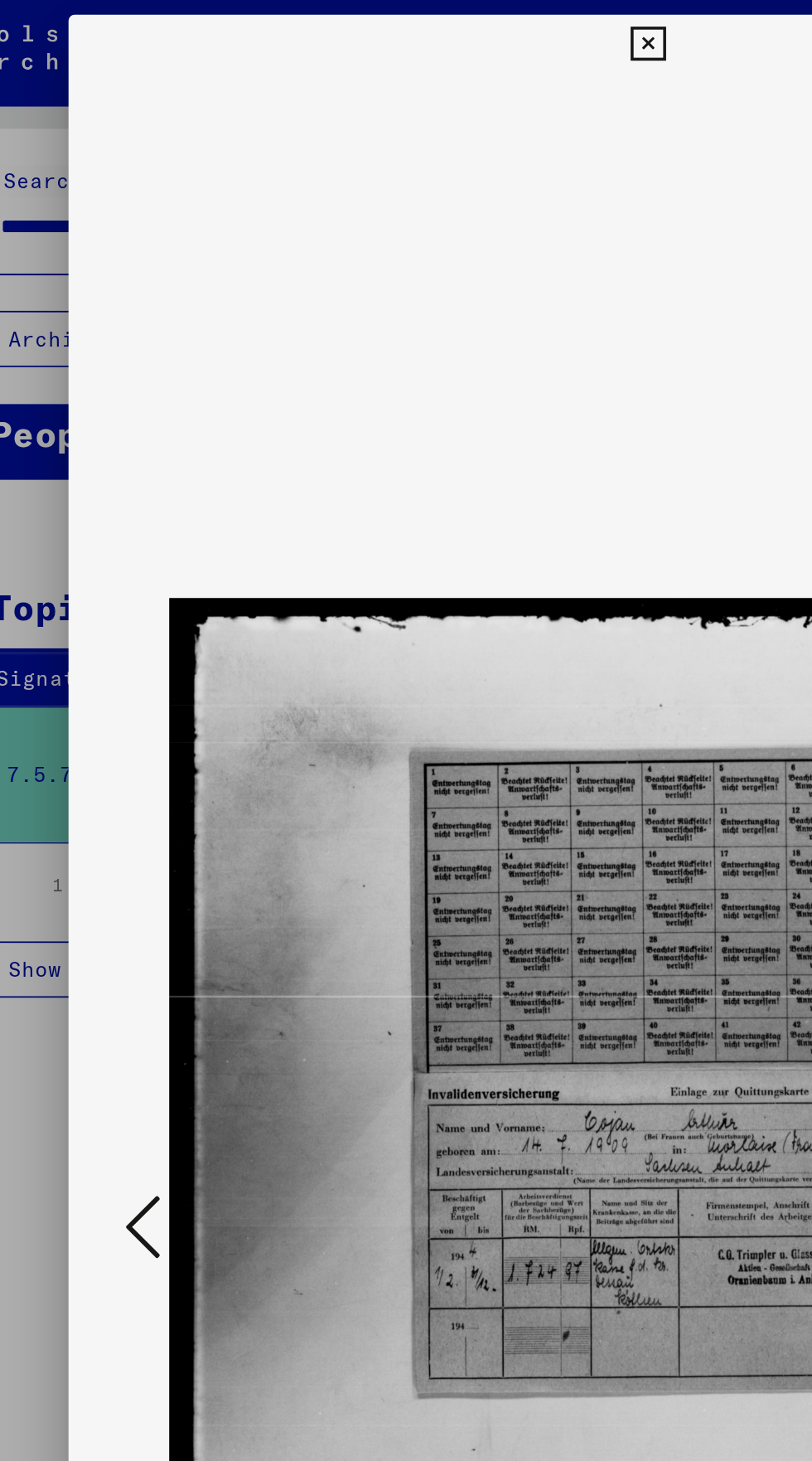
click at [112, 683] on icon at bounding box center [122, 687] width 20 height 40
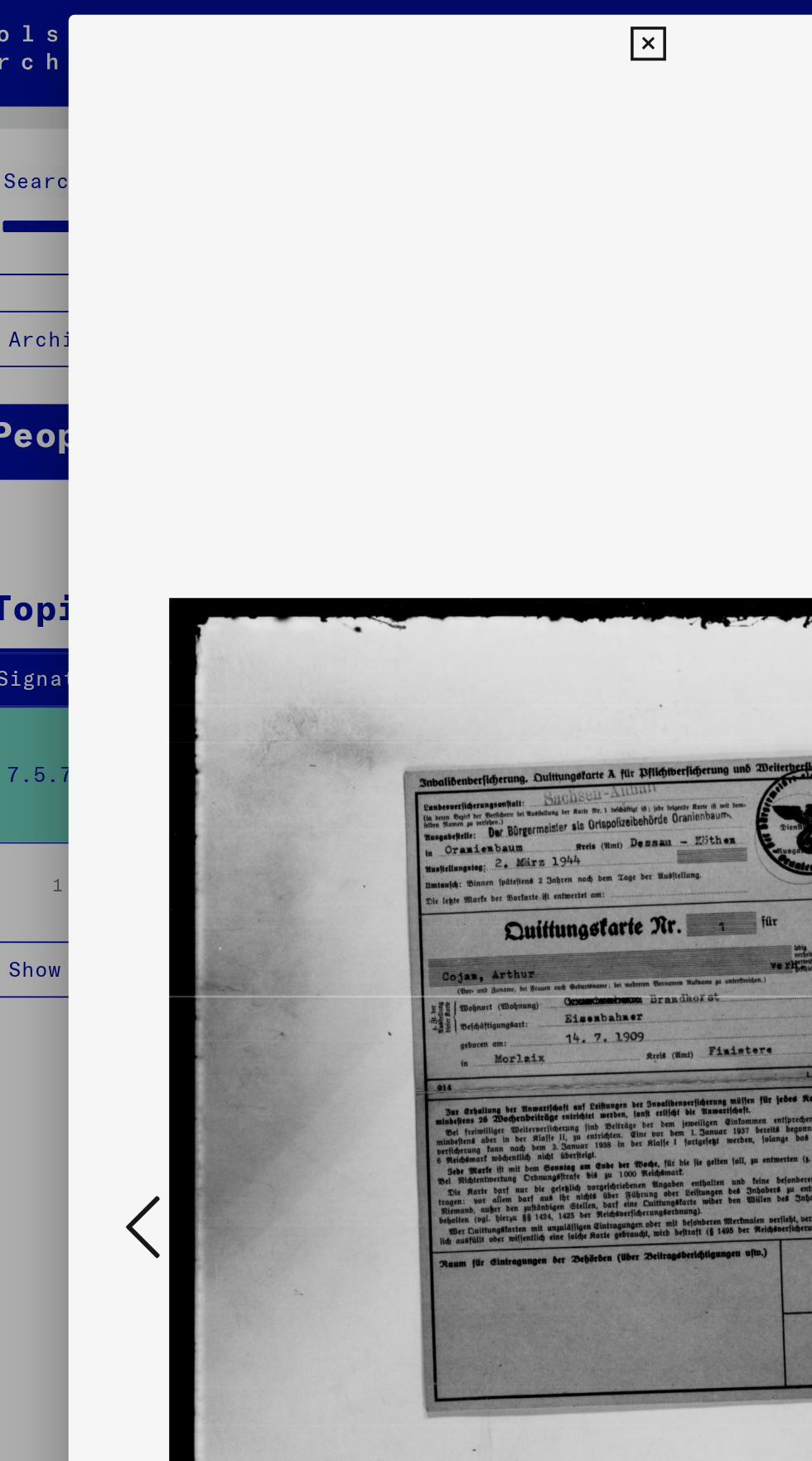
click at [111, 692] on button at bounding box center [122, 689] width 30 height 48
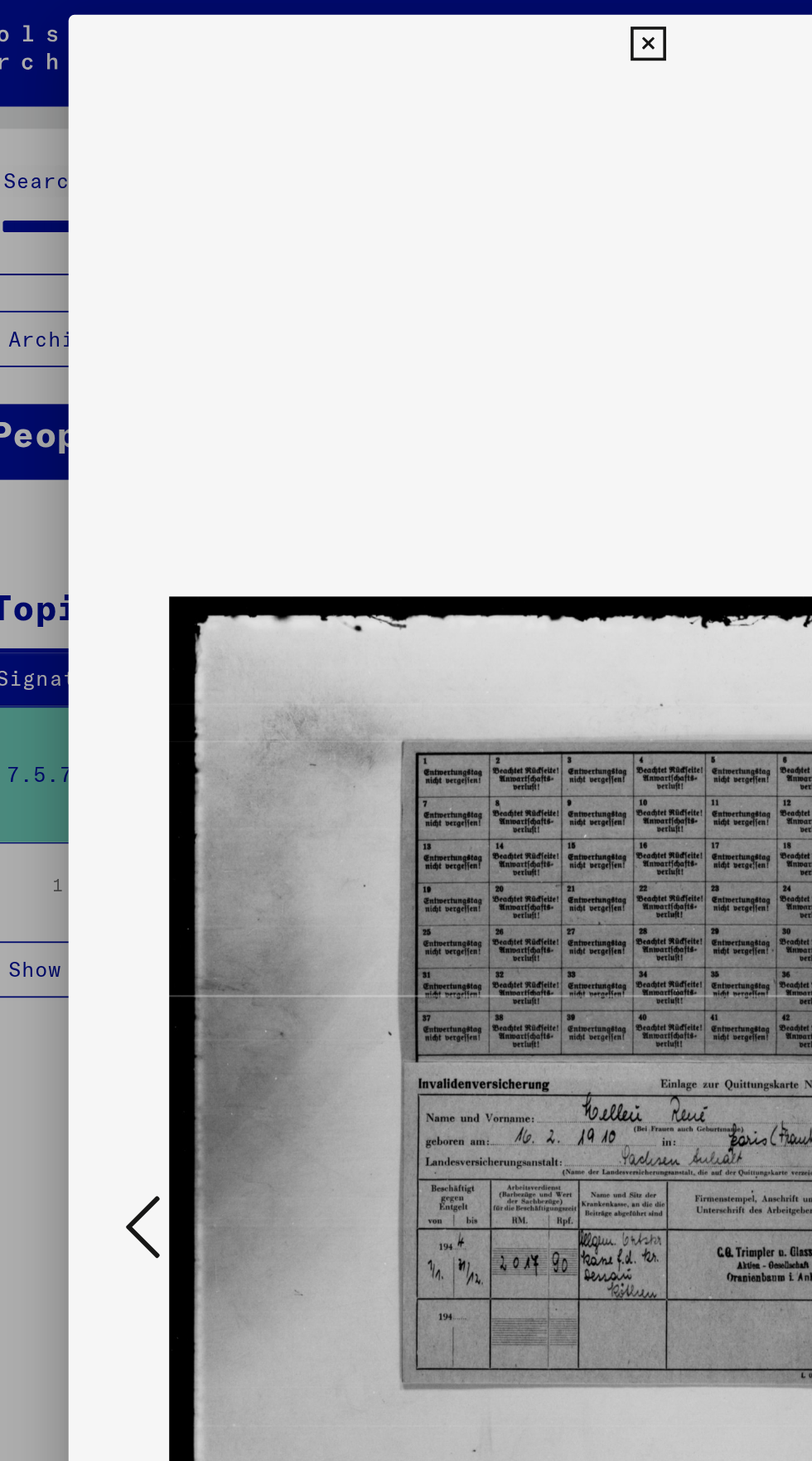
click at [125, 686] on icon at bounding box center [122, 687] width 20 height 40
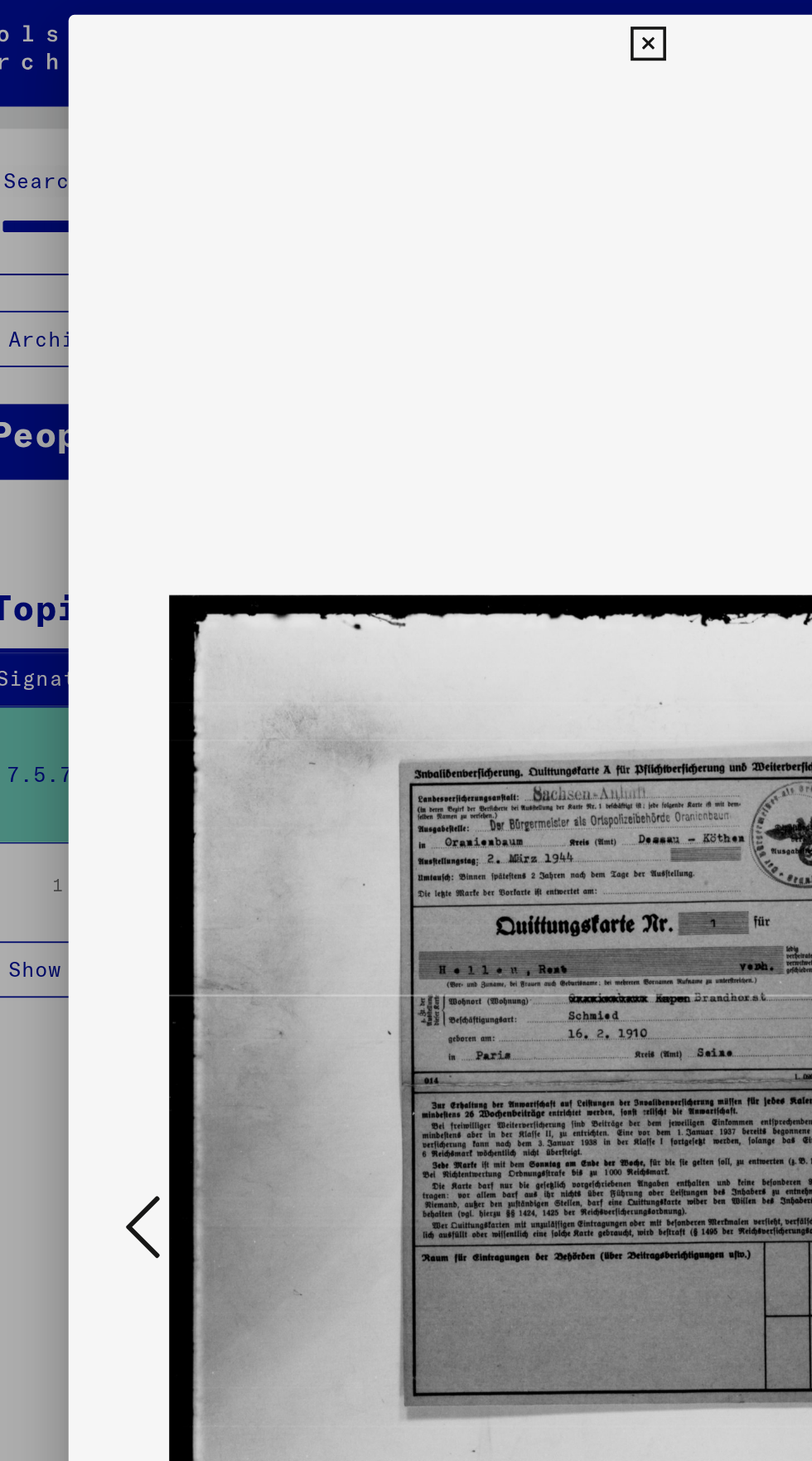
click at [125, 683] on icon at bounding box center [122, 687] width 20 height 40
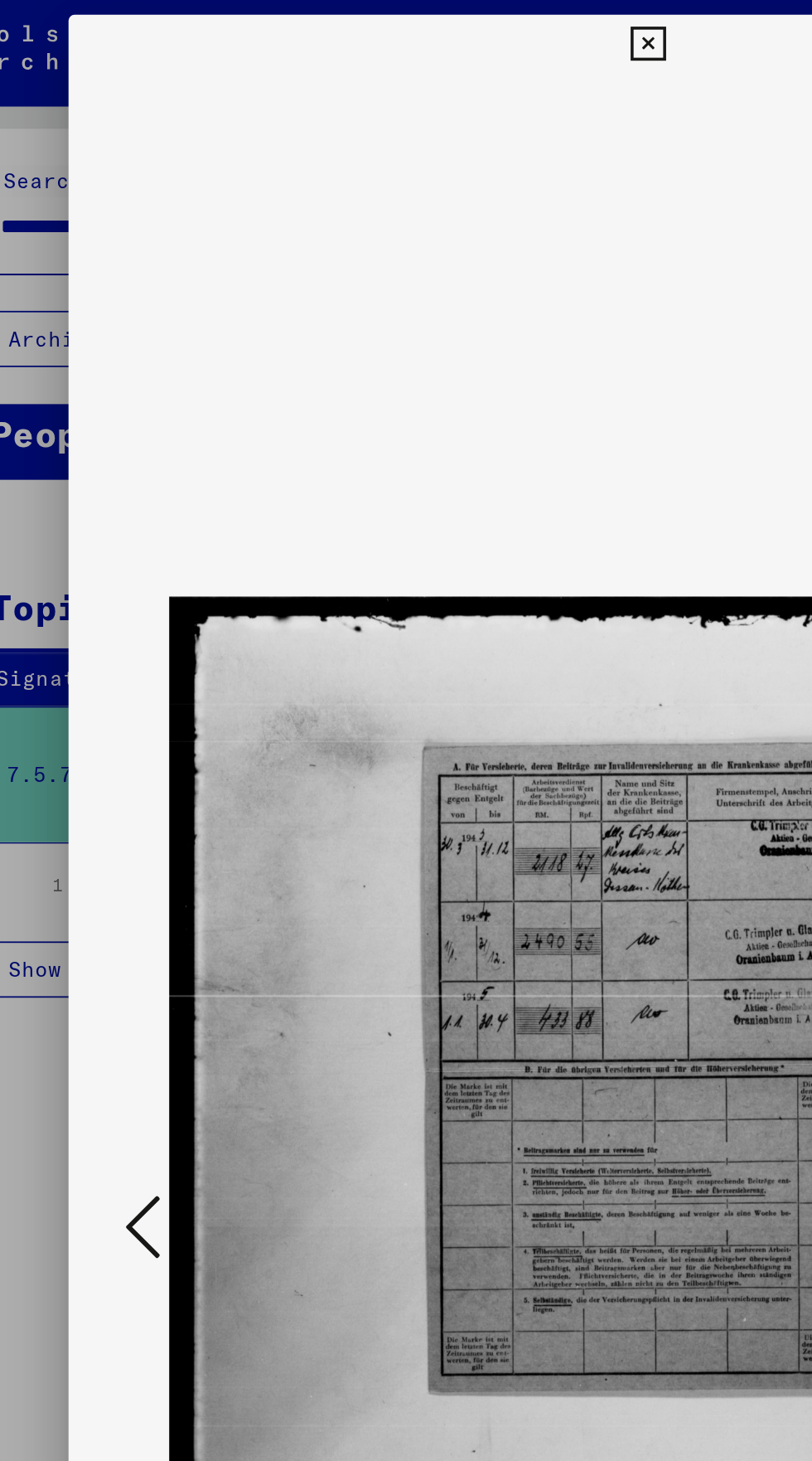
click at [137, 683] on button at bounding box center [122, 689] width 30 height 48
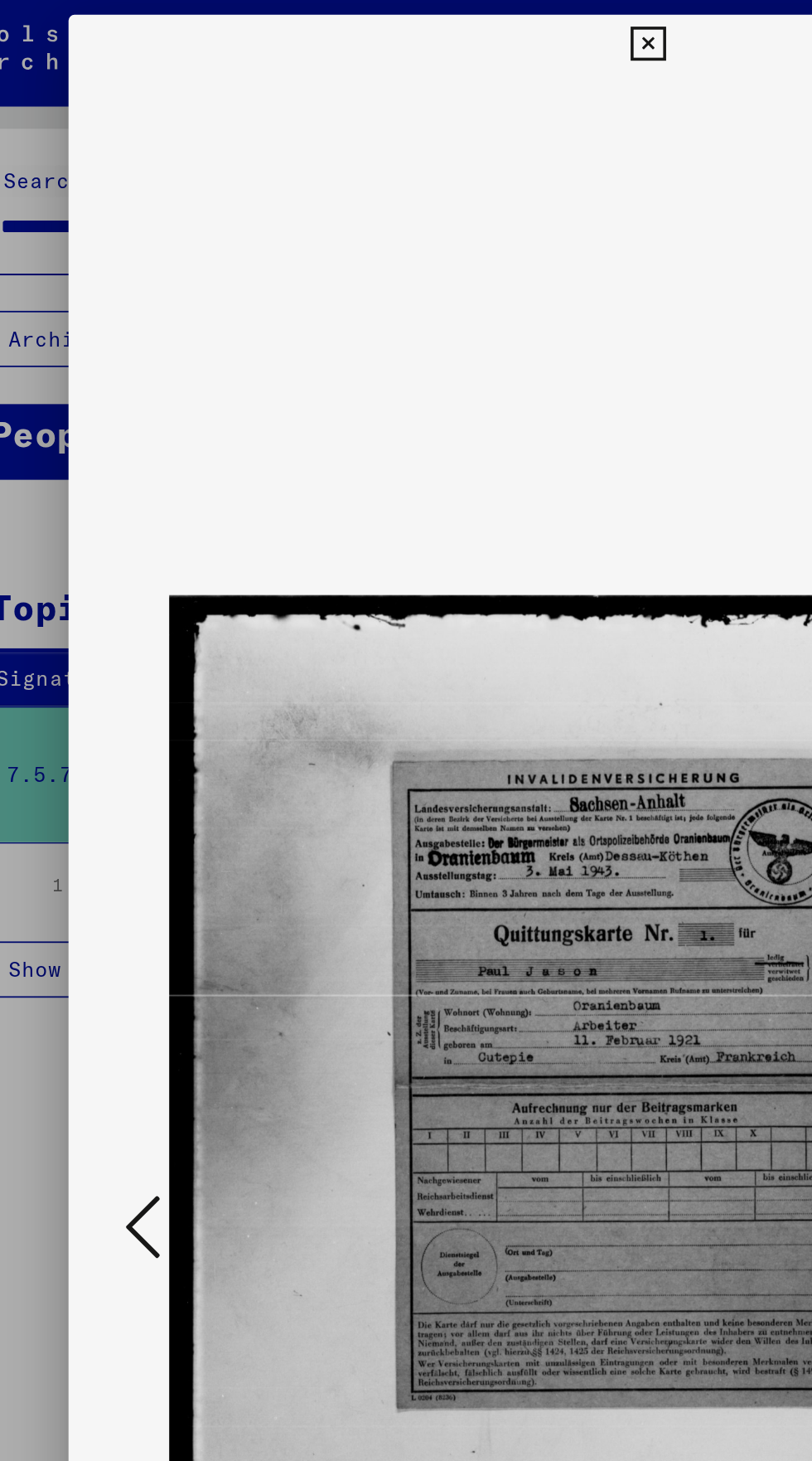
click at [131, 691] on icon at bounding box center [122, 687] width 20 height 40
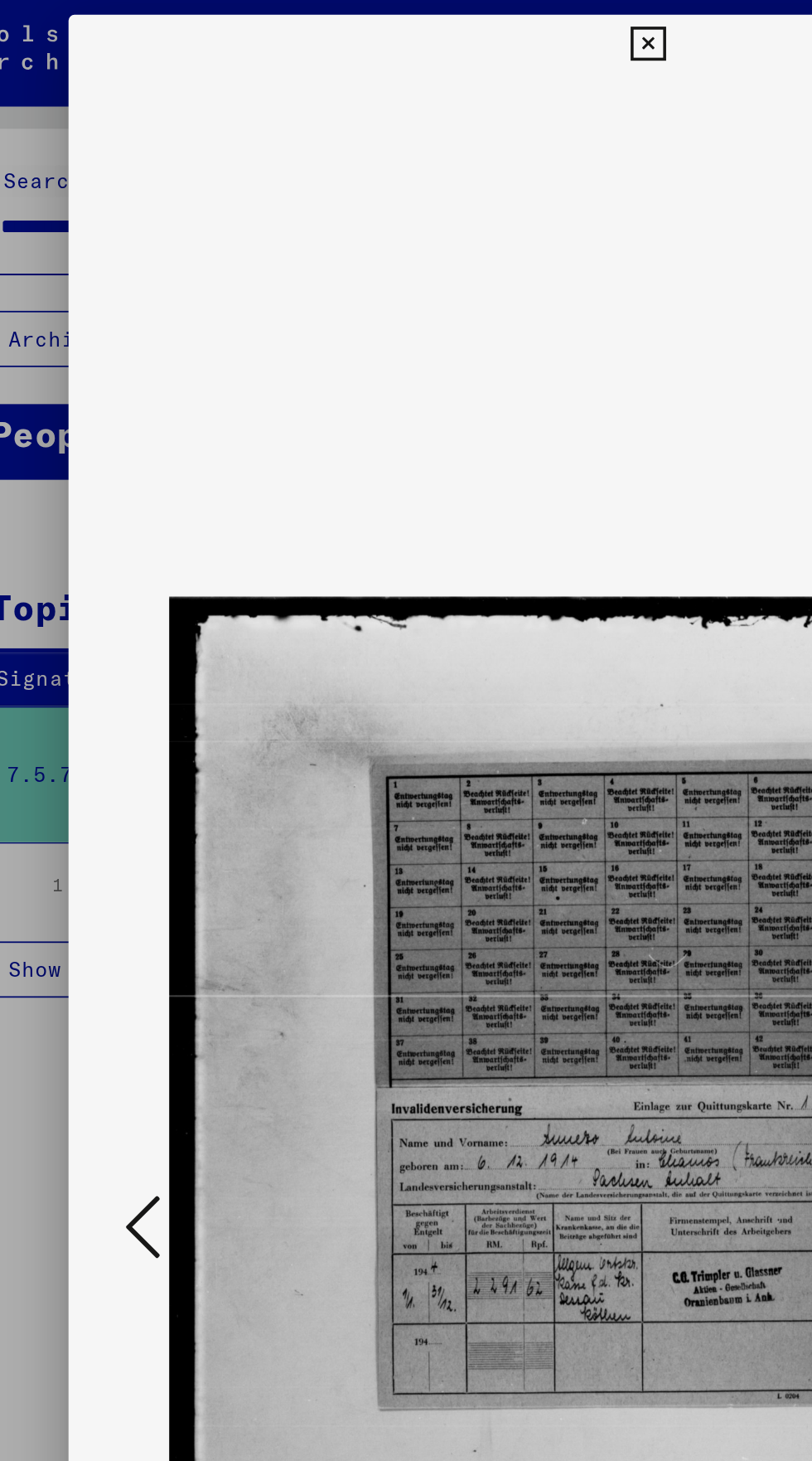
click at [131, 694] on icon at bounding box center [122, 687] width 20 height 40
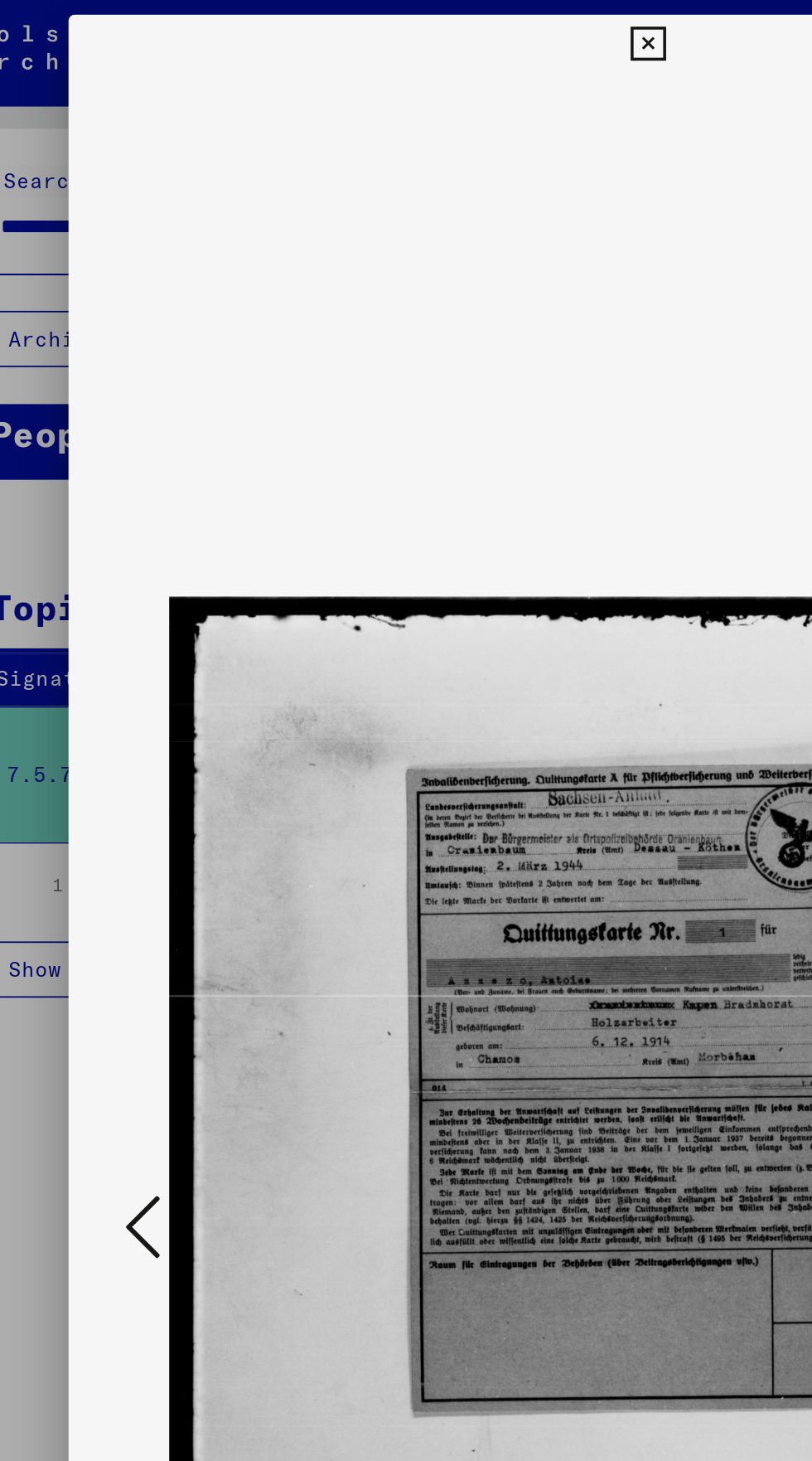
click at [128, 693] on icon at bounding box center [122, 687] width 20 height 40
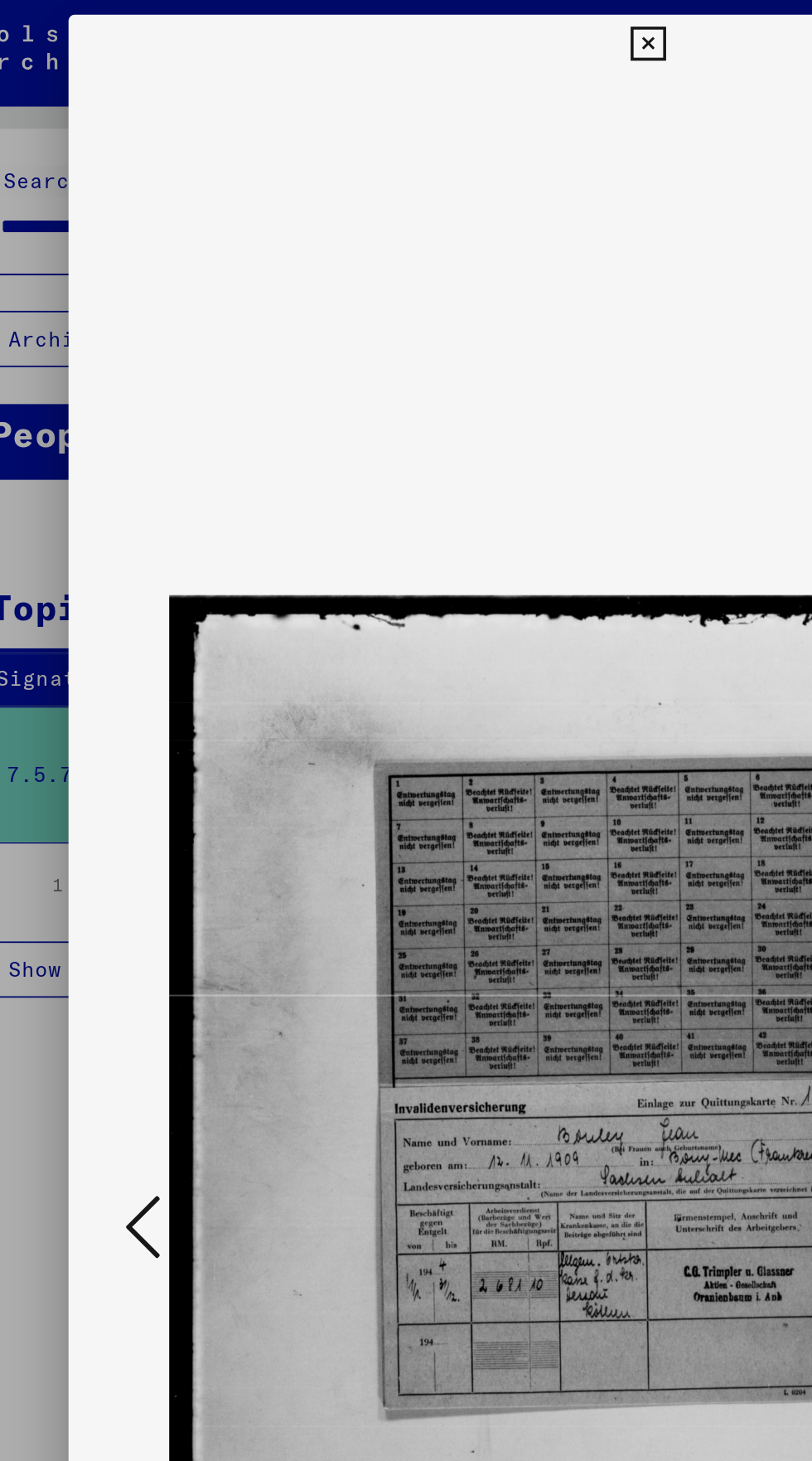
click at [127, 693] on icon at bounding box center [122, 687] width 20 height 40
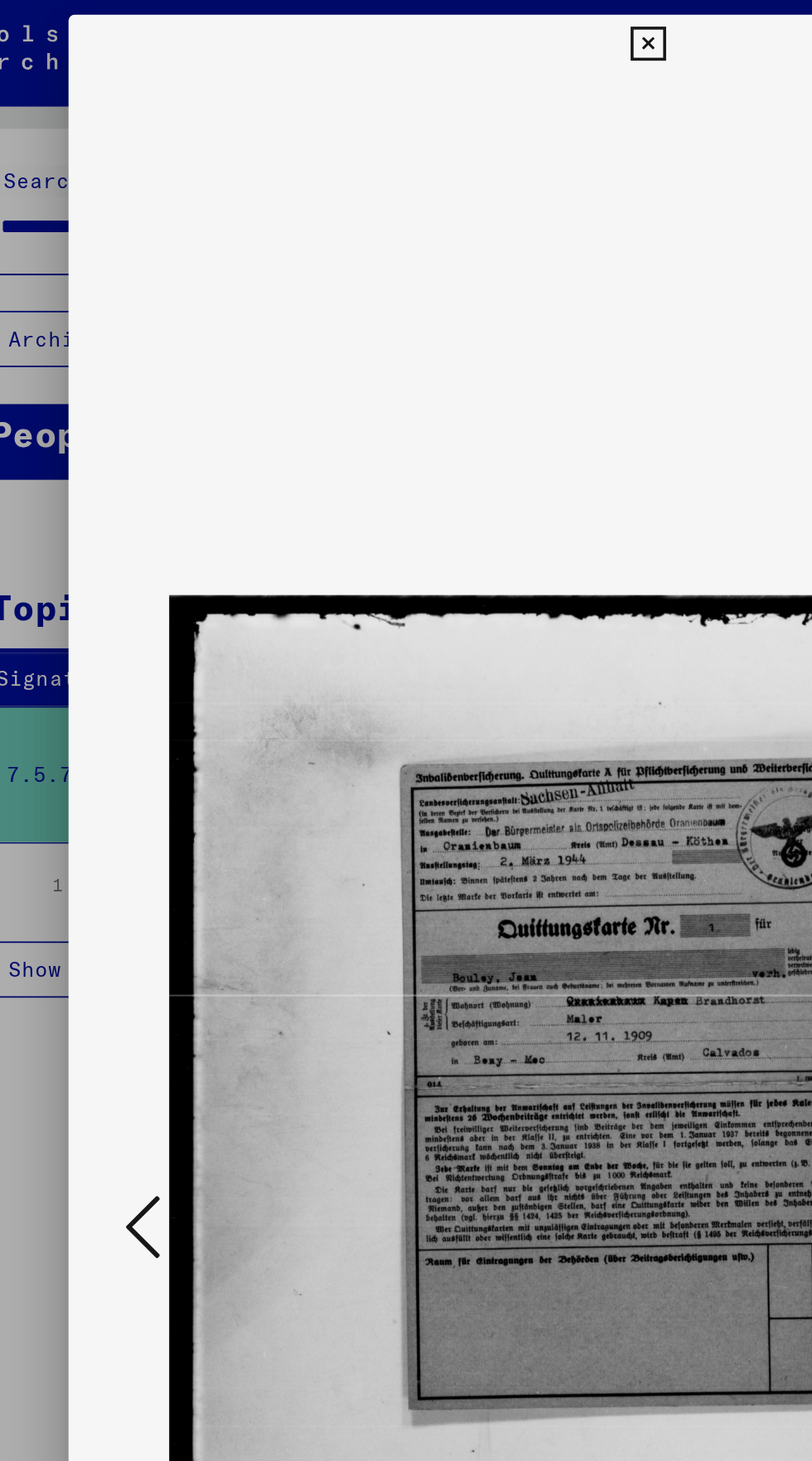
click at [127, 683] on icon at bounding box center [122, 687] width 20 height 40
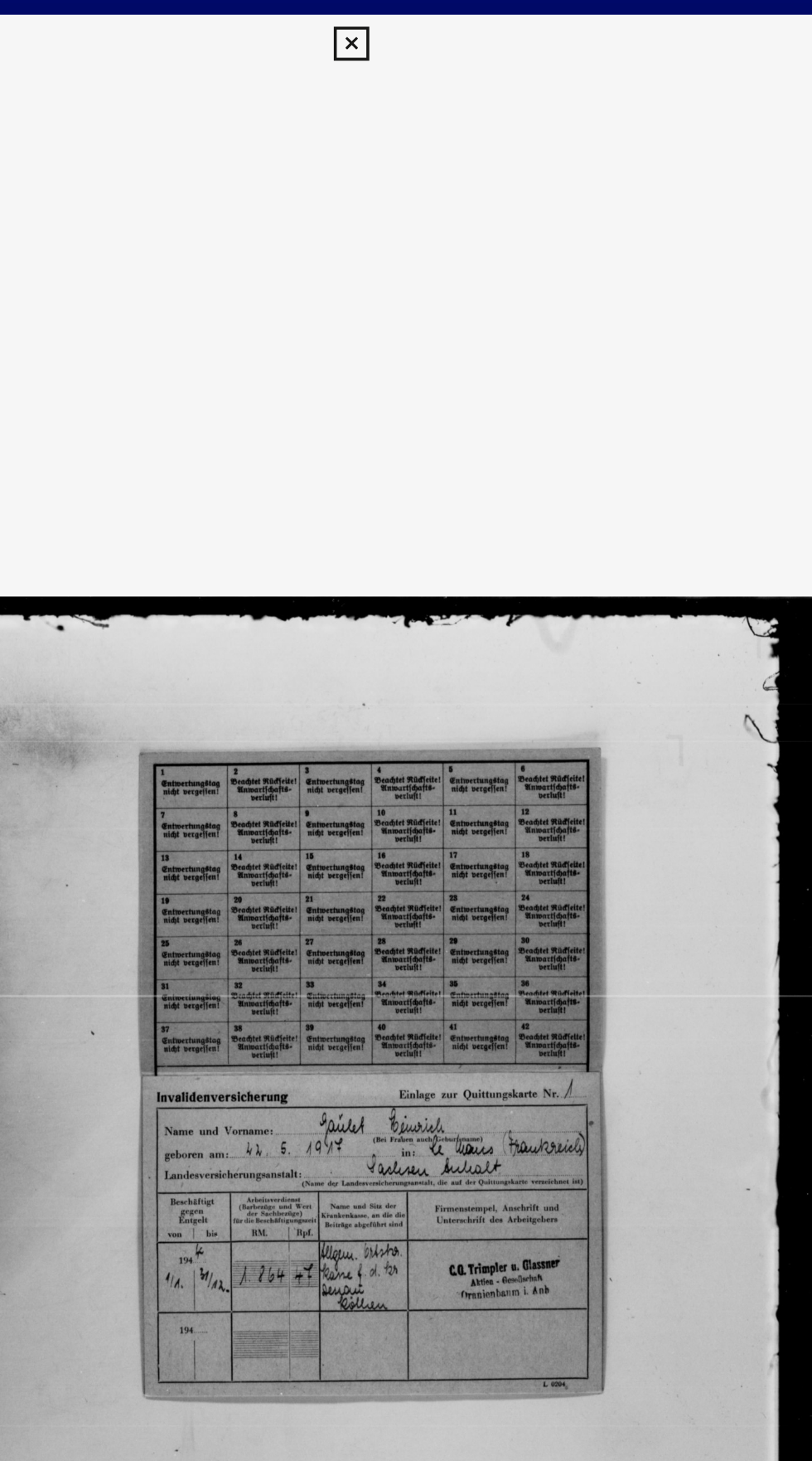
click at [394, 12] on button at bounding box center [406, 25] width 29 height 33
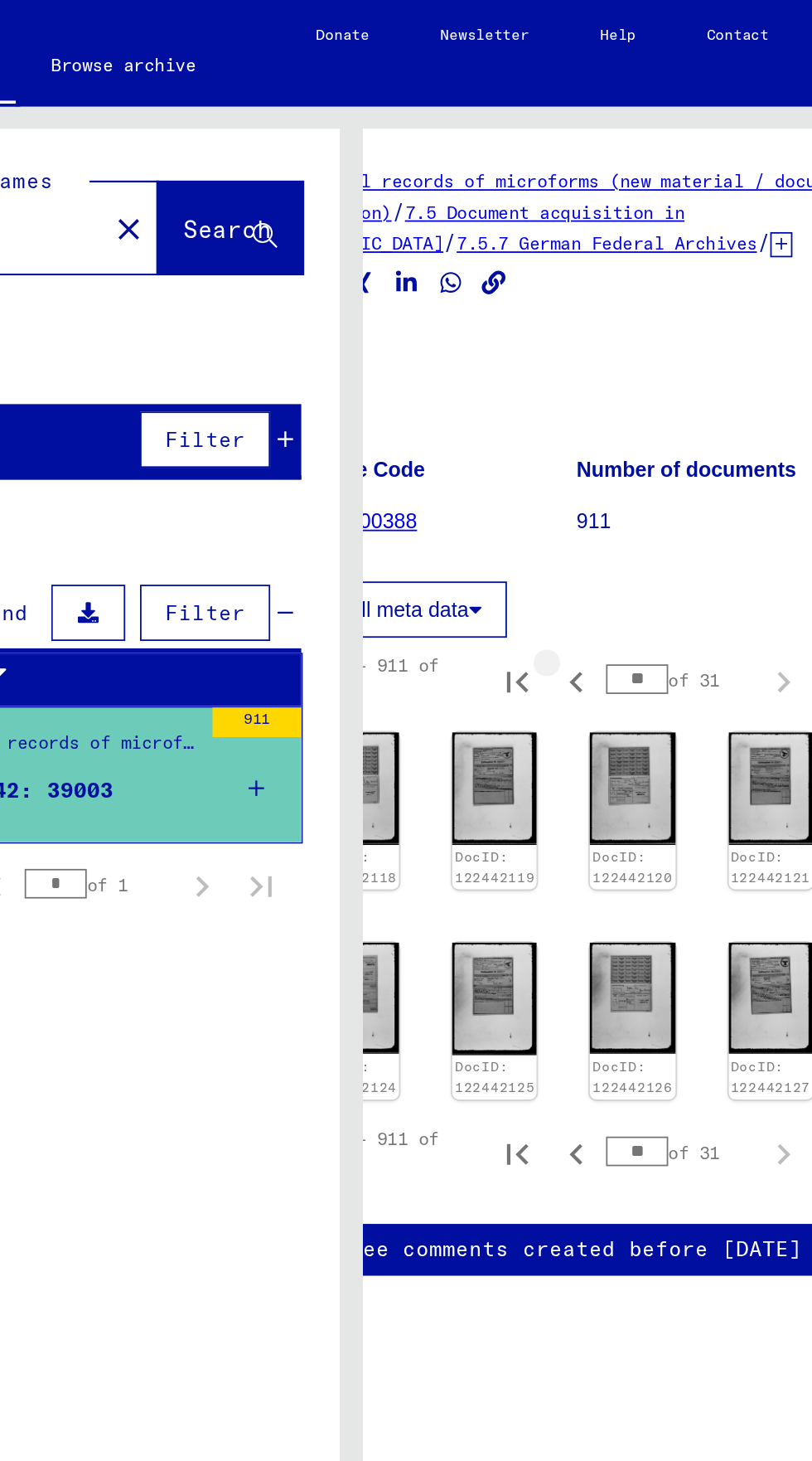
click at [532, 381] on icon "Previous page" at bounding box center [532, 382] width 23 height 23
type input "**"
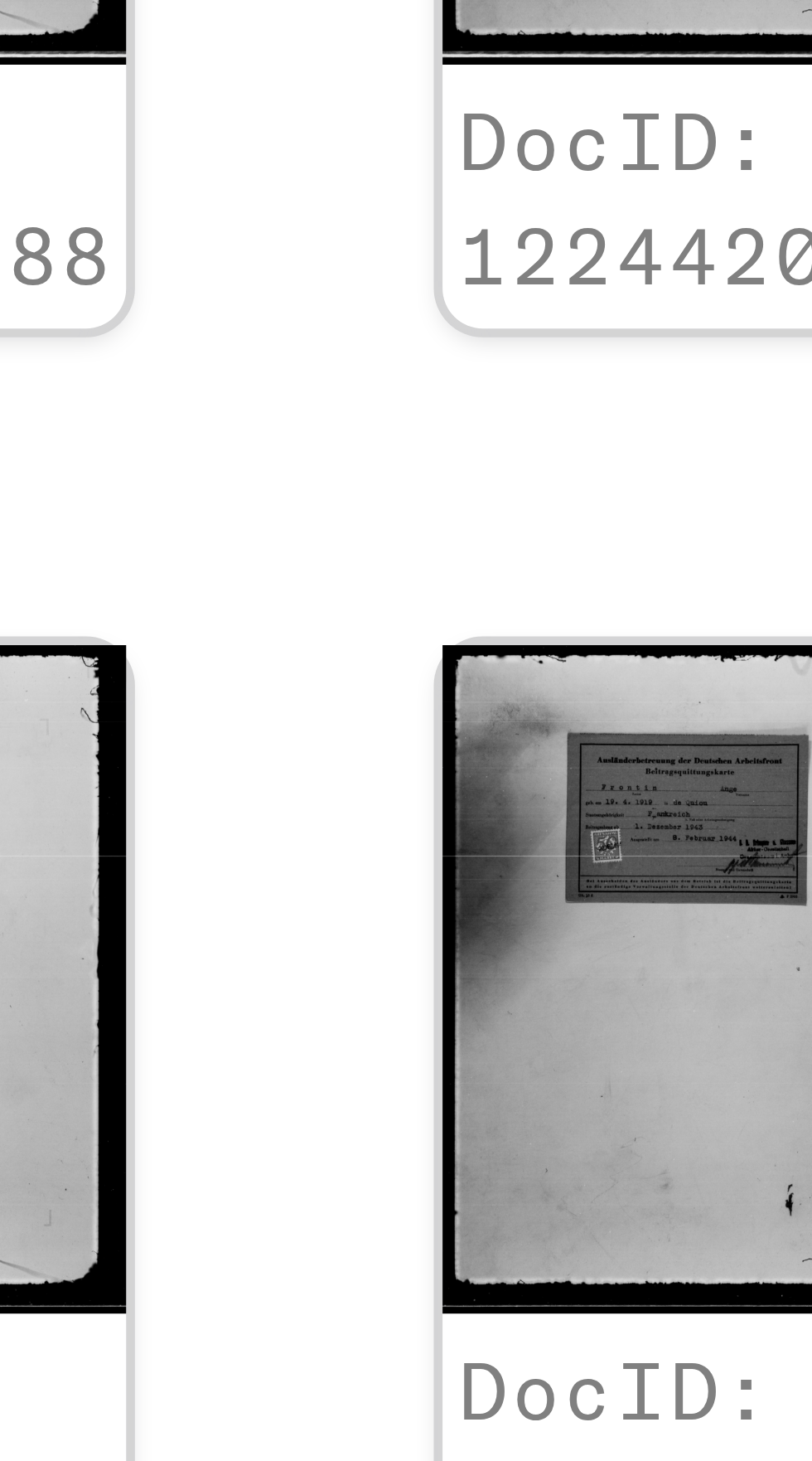
click at [478, 539] on img at bounding box center [486, 559] width 47 height 63
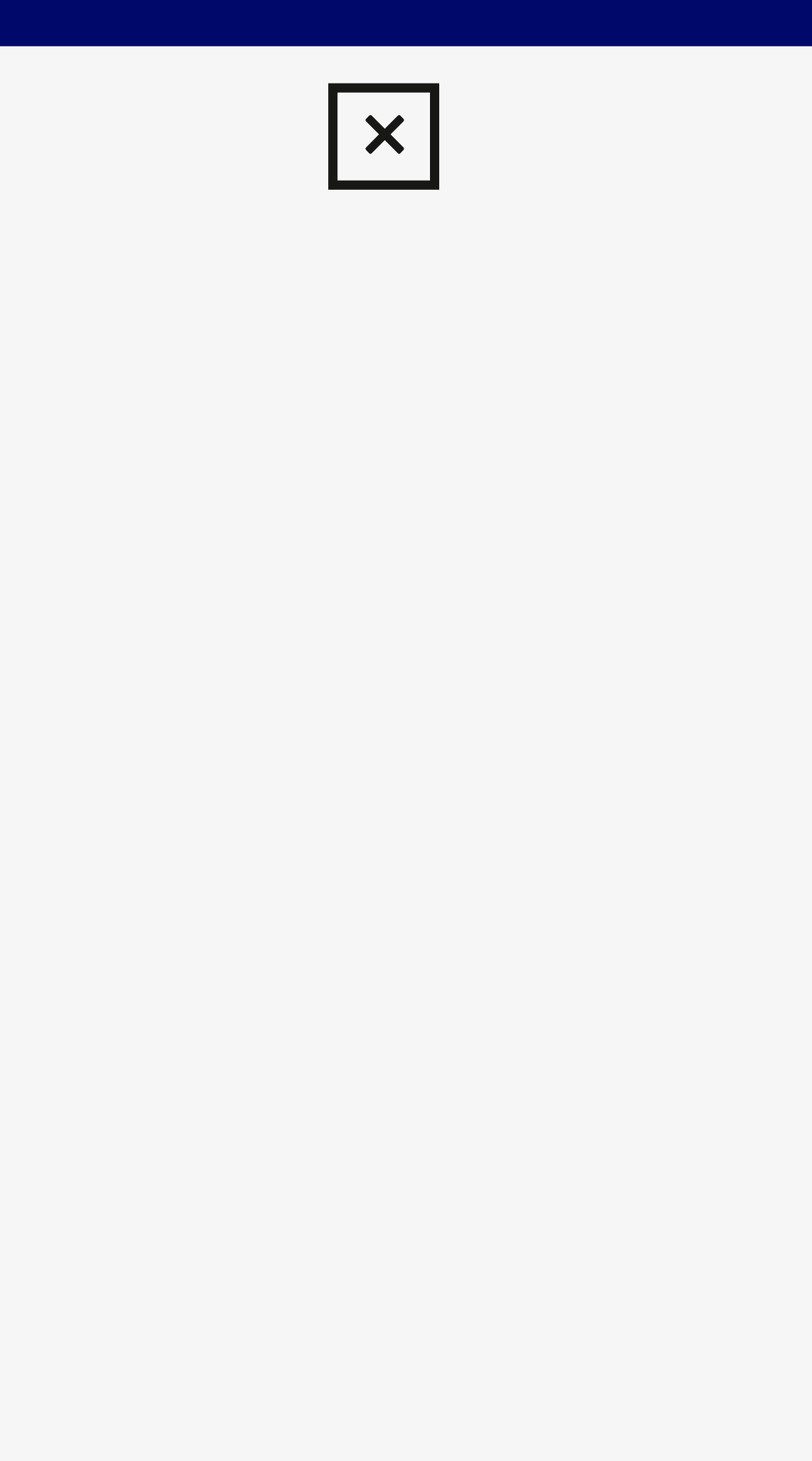
click at [403, 21] on icon at bounding box center [406, 25] width 19 height 20
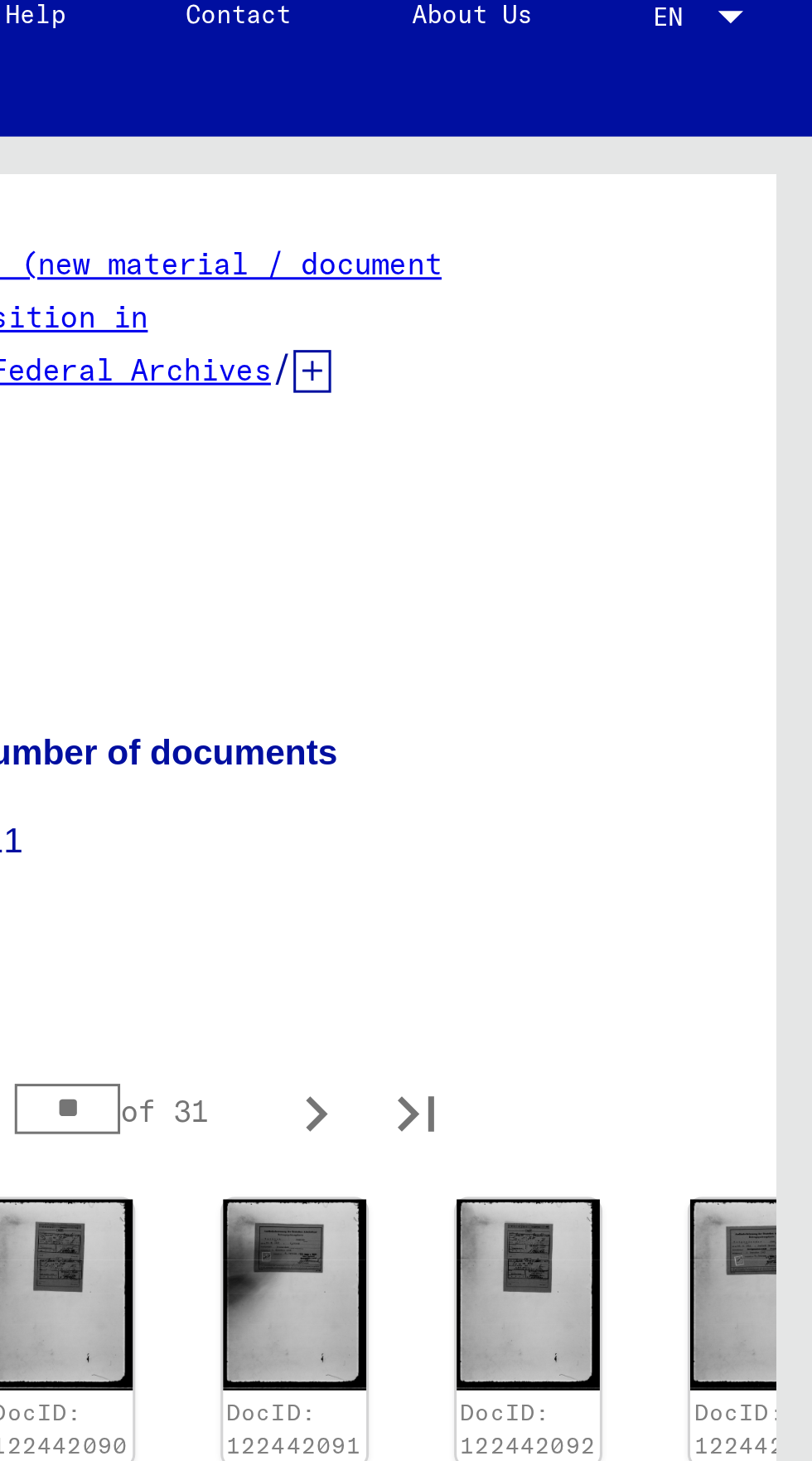
scroll to position [0, 0]
click at [772, 646] on img at bounding box center [796, 677] width 47 height 62
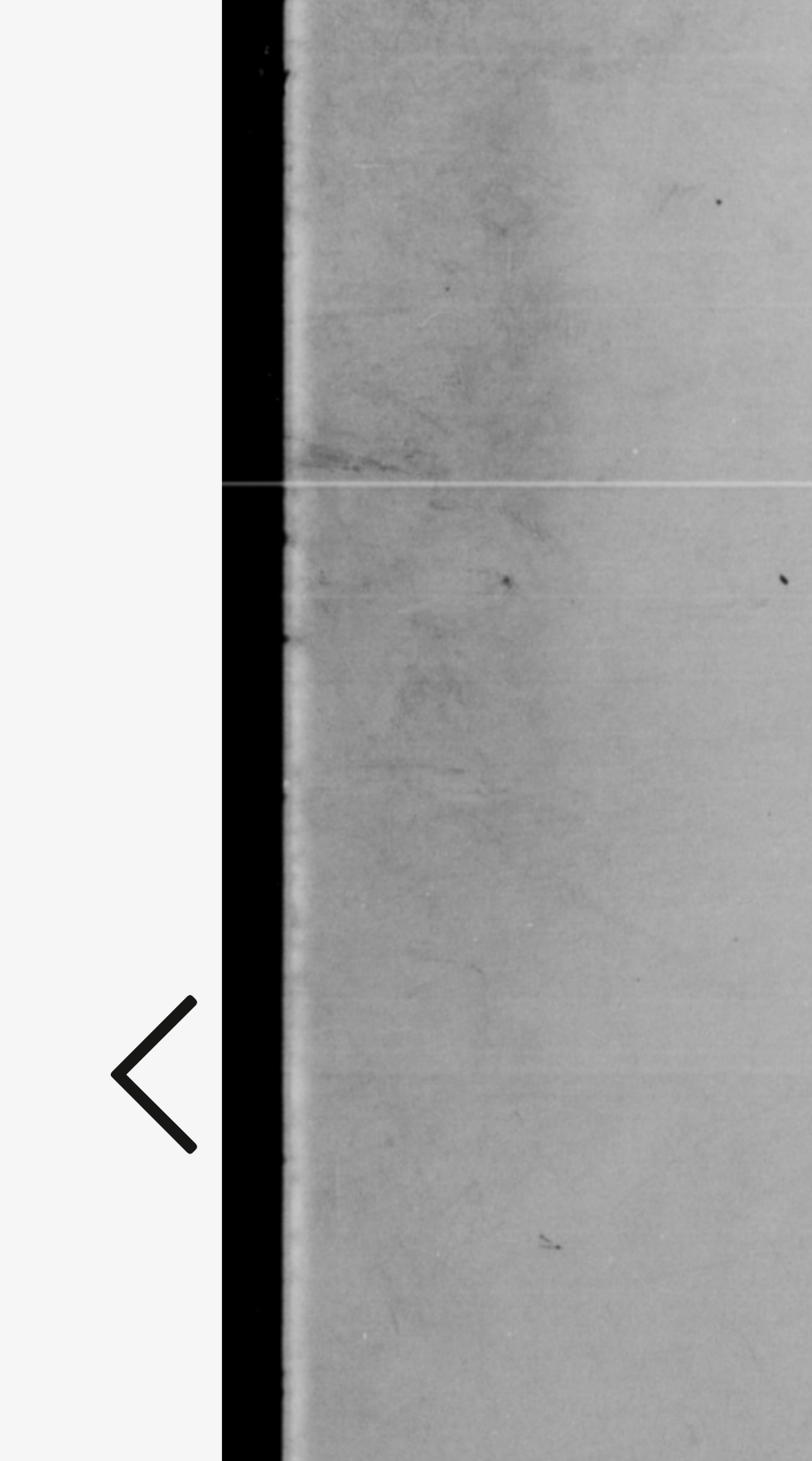
click at [121, 707] on icon at bounding box center [122, 687] width 20 height 40
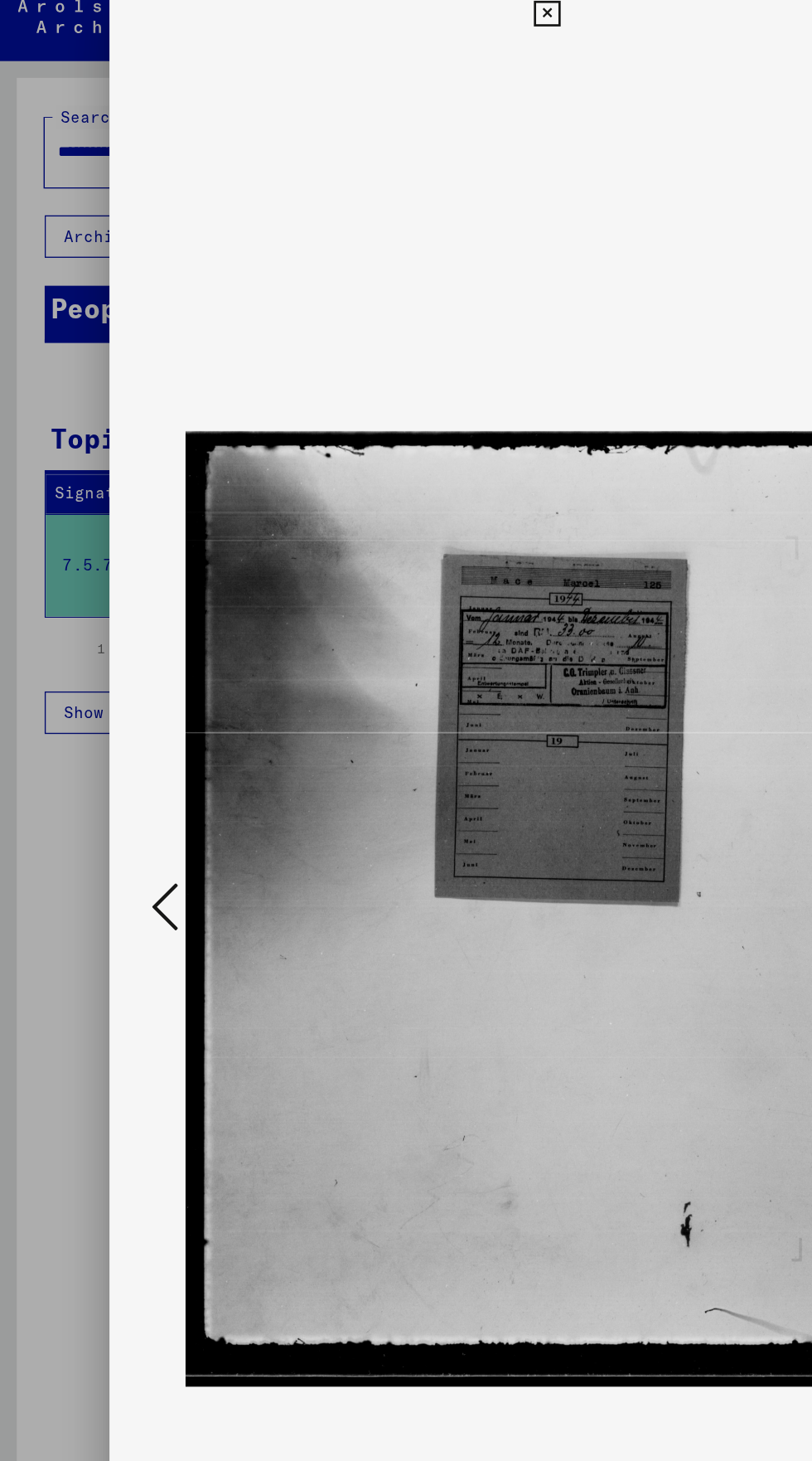
click at [112, 707] on icon at bounding box center [122, 687] width 20 height 40
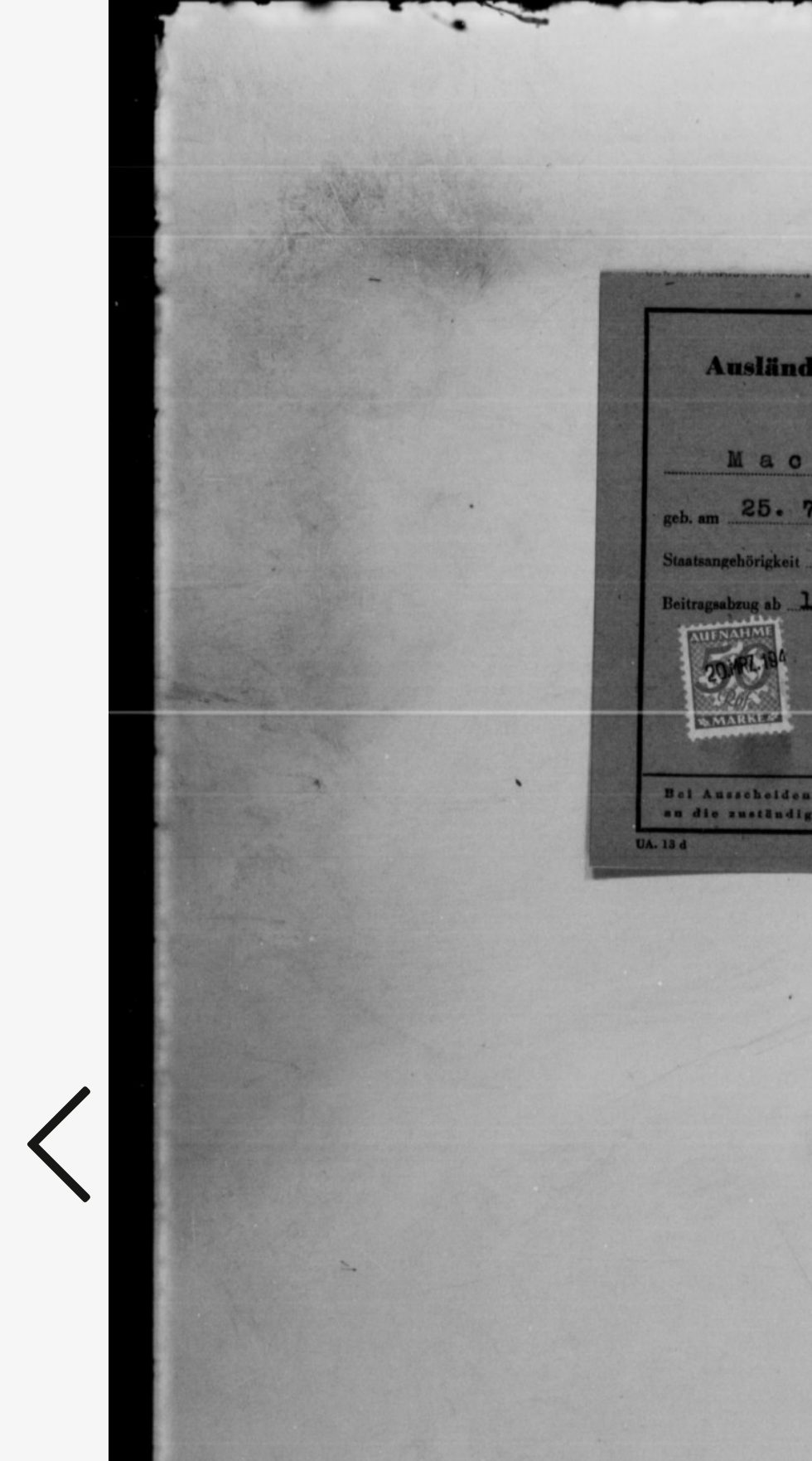
click at [119, 684] on icon at bounding box center [122, 687] width 20 height 40
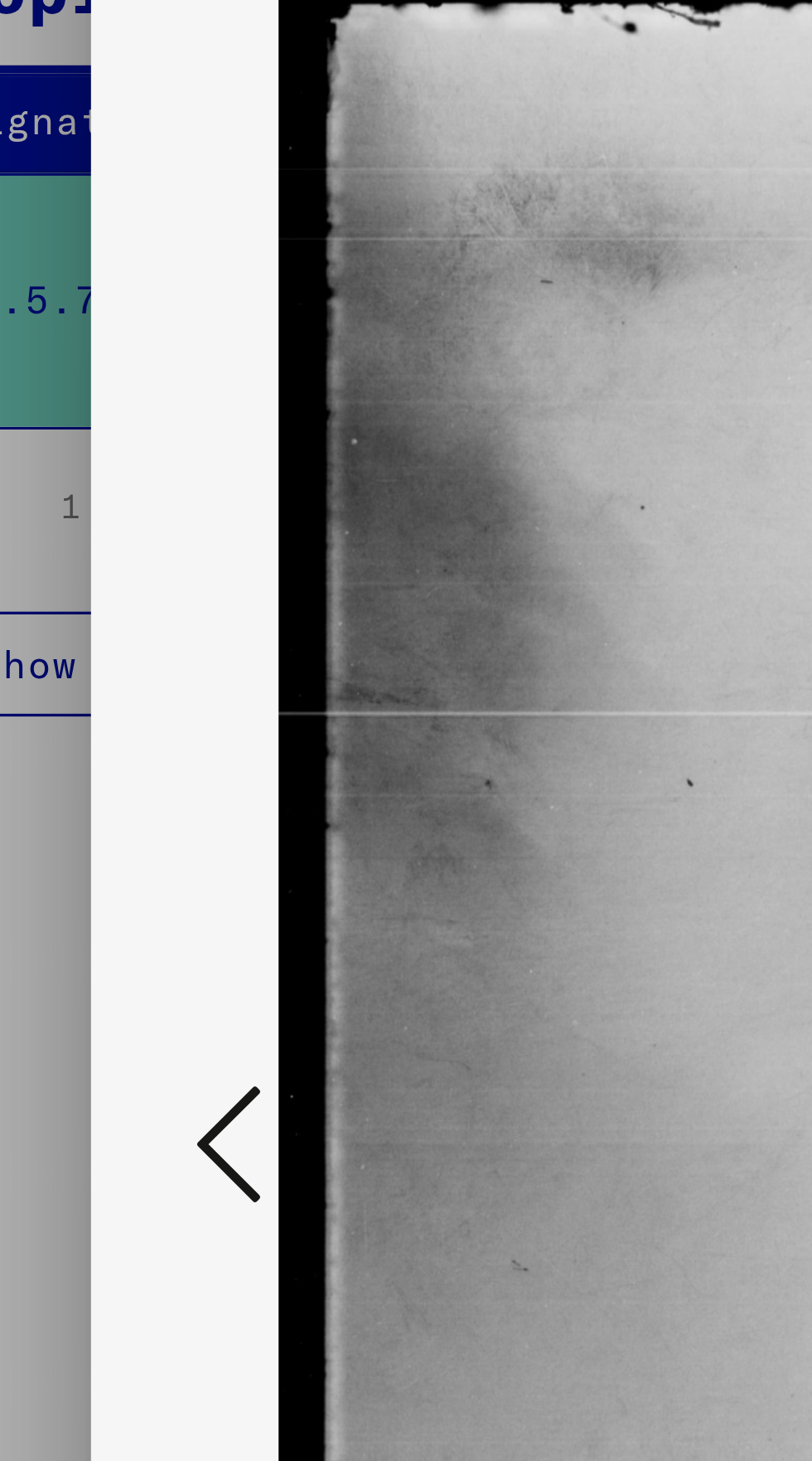
click at [117, 691] on icon at bounding box center [122, 687] width 20 height 40
